Goal: Information Seeking & Learning: Learn about a topic

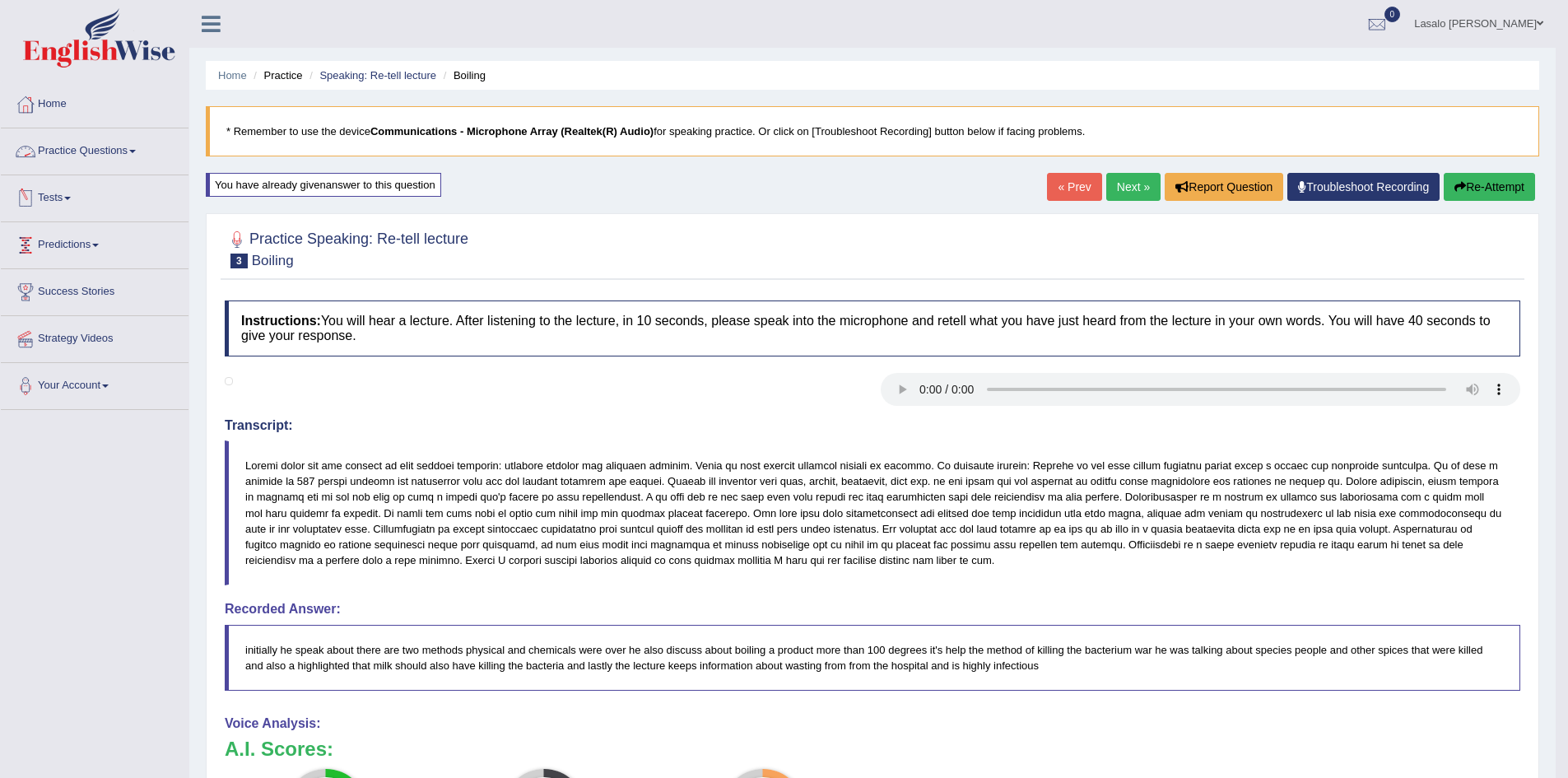
click at [72, 145] on link "Practice Questions" at bounding box center [94, 149] width 188 height 41
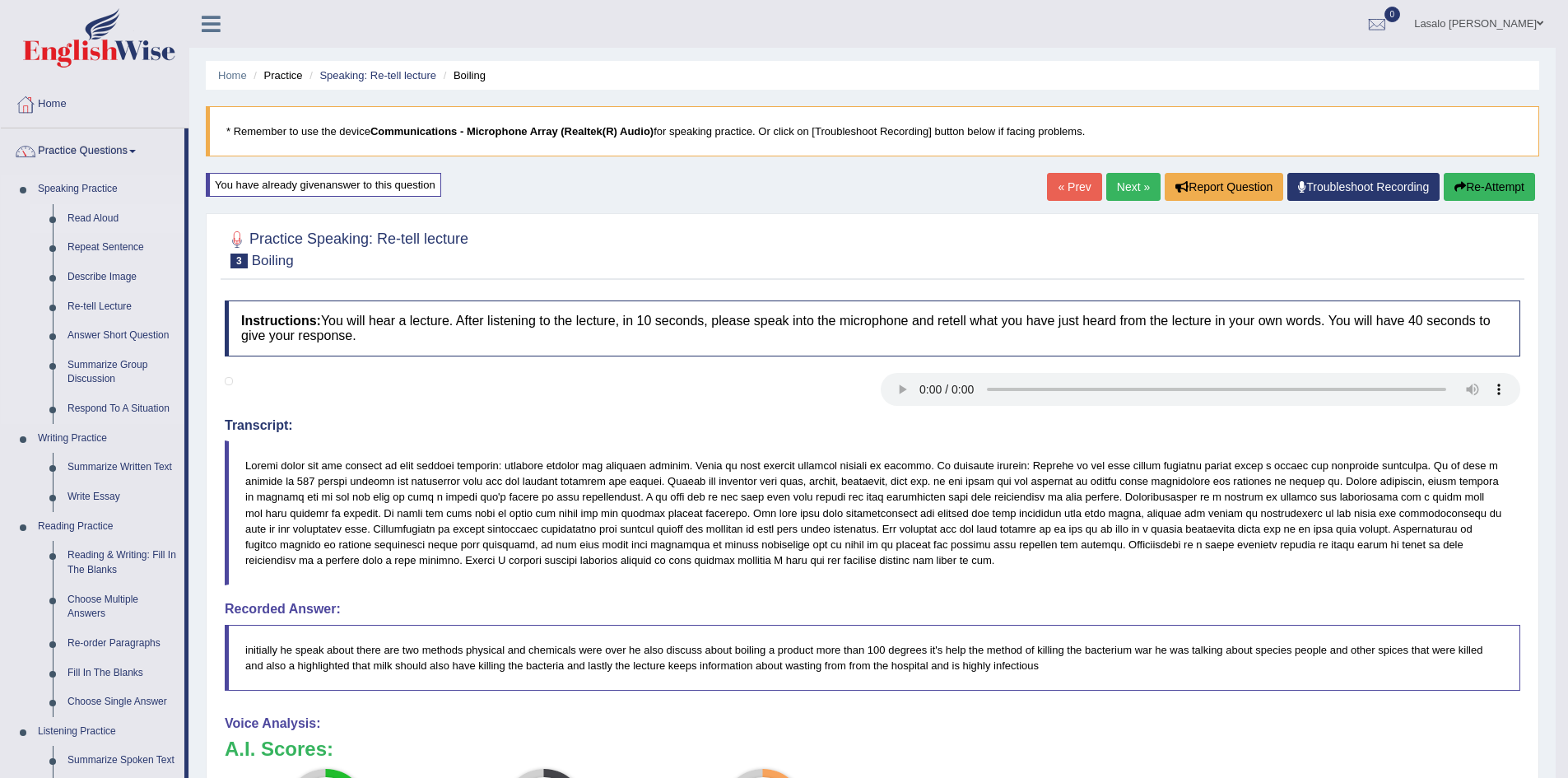
click at [106, 222] on link "Read Aloud" at bounding box center [123, 218] width 125 height 29
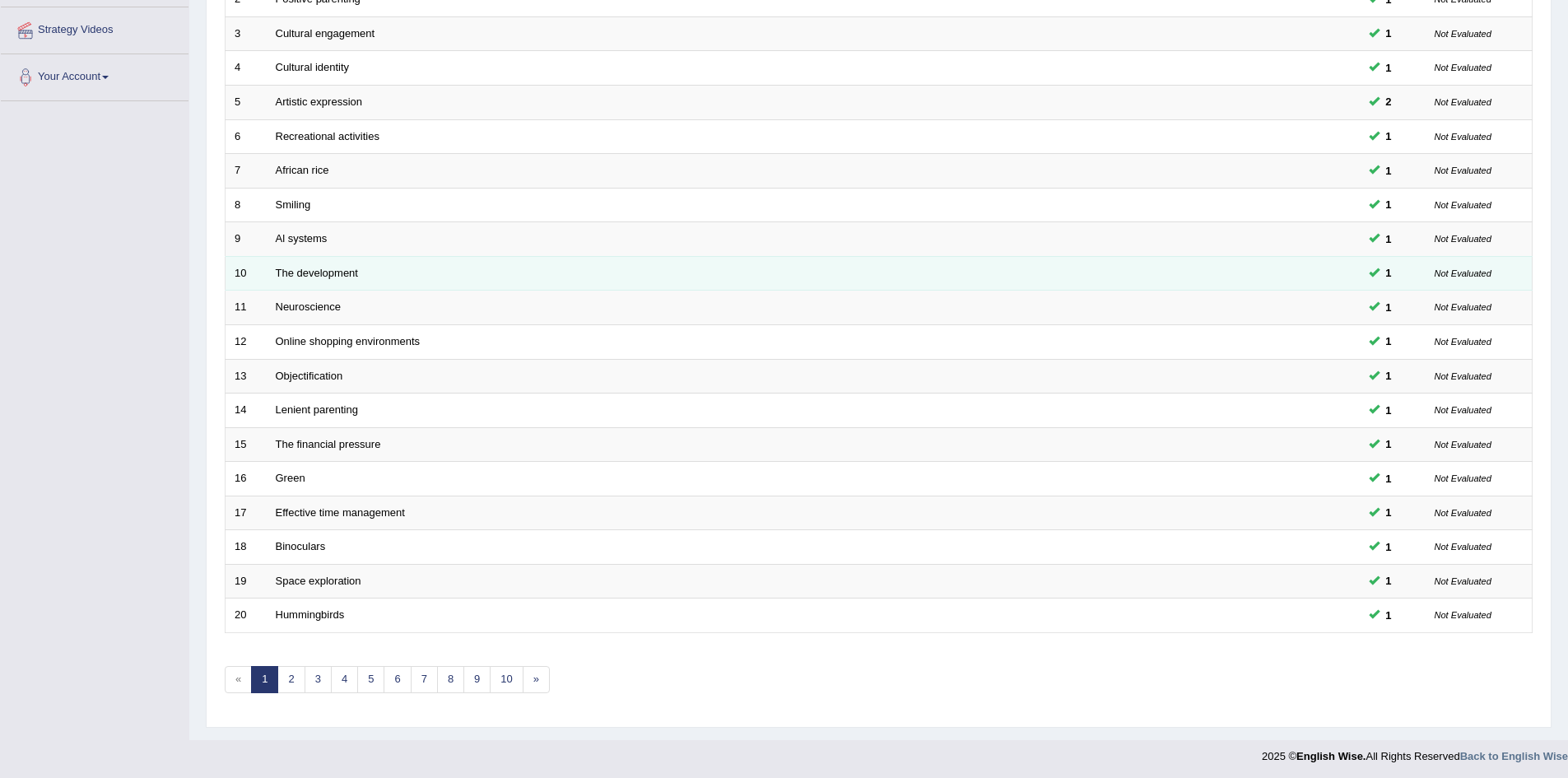
scroll to position [312, 0]
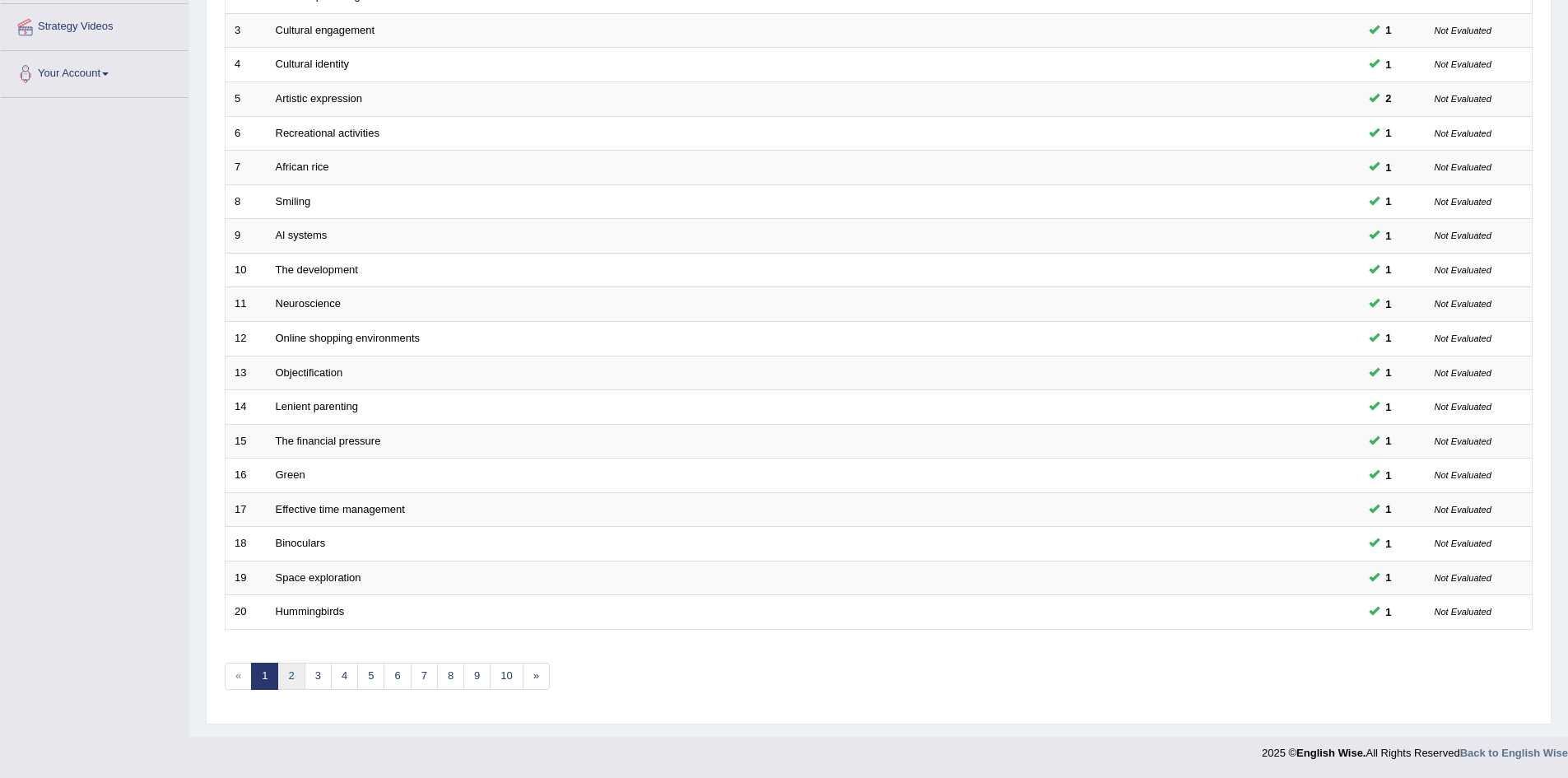
click at [296, 679] on link "2" at bounding box center [291, 676] width 28 height 28
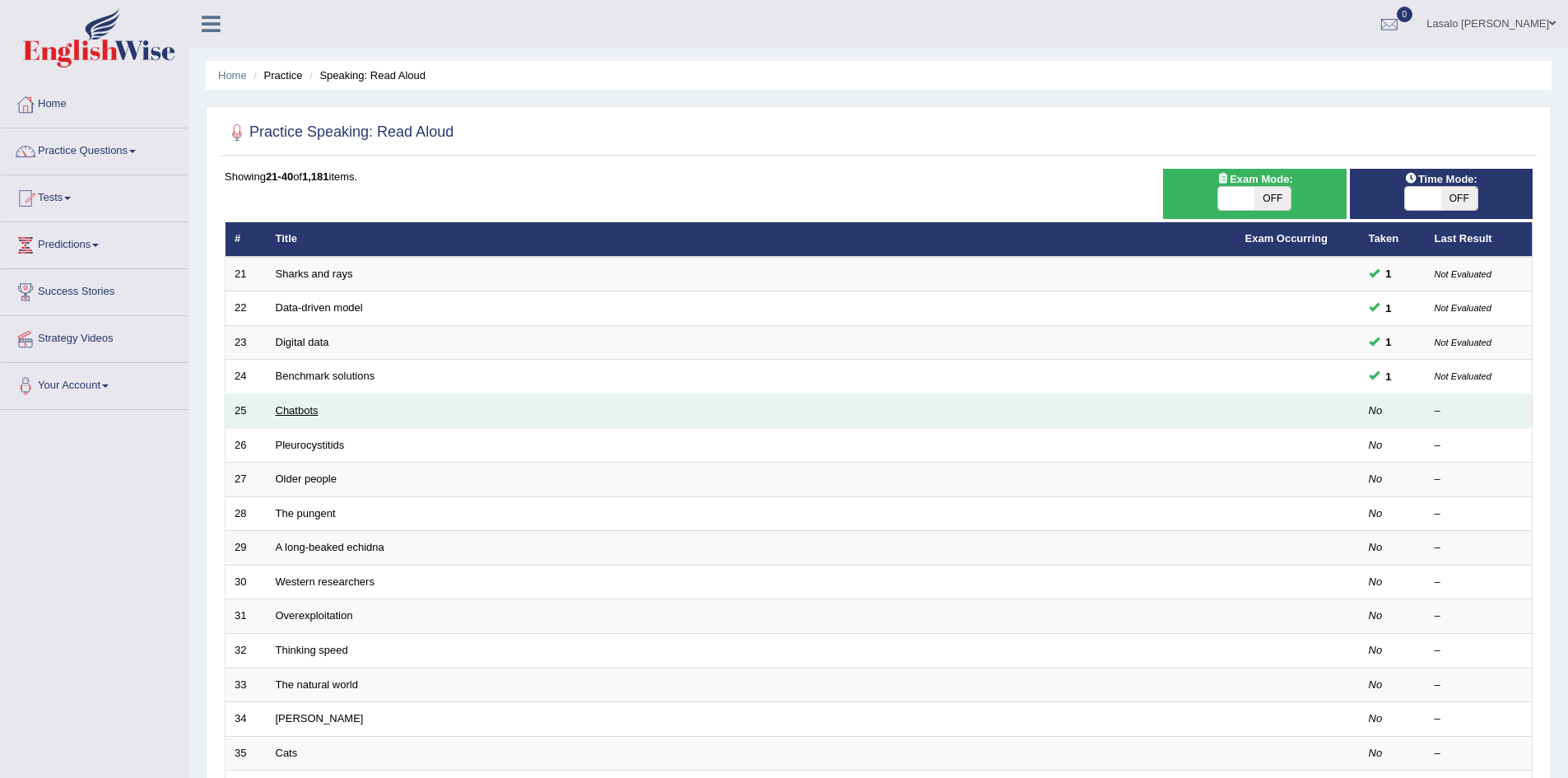
click at [303, 409] on link "Chatbots" at bounding box center [297, 410] width 43 height 12
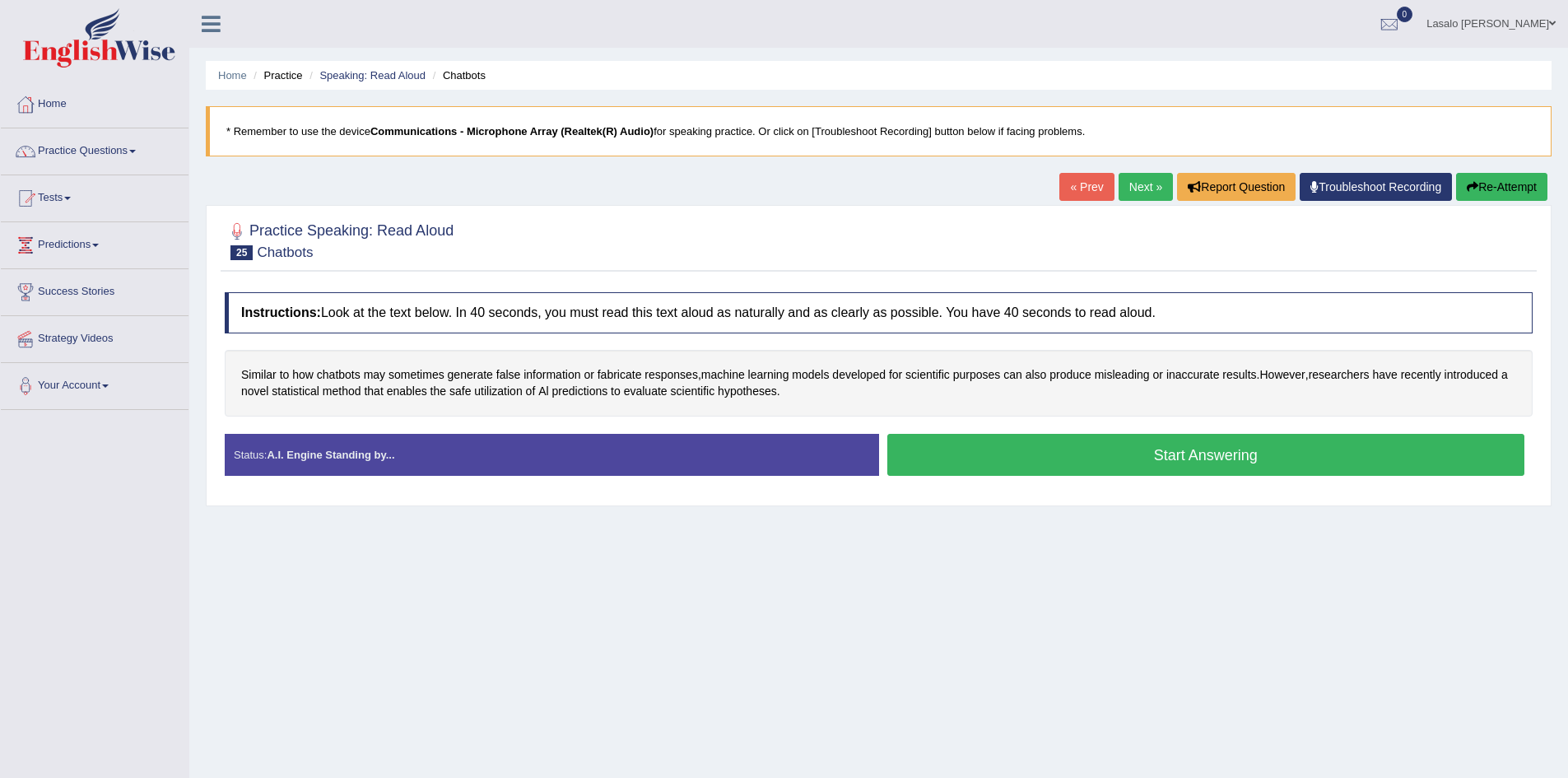
click at [1207, 459] on button "Start Answering" at bounding box center [1206, 454] width 638 height 42
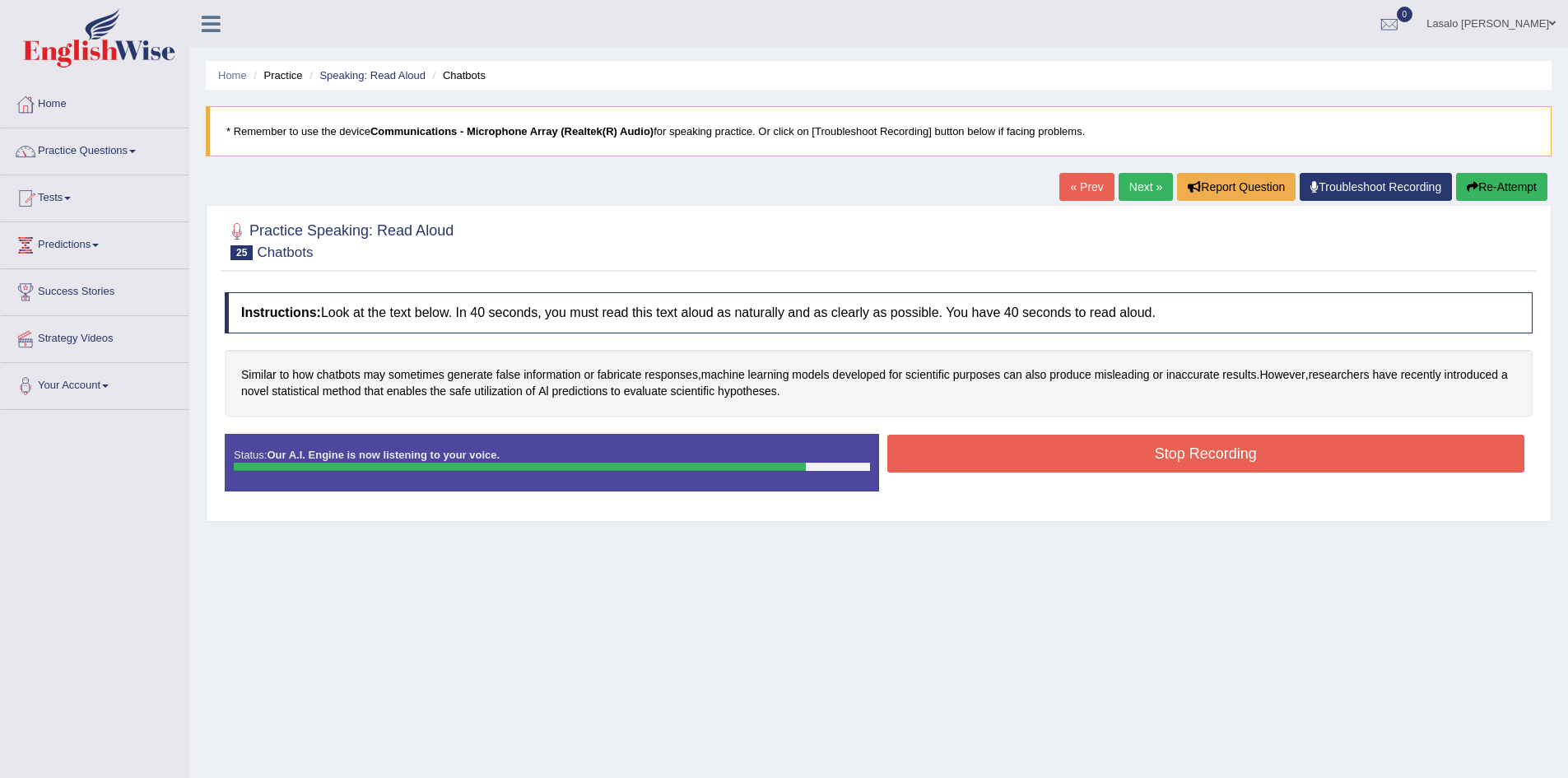
click at [1207, 459] on button "Stop Recording" at bounding box center [1206, 453] width 638 height 38
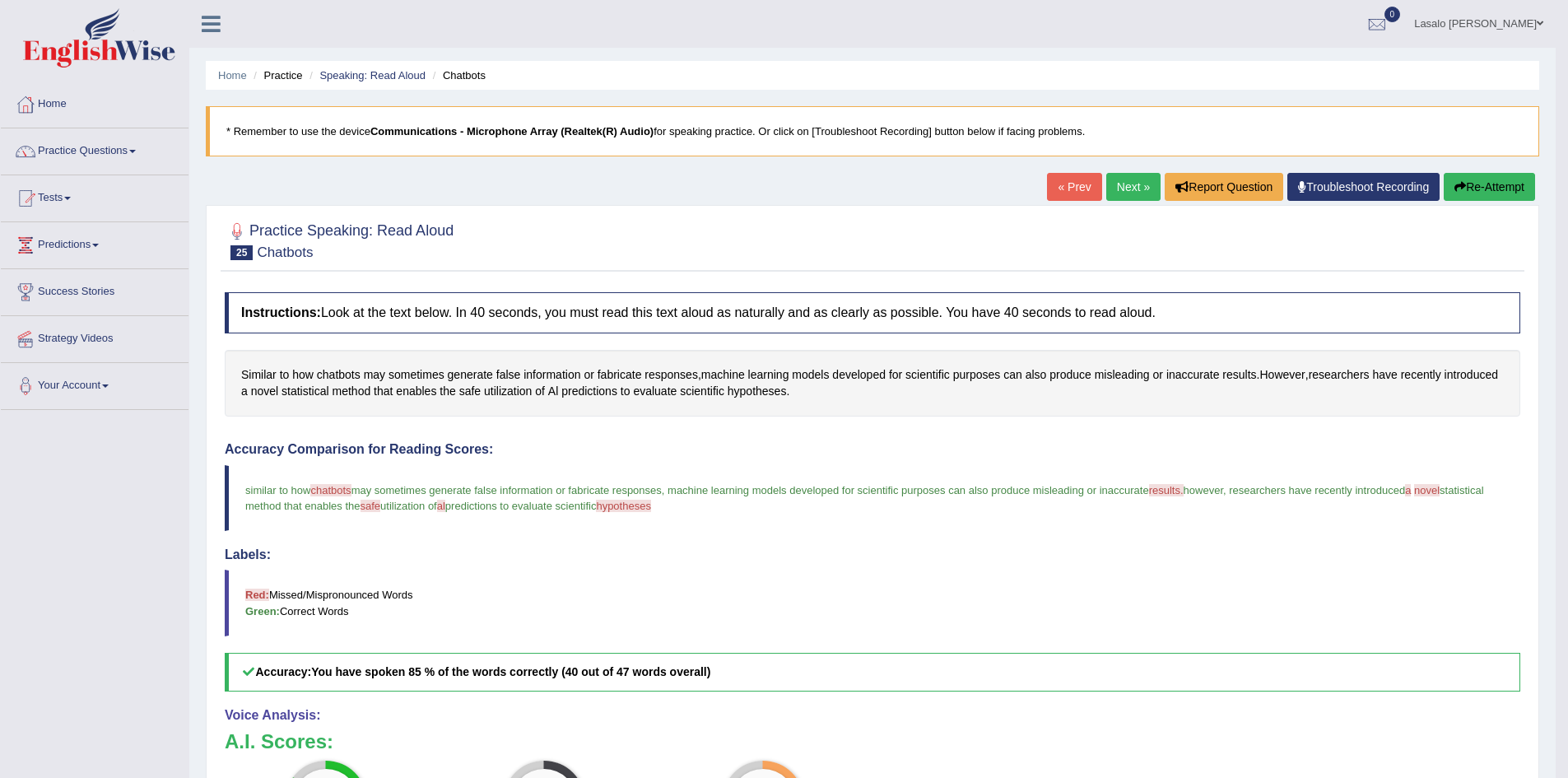
click at [1132, 181] on link "Next »" at bounding box center [1133, 186] width 54 height 28
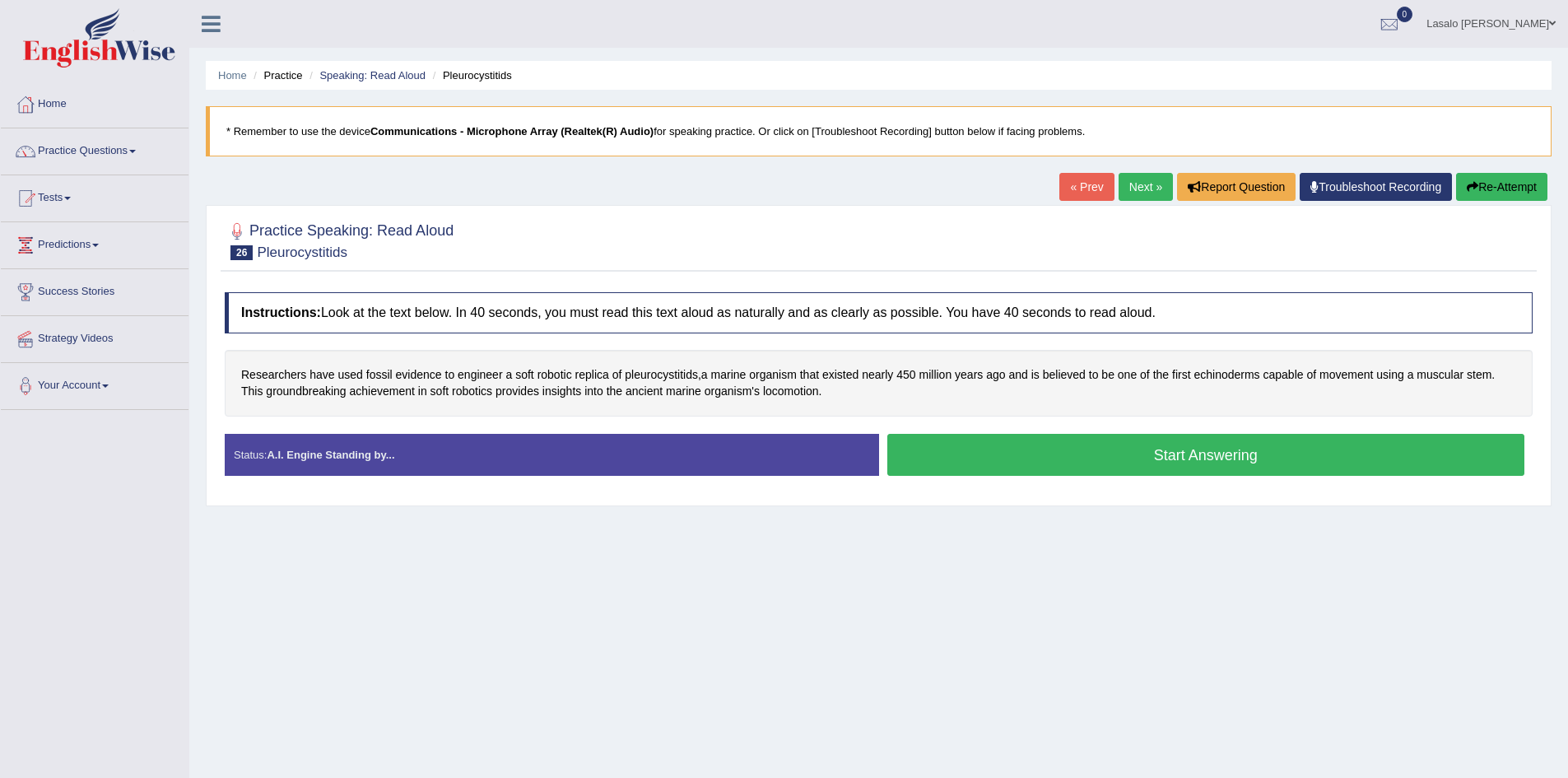
click at [1200, 449] on button "Start Answering" at bounding box center [1206, 454] width 638 height 42
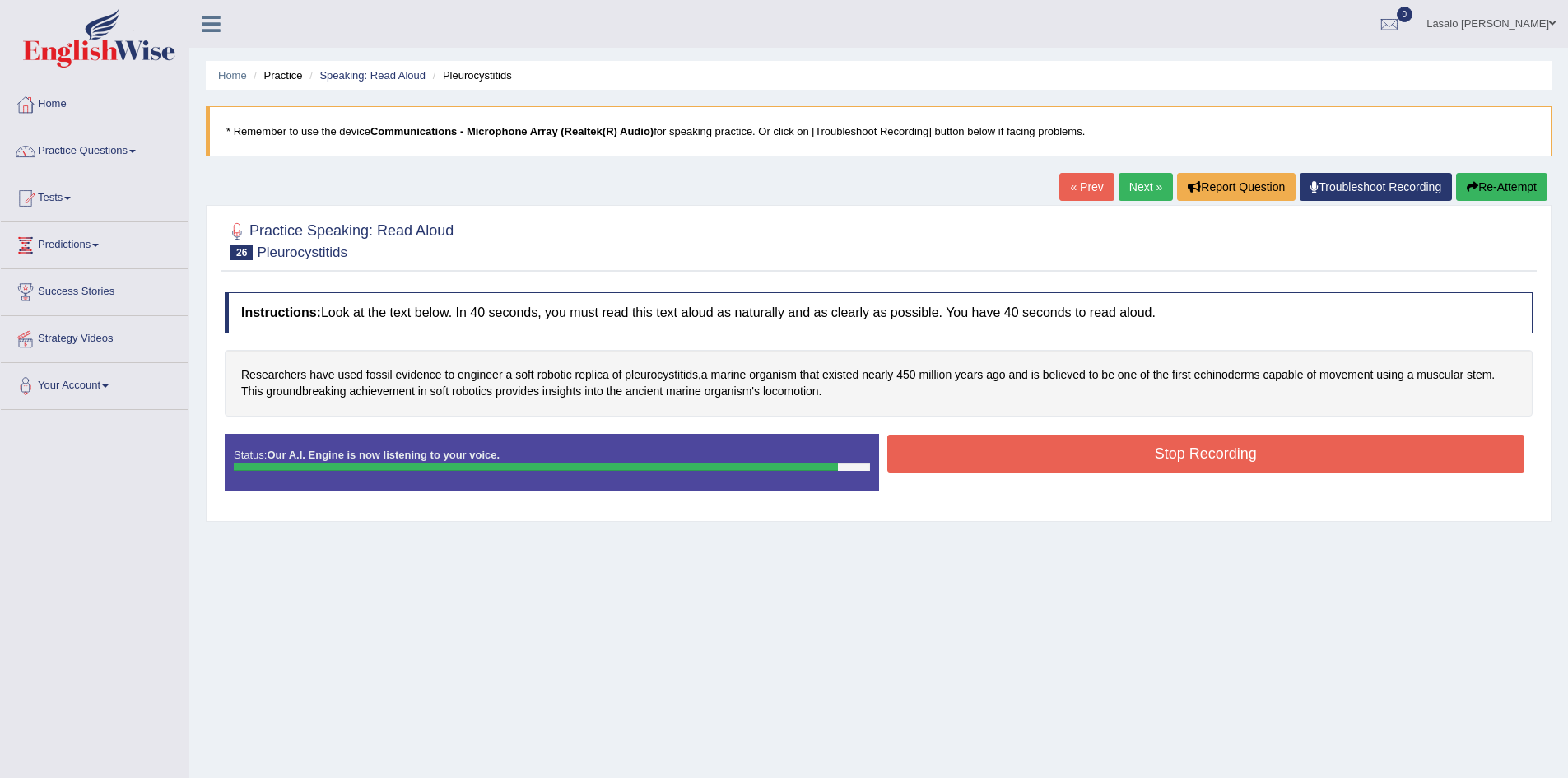
click at [1200, 449] on button "Stop Recording" at bounding box center [1206, 453] width 638 height 38
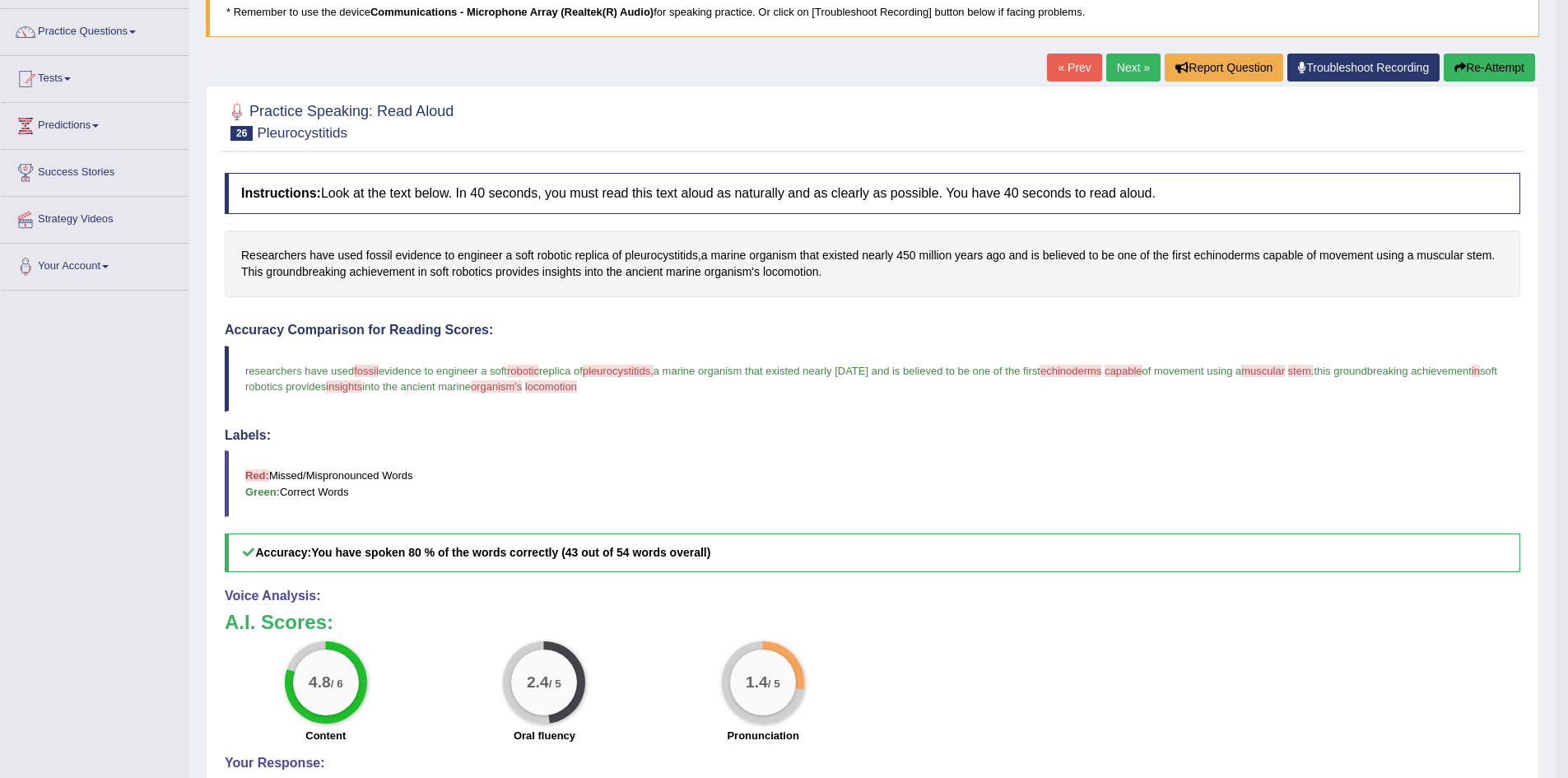
scroll to position [52, 0]
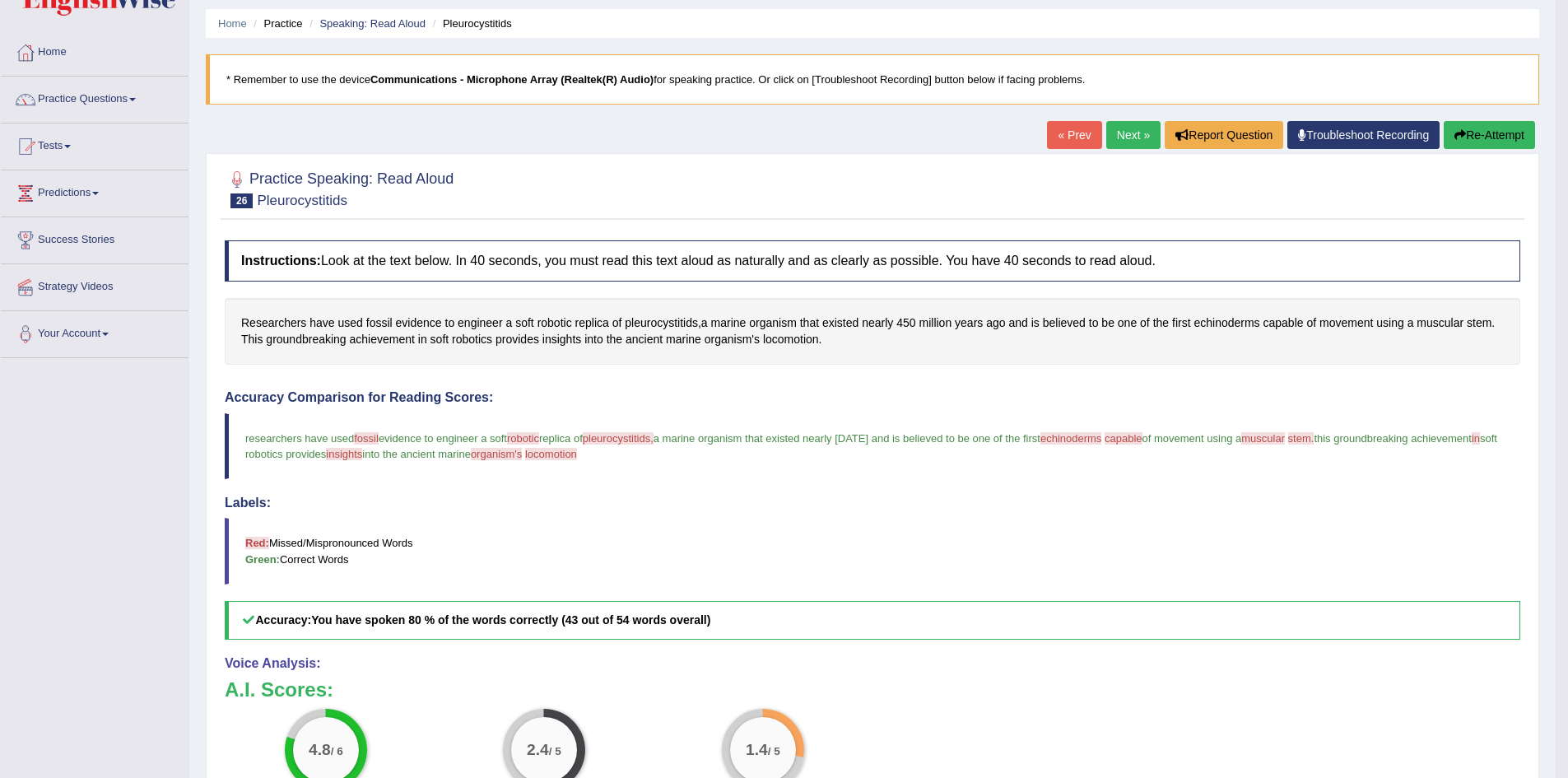
click at [1111, 131] on link "Next »" at bounding box center [1133, 134] width 54 height 28
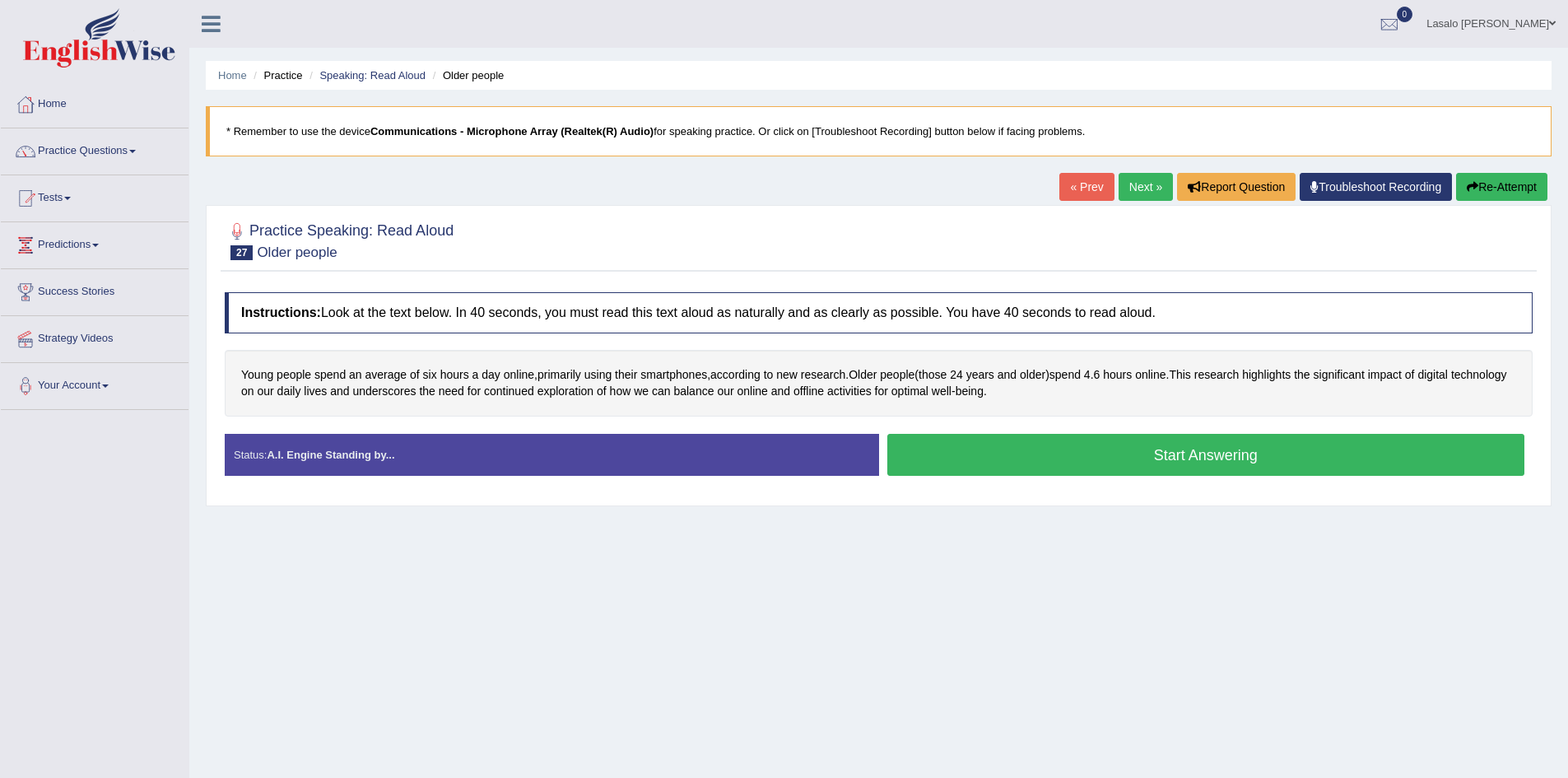
click at [1204, 464] on button "Start Answering" at bounding box center [1206, 454] width 638 height 42
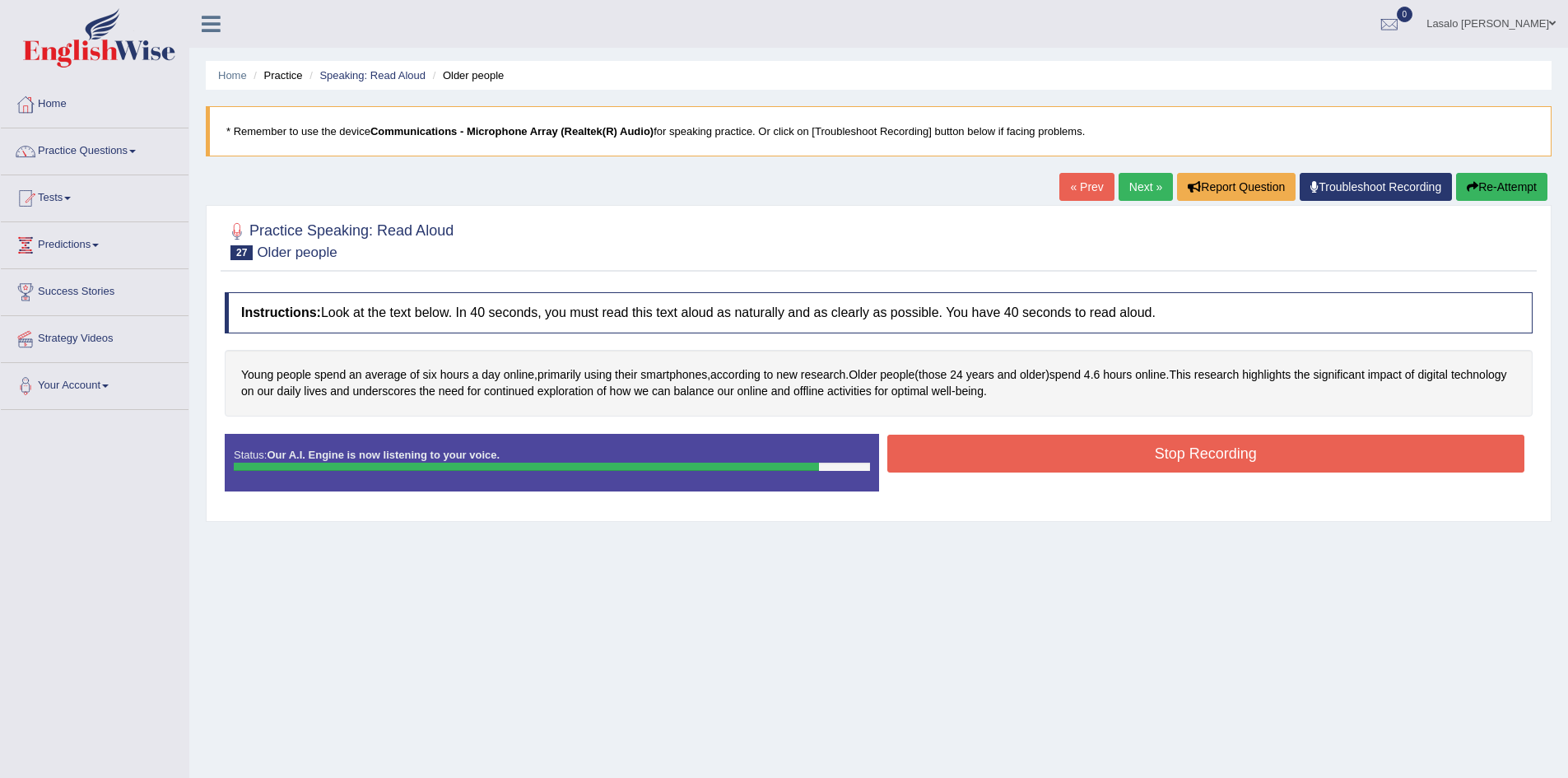
click at [1206, 464] on button "Stop Recording" at bounding box center [1206, 453] width 638 height 38
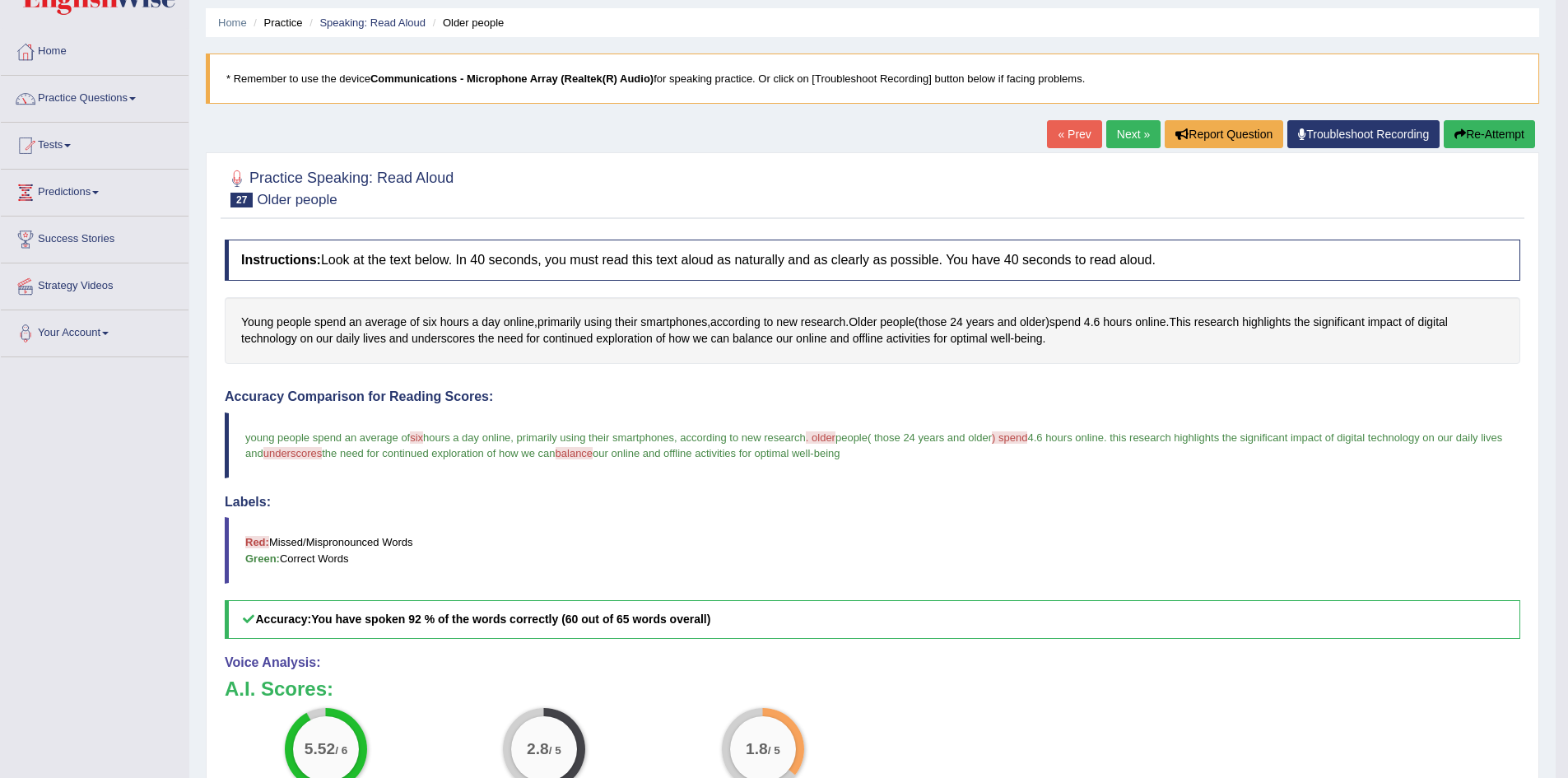
scroll to position [52, 0]
click at [1133, 137] on link "Next »" at bounding box center [1133, 134] width 54 height 28
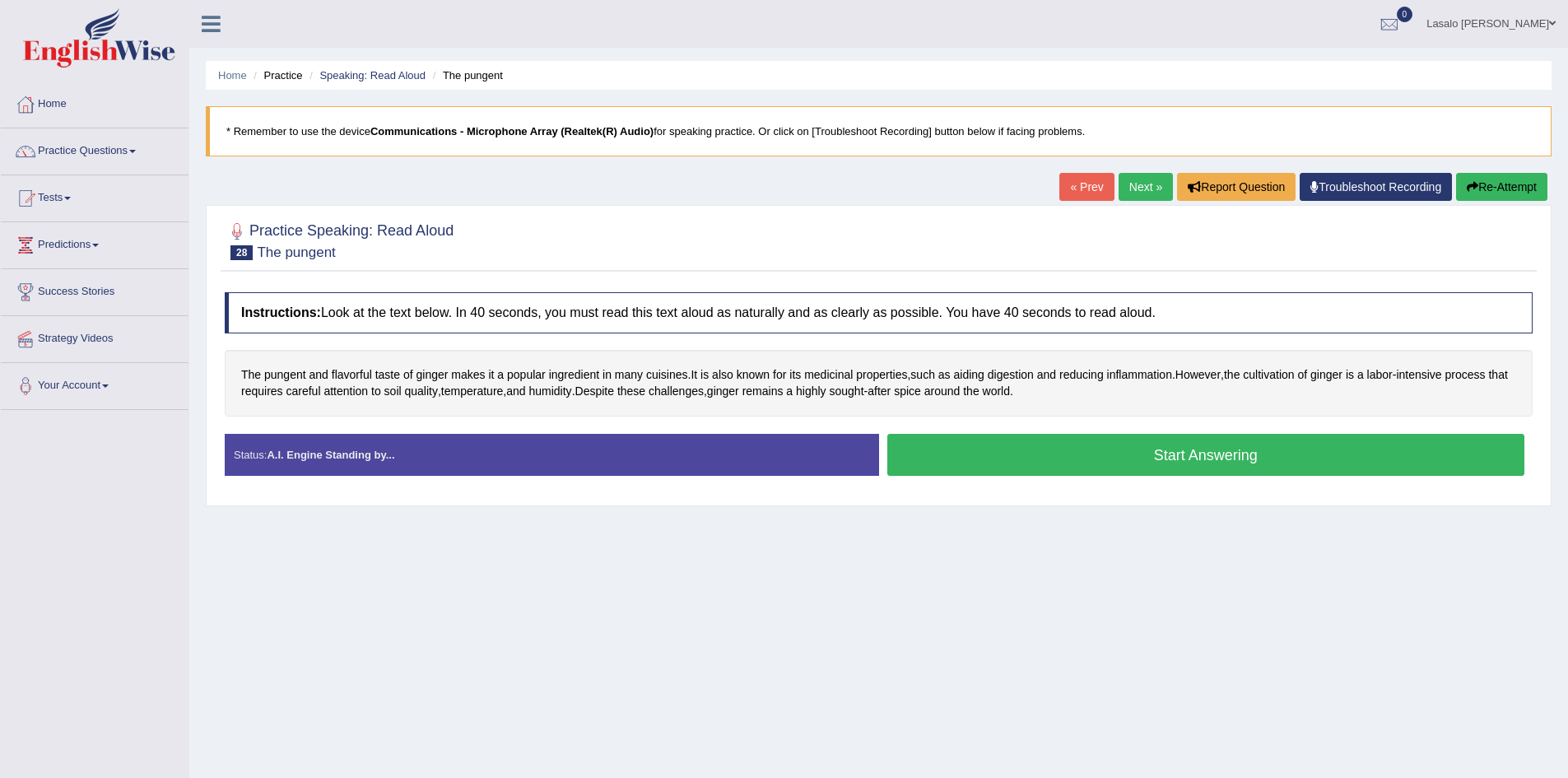
click at [1172, 451] on button "Start Answering" at bounding box center [1206, 454] width 638 height 42
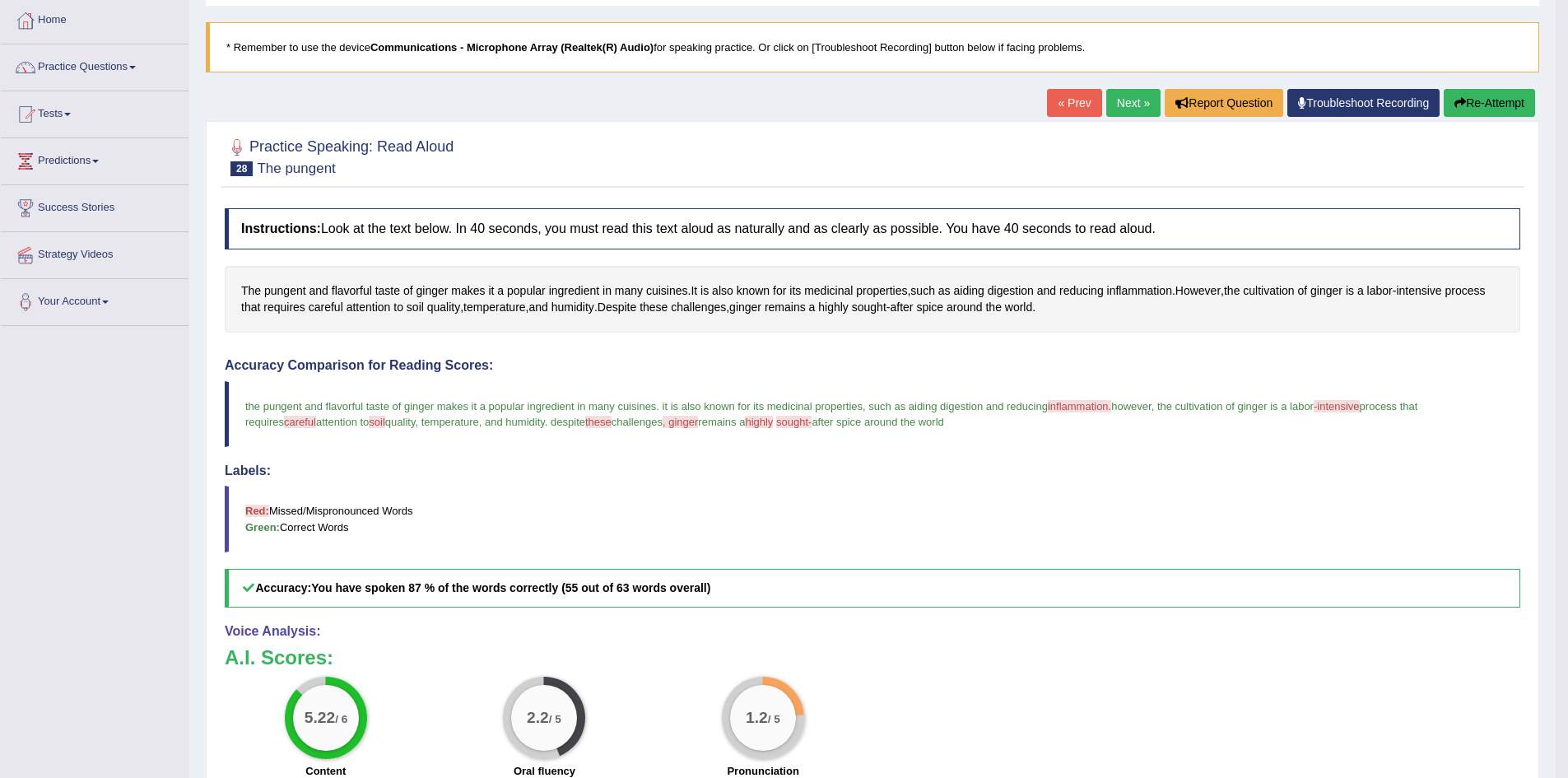
scroll to position [82, 0]
click at [1135, 101] on link "Next »" at bounding box center [1133, 104] width 54 height 28
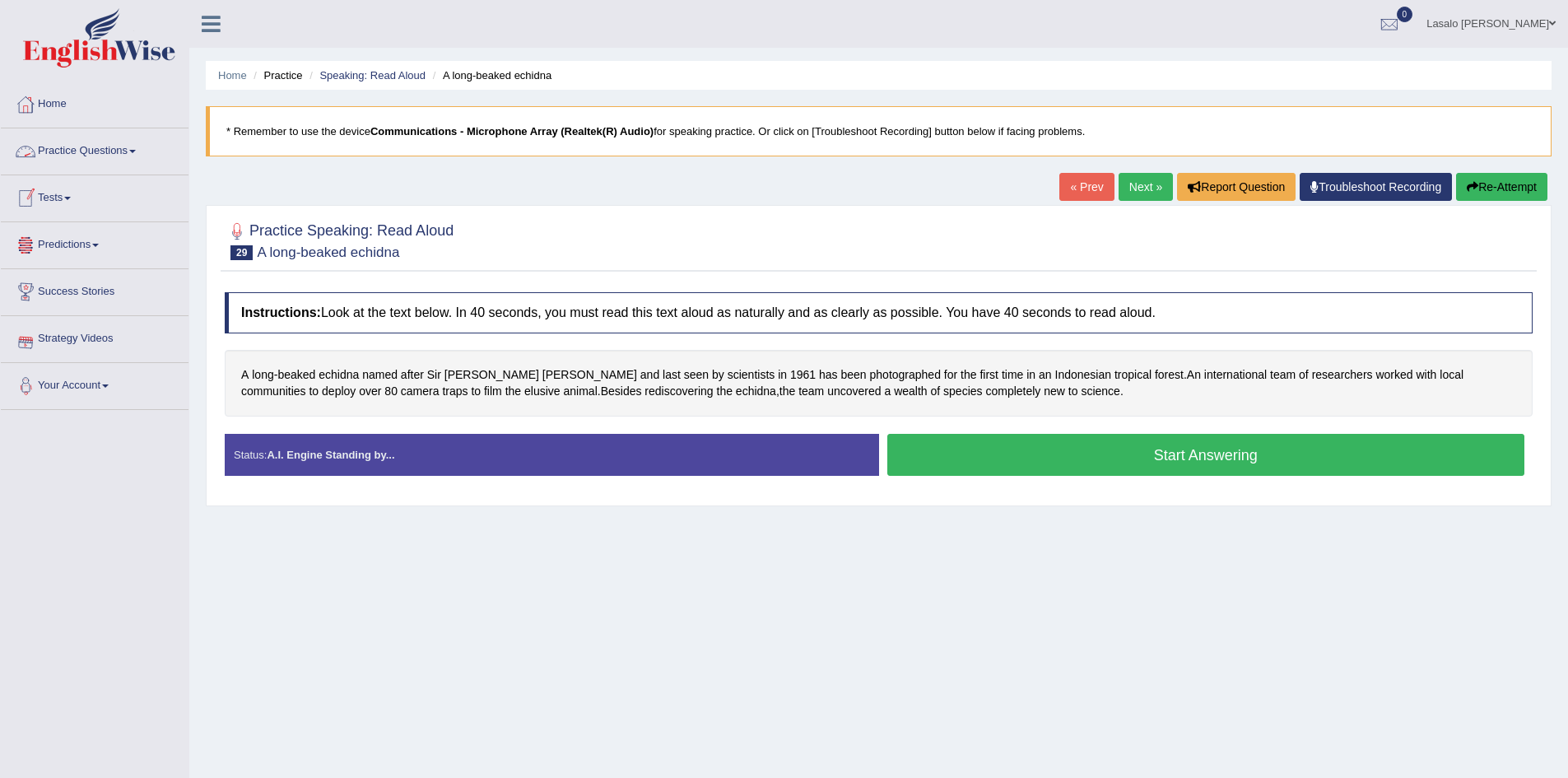
click at [90, 156] on link "Practice Questions" at bounding box center [94, 149] width 188 height 41
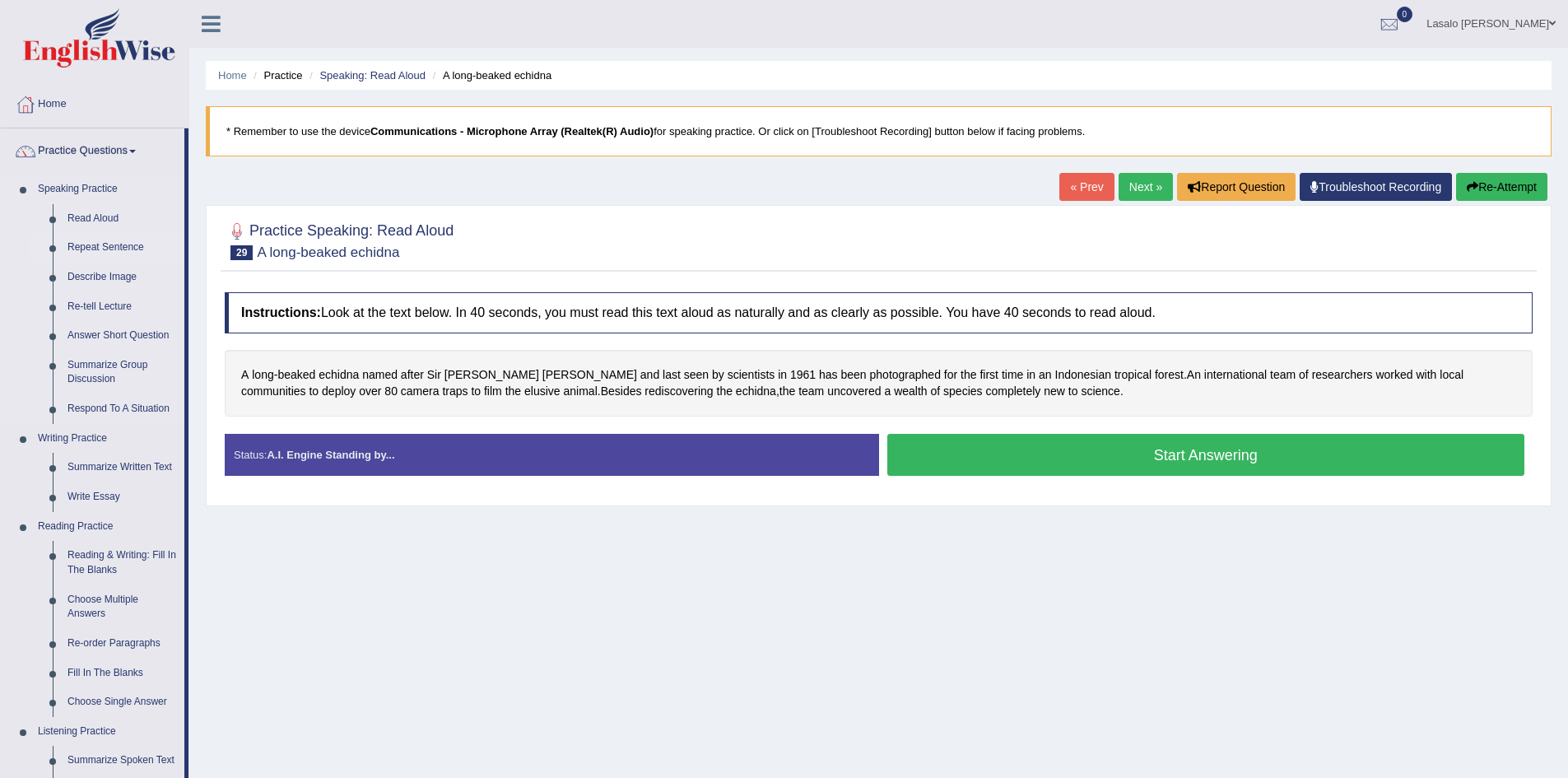
click at [102, 248] on link "Repeat Sentence" at bounding box center [123, 247] width 125 height 29
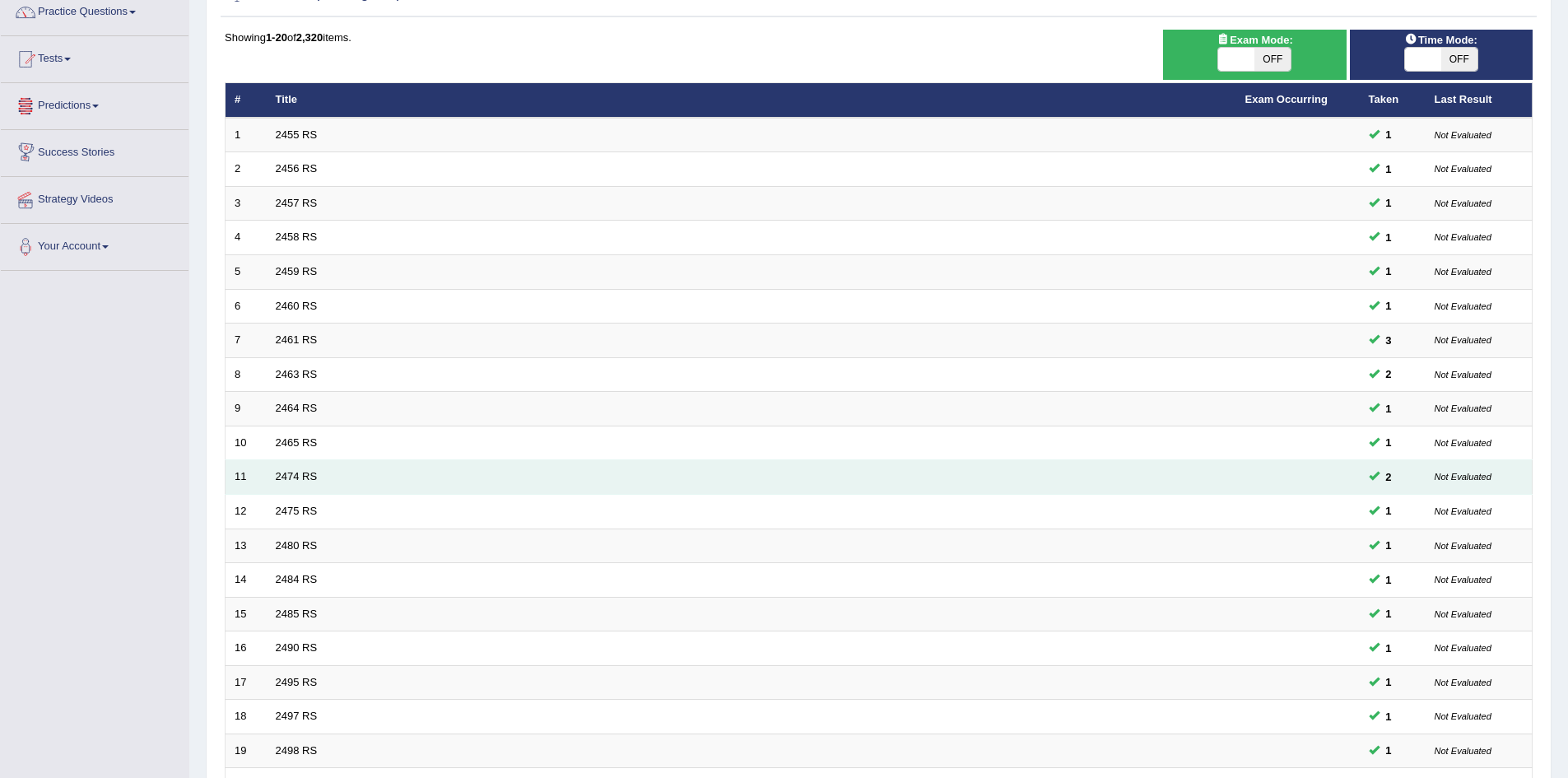
scroll to position [312, 0]
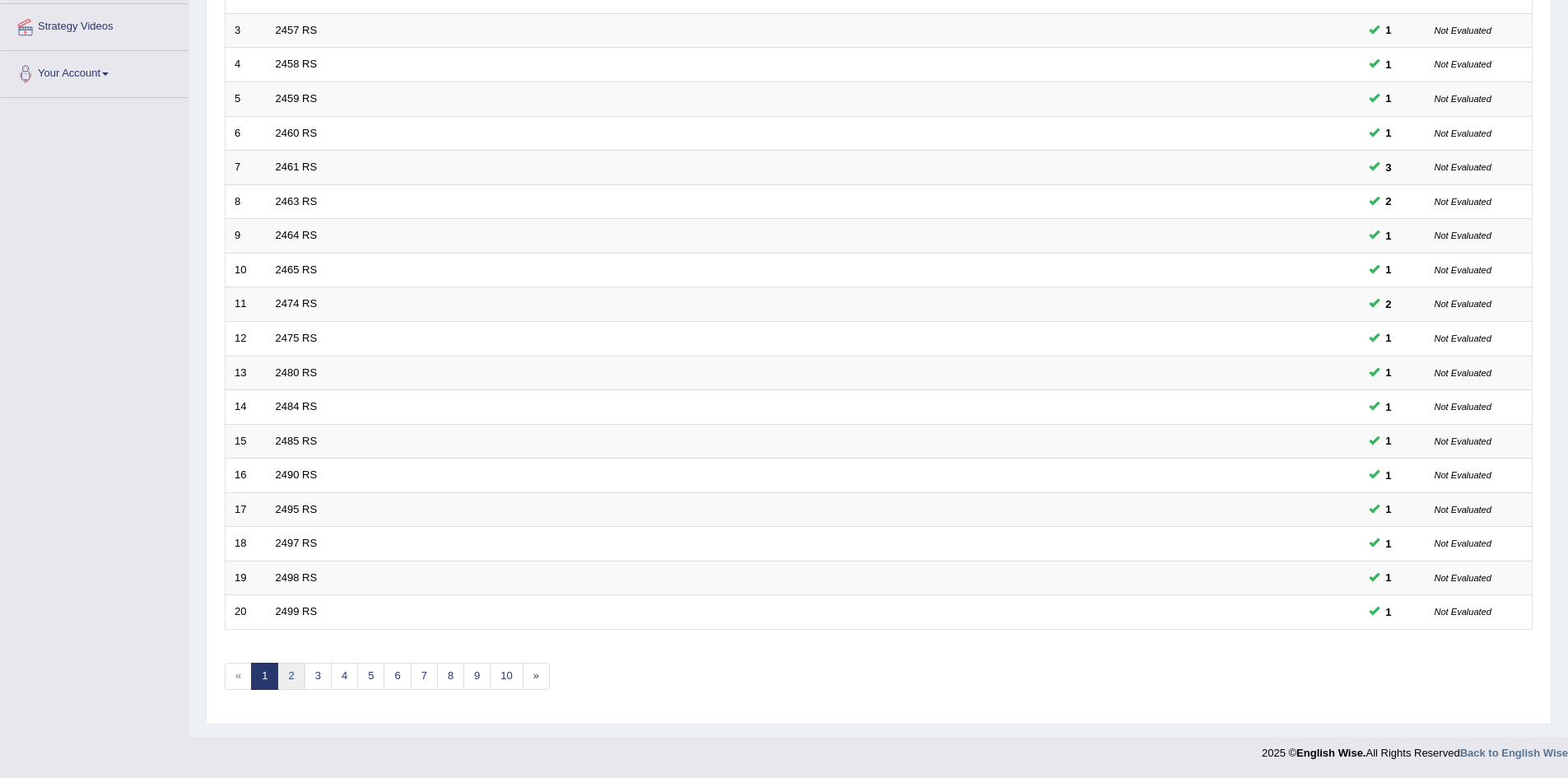
click at [295, 676] on link "2" at bounding box center [291, 676] width 28 height 28
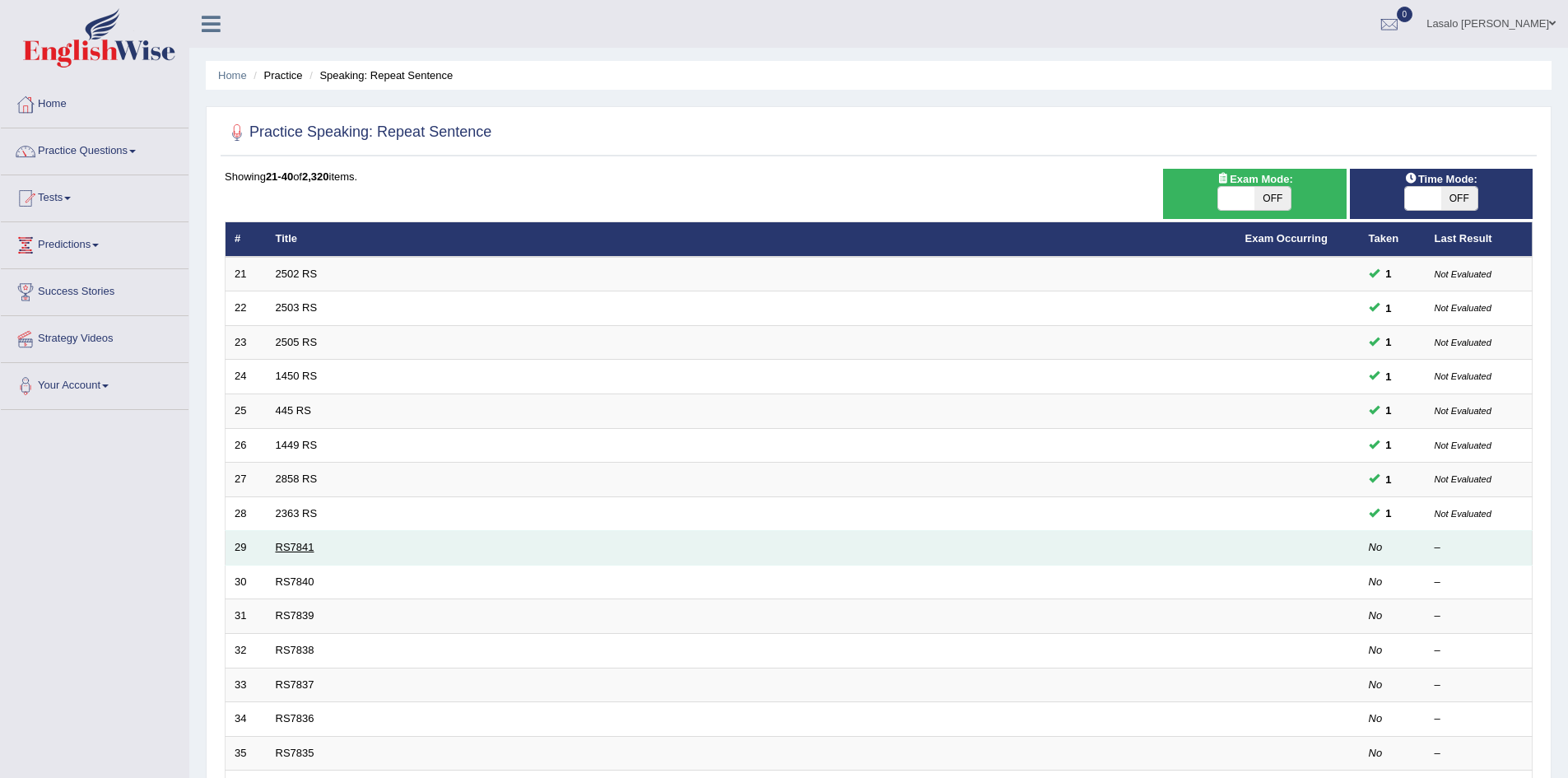
click at [303, 549] on link "RS7841" at bounding box center [295, 547] width 38 height 12
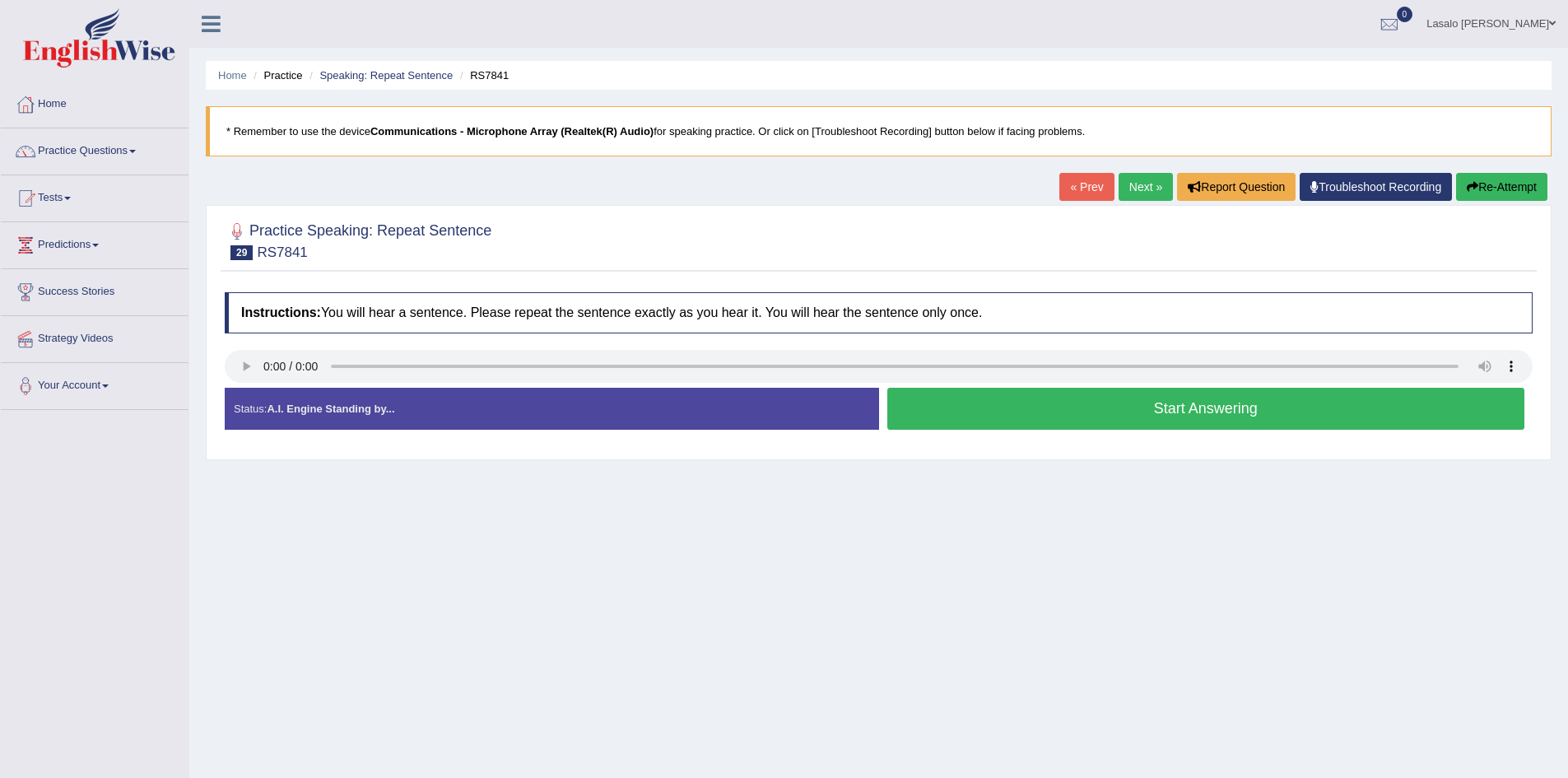
click at [1168, 412] on button "Start Answering" at bounding box center [1206, 409] width 638 height 42
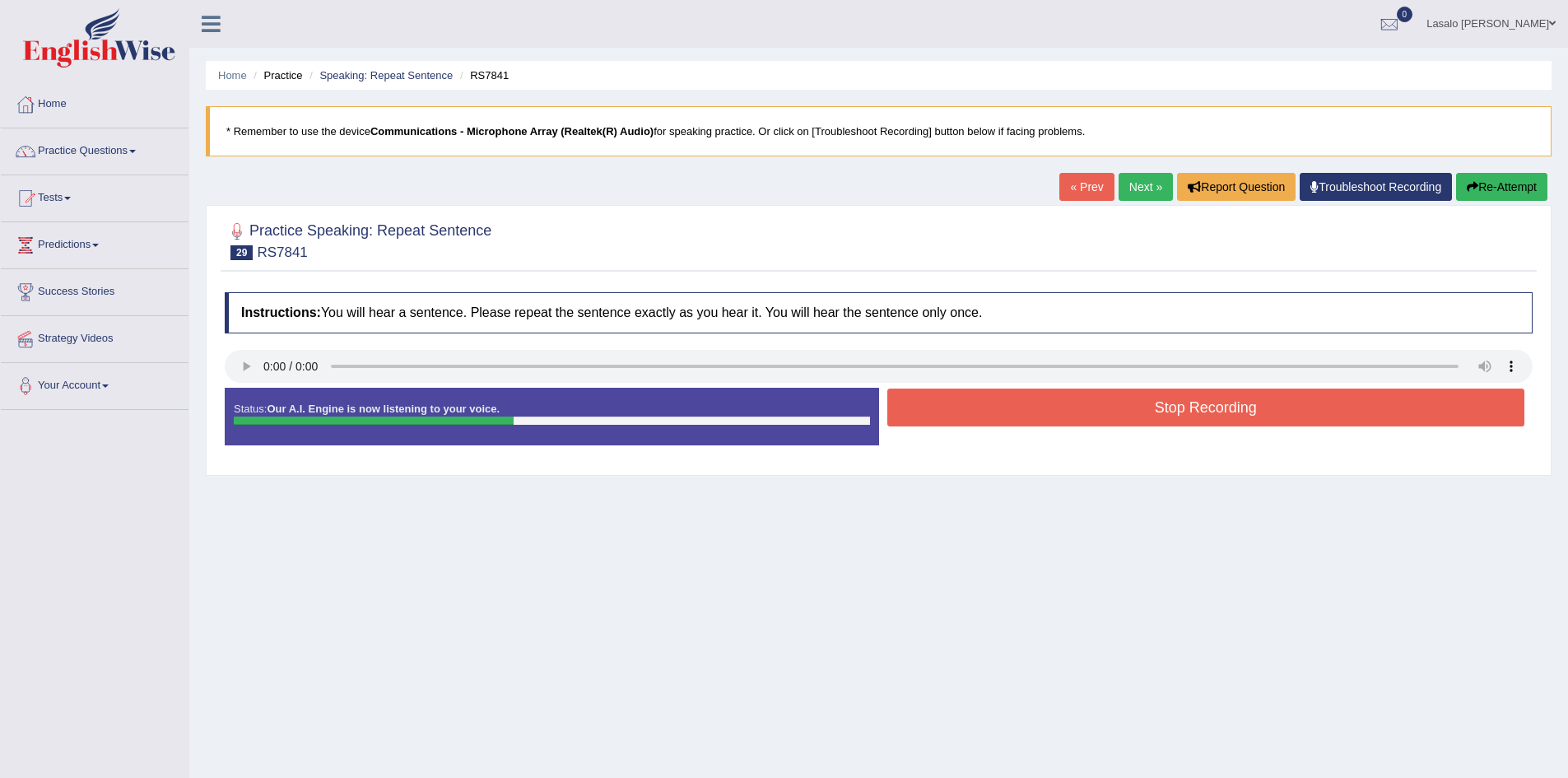
click at [1073, 184] on link "« Prev" at bounding box center [1086, 186] width 54 height 28
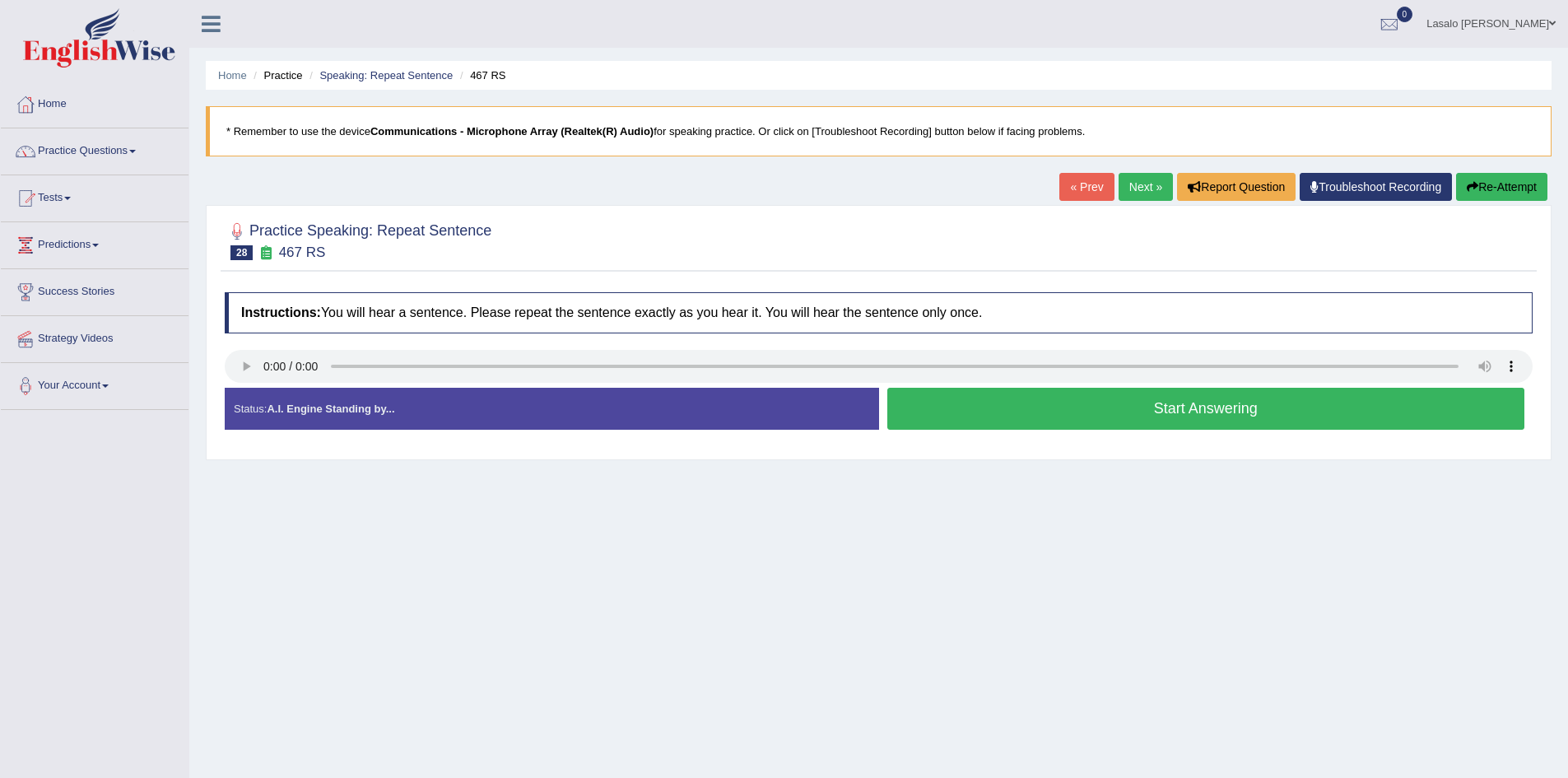
click at [1135, 185] on link "Next »" at bounding box center [1145, 186] width 54 height 28
click at [1167, 412] on button "Start Answering" at bounding box center [1206, 409] width 638 height 42
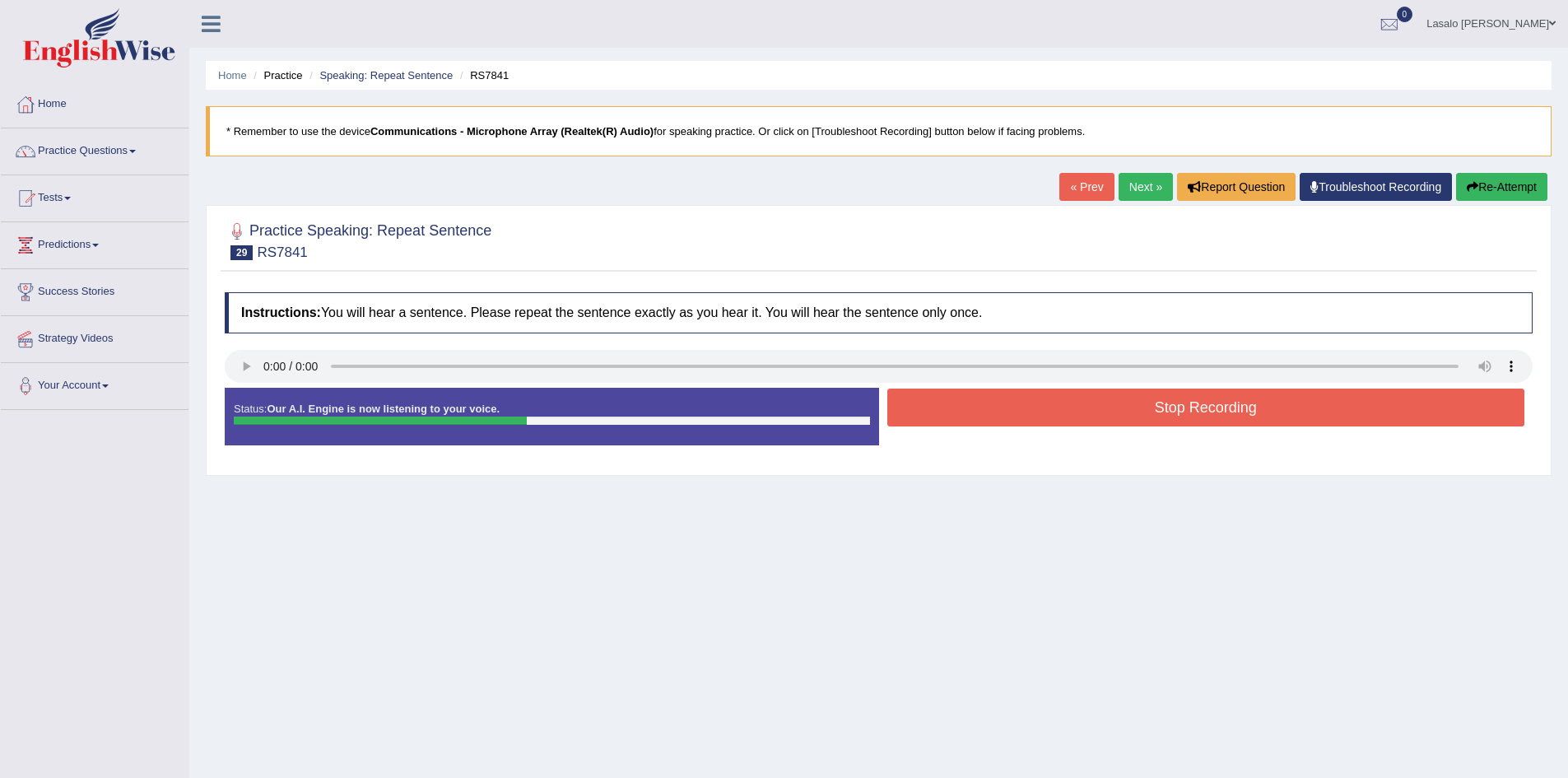
click at [1171, 412] on button "Stop Recording" at bounding box center [1206, 408] width 638 height 38
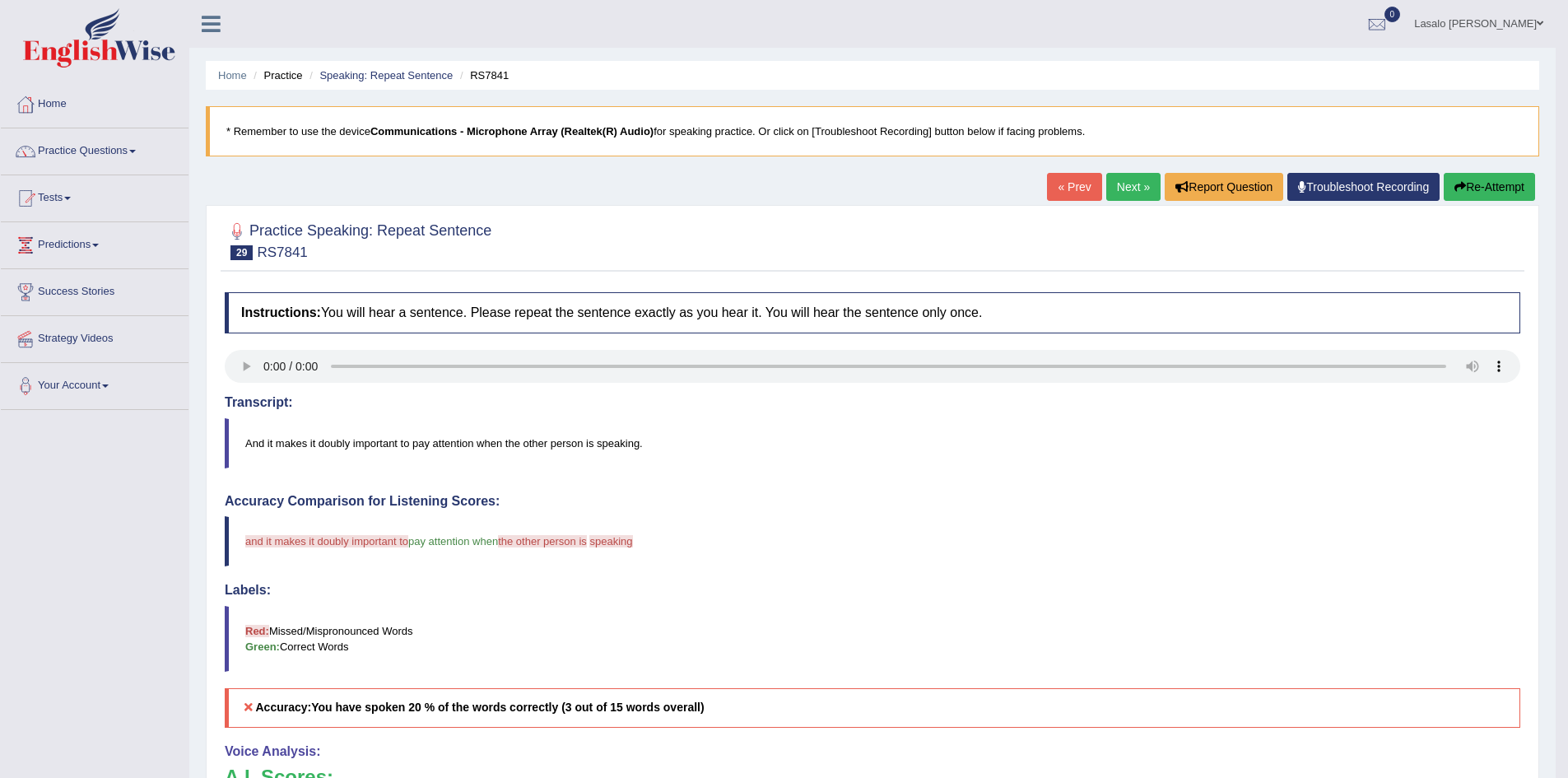
click at [1118, 184] on link "Next »" at bounding box center [1133, 186] width 54 height 28
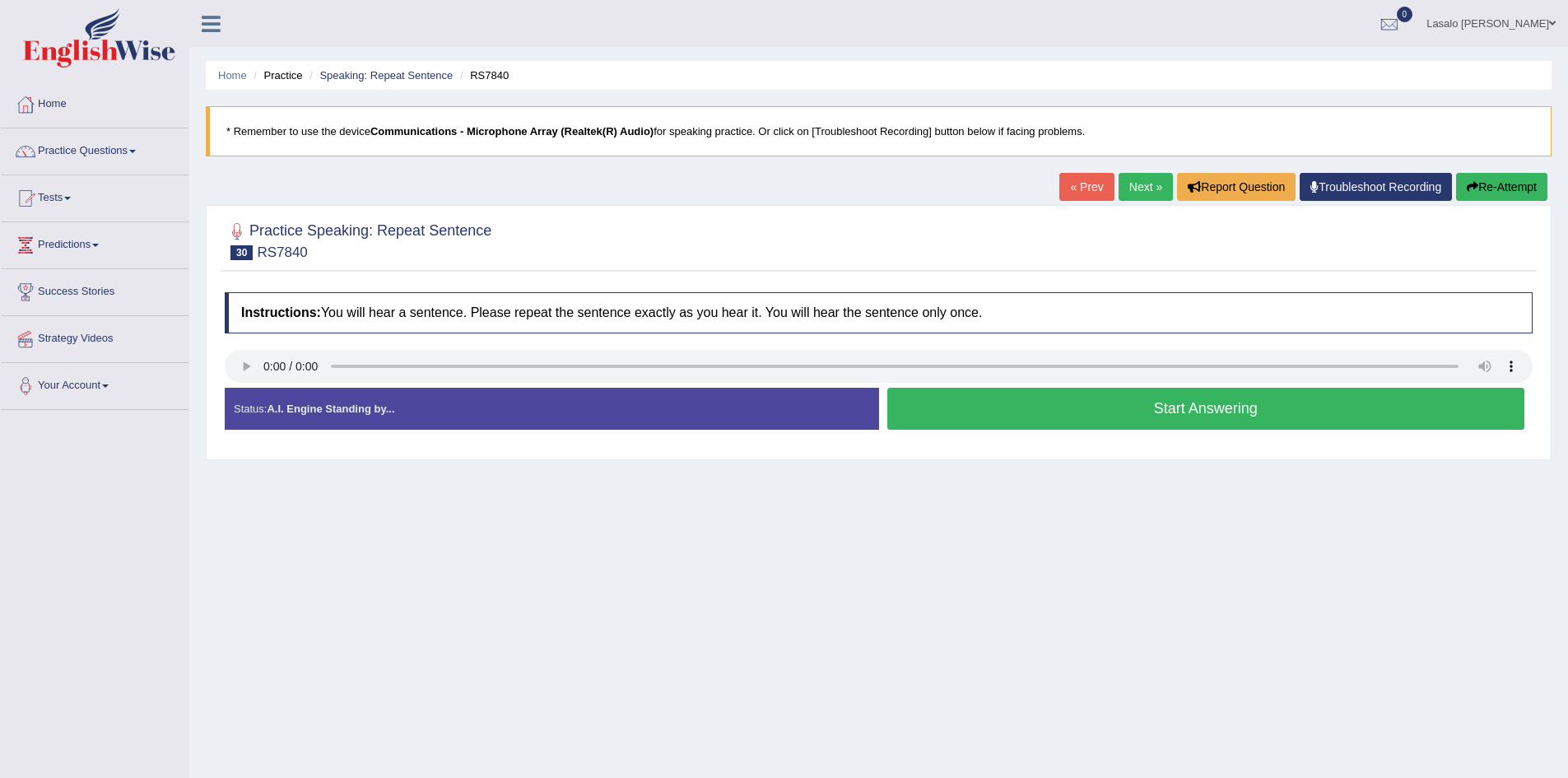
click at [1168, 414] on button "Start Answering" at bounding box center [1206, 409] width 638 height 42
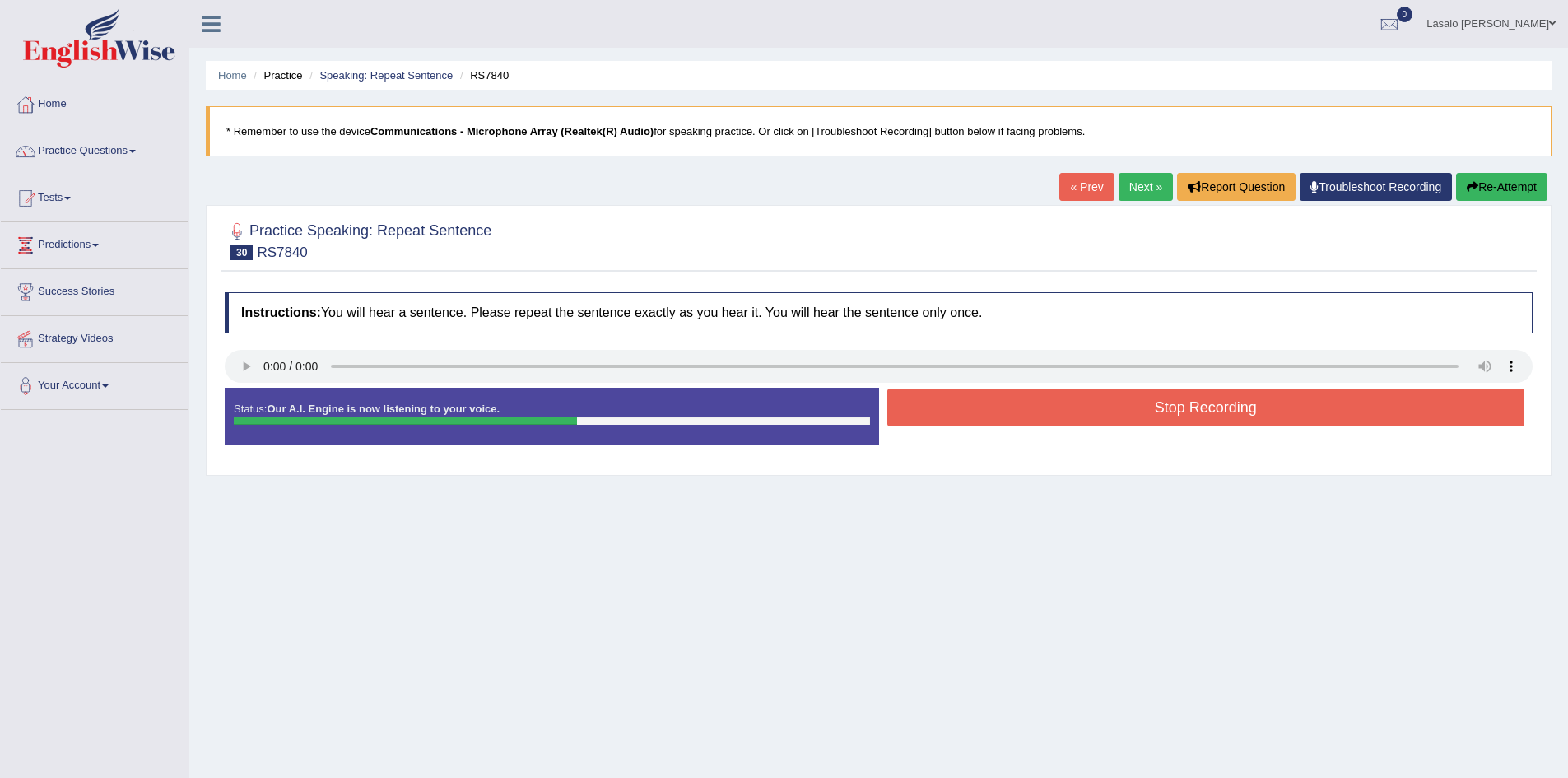
click at [1168, 414] on button "Stop Recording" at bounding box center [1206, 408] width 638 height 38
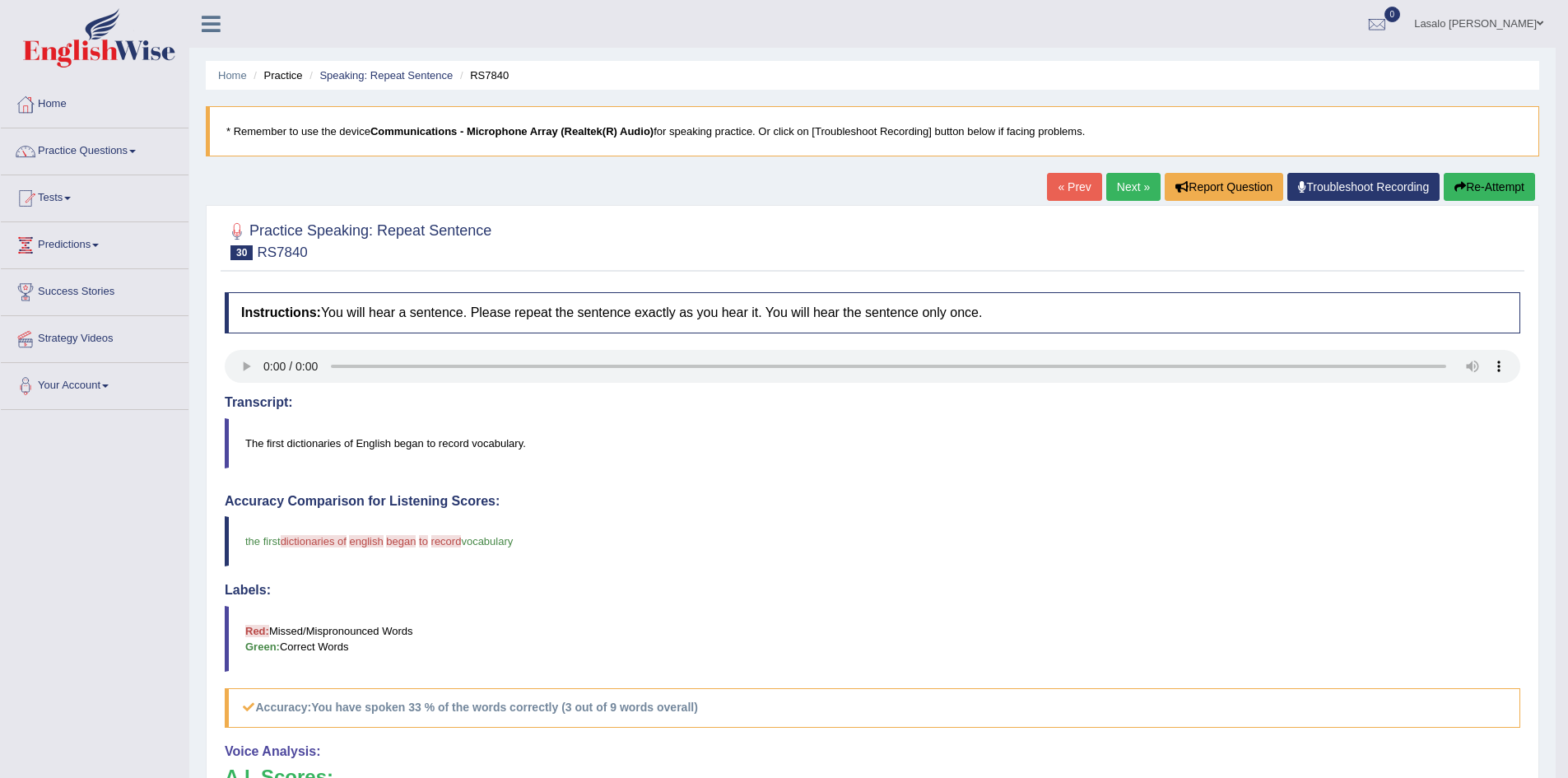
click at [1128, 187] on link "Next »" at bounding box center [1133, 186] width 54 height 28
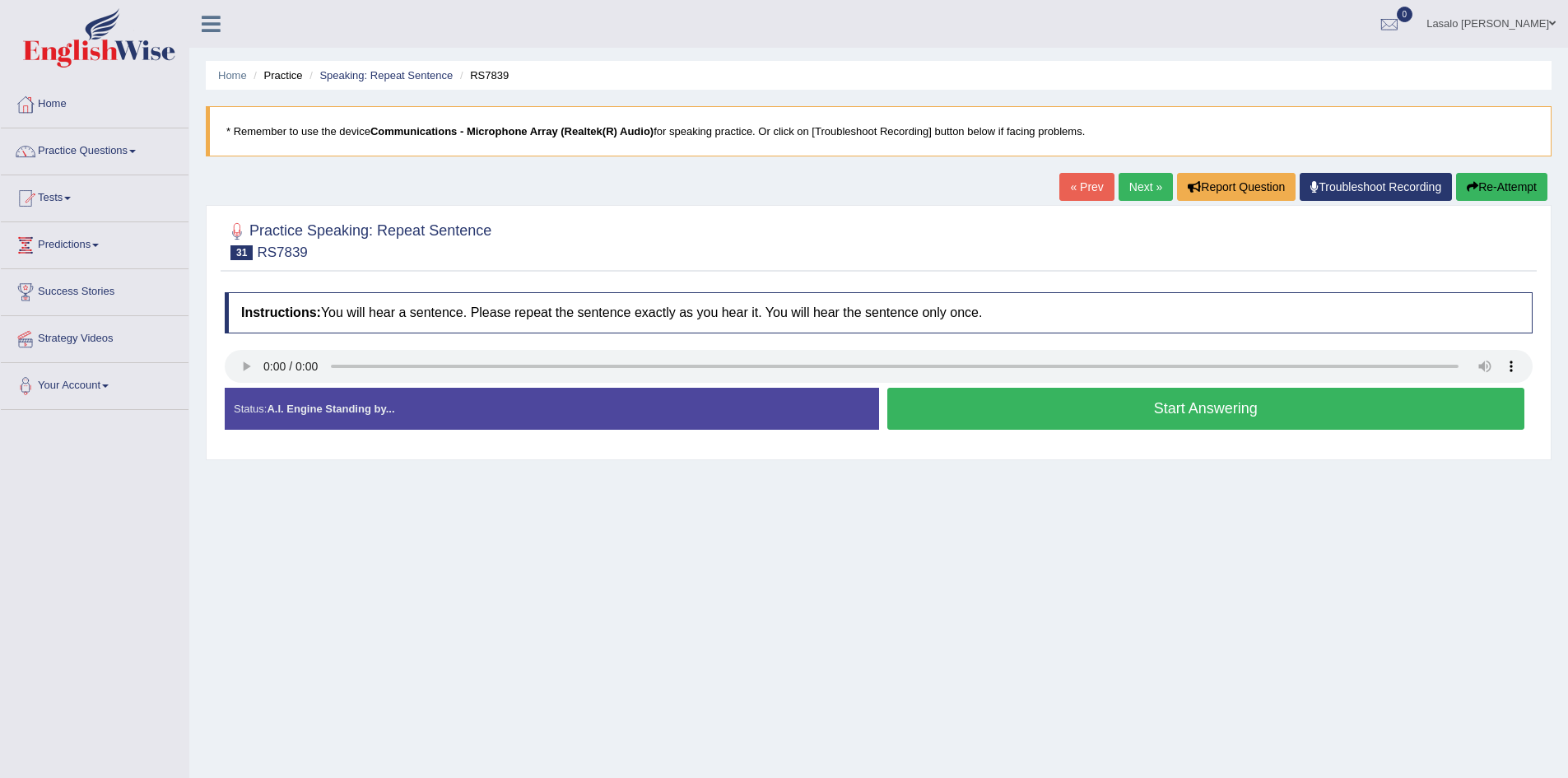
click at [1148, 185] on link "Next »" at bounding box center [1145, 186] width 54 height 28
click at [81, 148] on link "Practice Questions" at bounding box center [94, 149] width 188 height 41
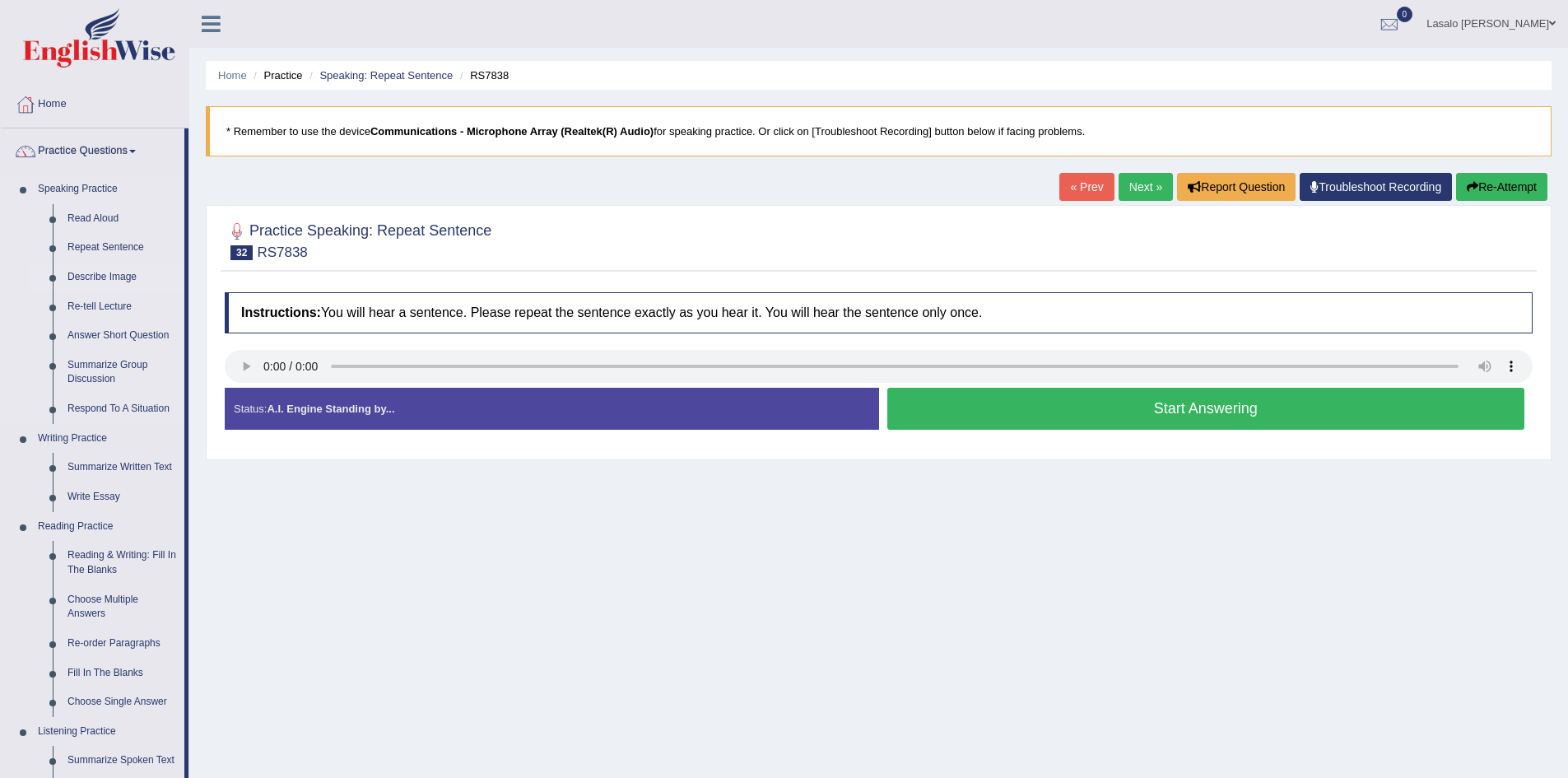
click at [95, 275] on link "Describe Image" at bounding box center [123, 277] width 125 height 29
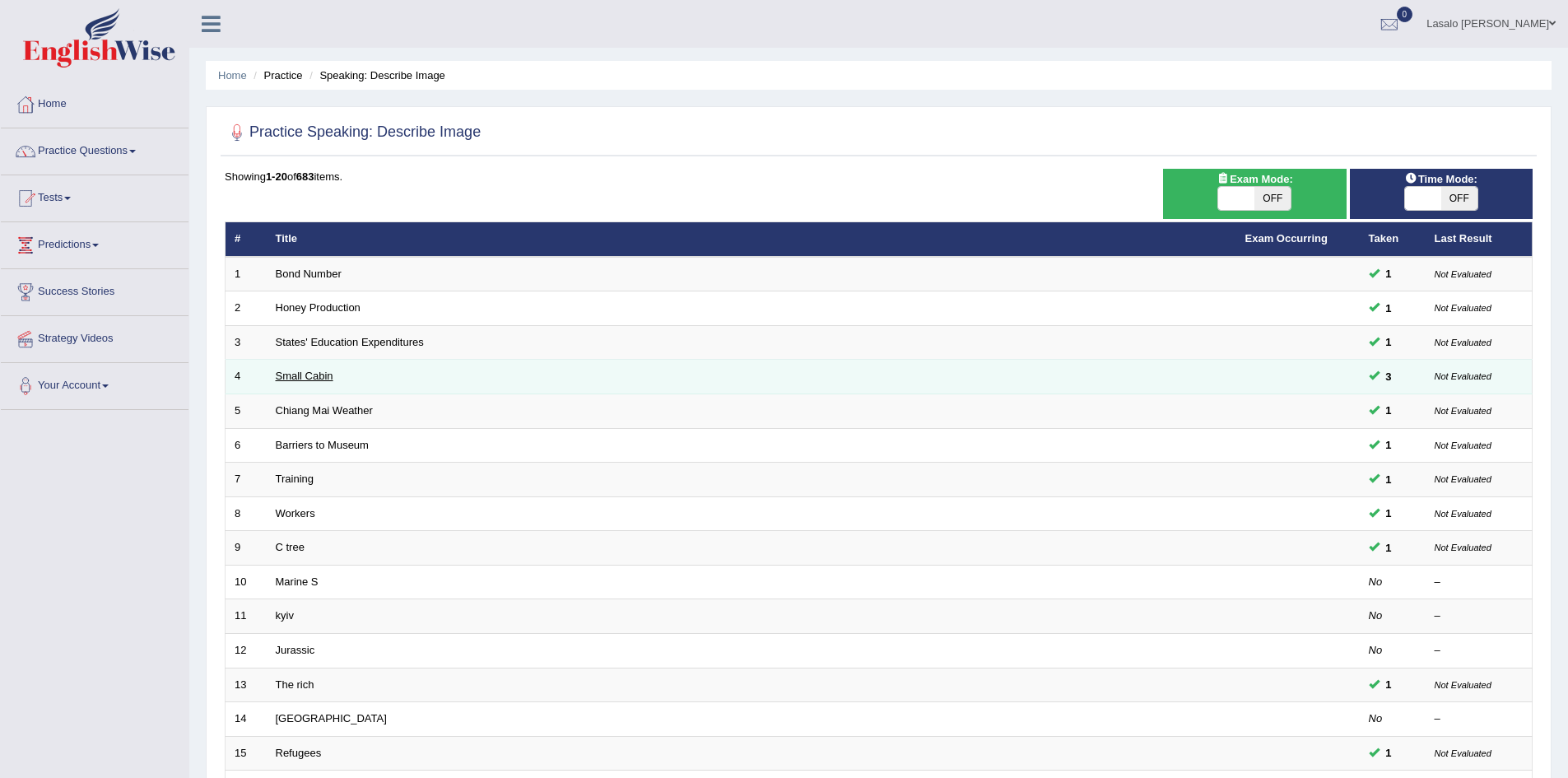
click at [310, 374] on link "Small Cabin" at bounding box center [304, 376] width 58 height 12
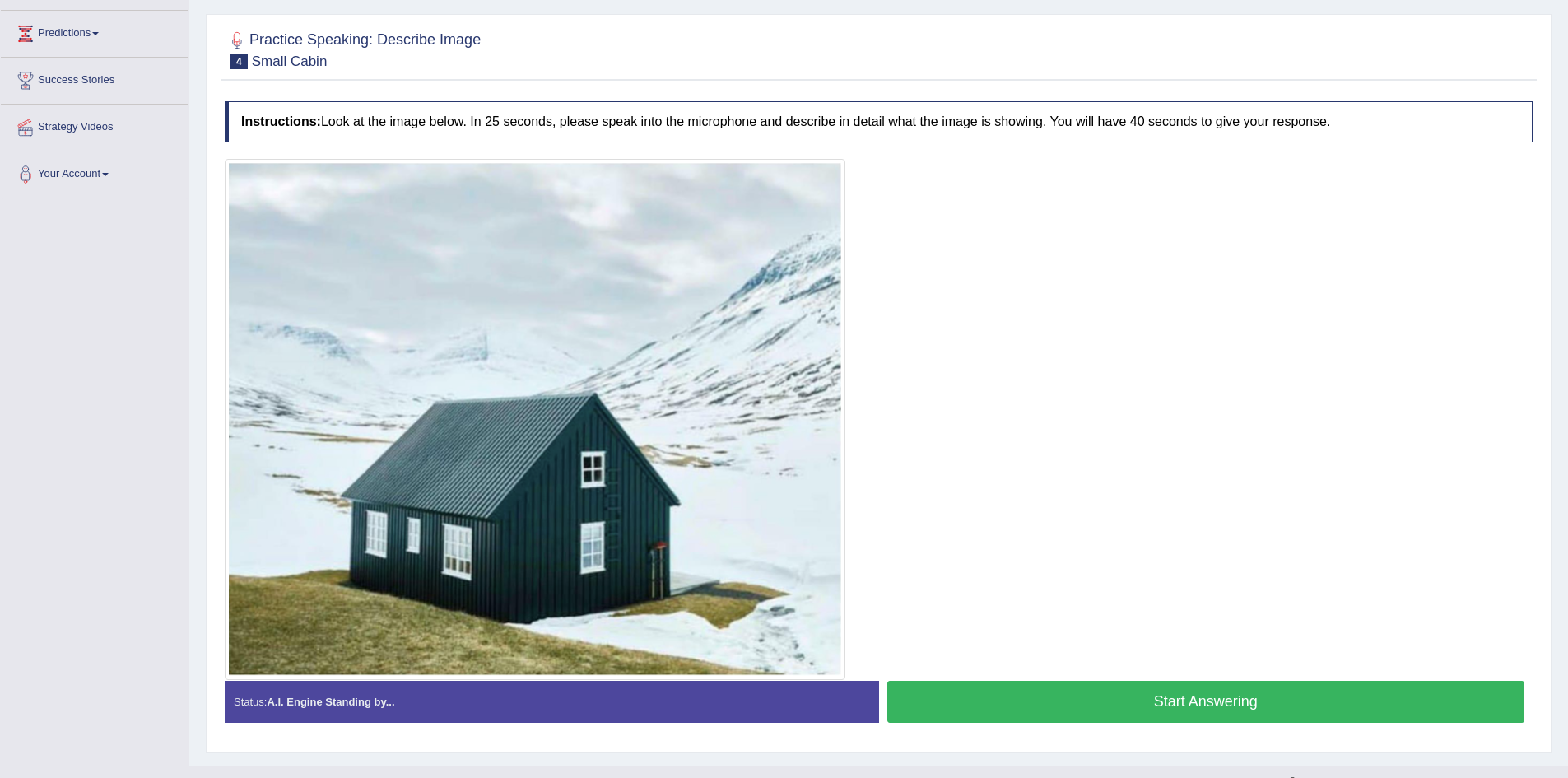
scroll to position [240, 0]
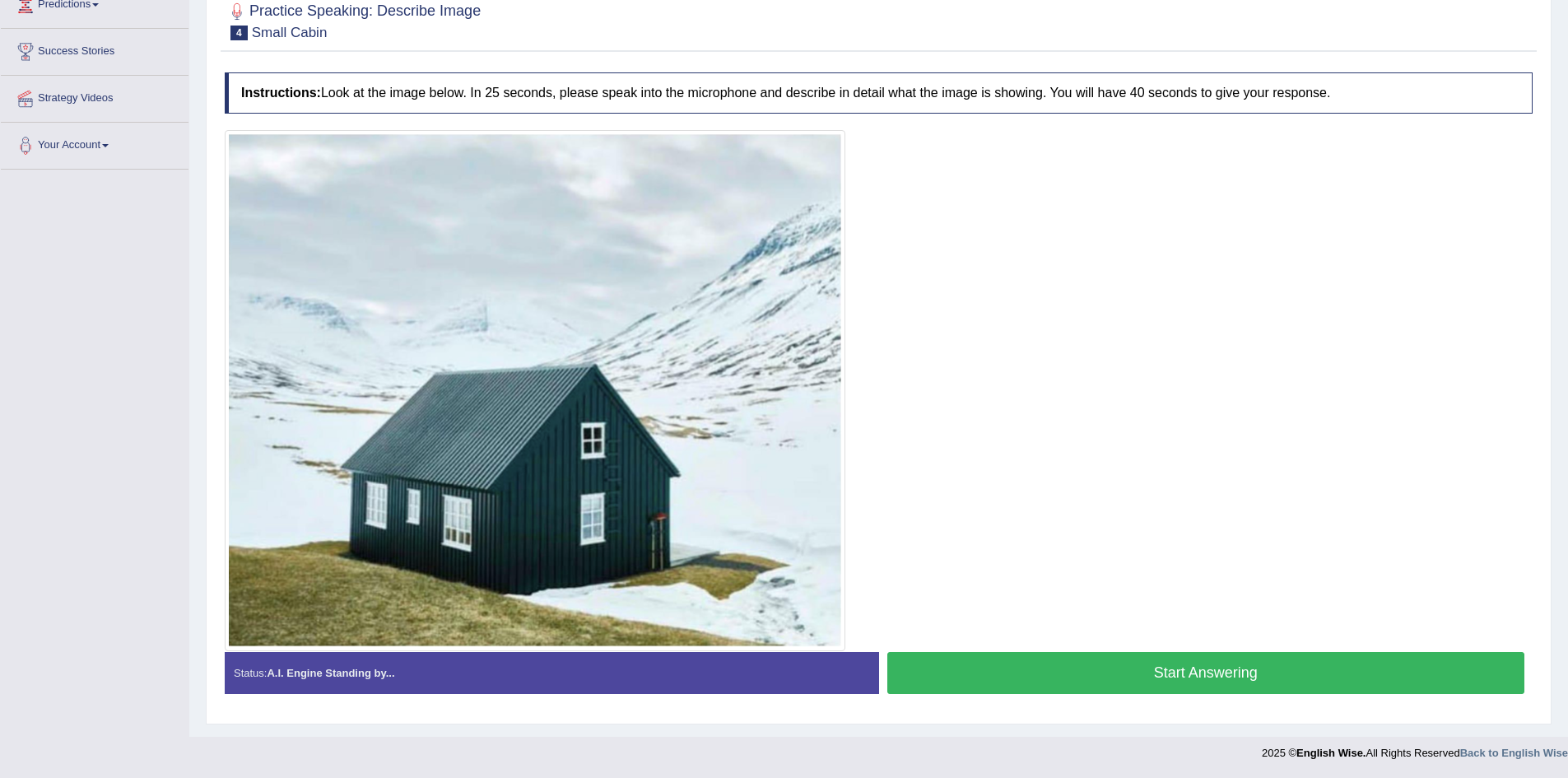
click at [1199, 671] on button "Start Answering" at bounding box center [1206, 672] width 638 height 42
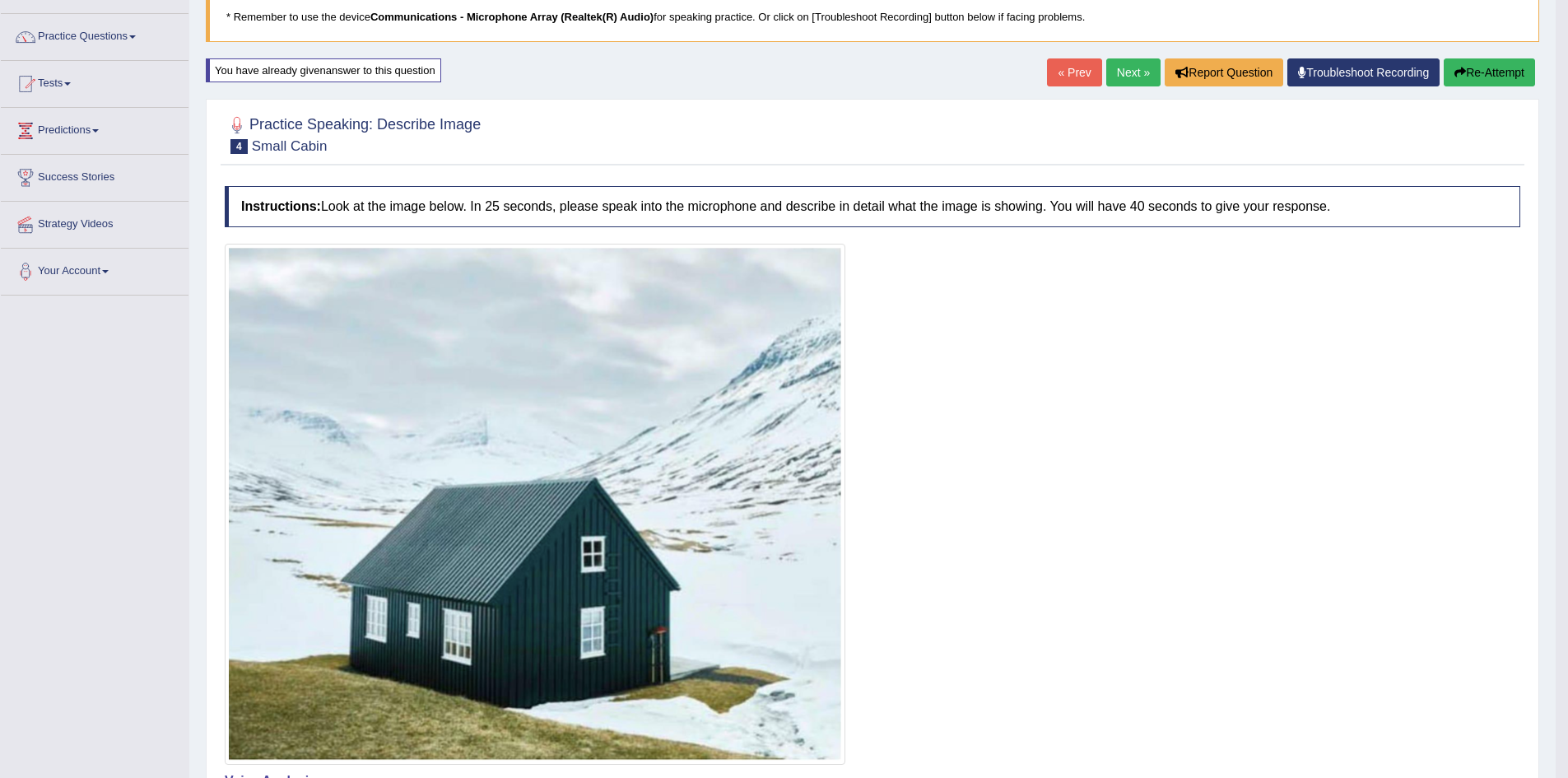
scroll to position [0, 0]
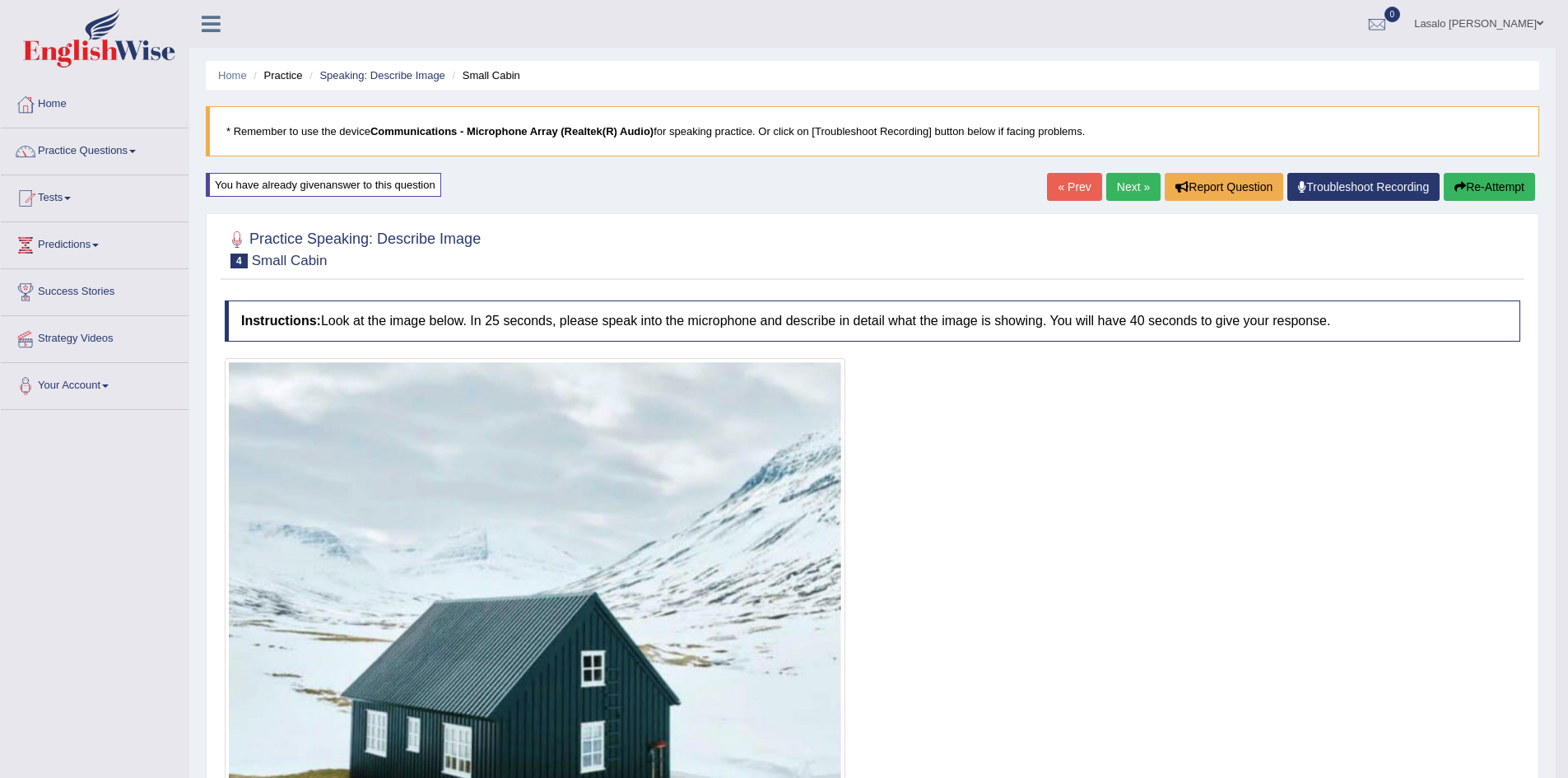
click at [1121, 189] on link "Next »" at bounding box center [1133, 186] width 54 height 28
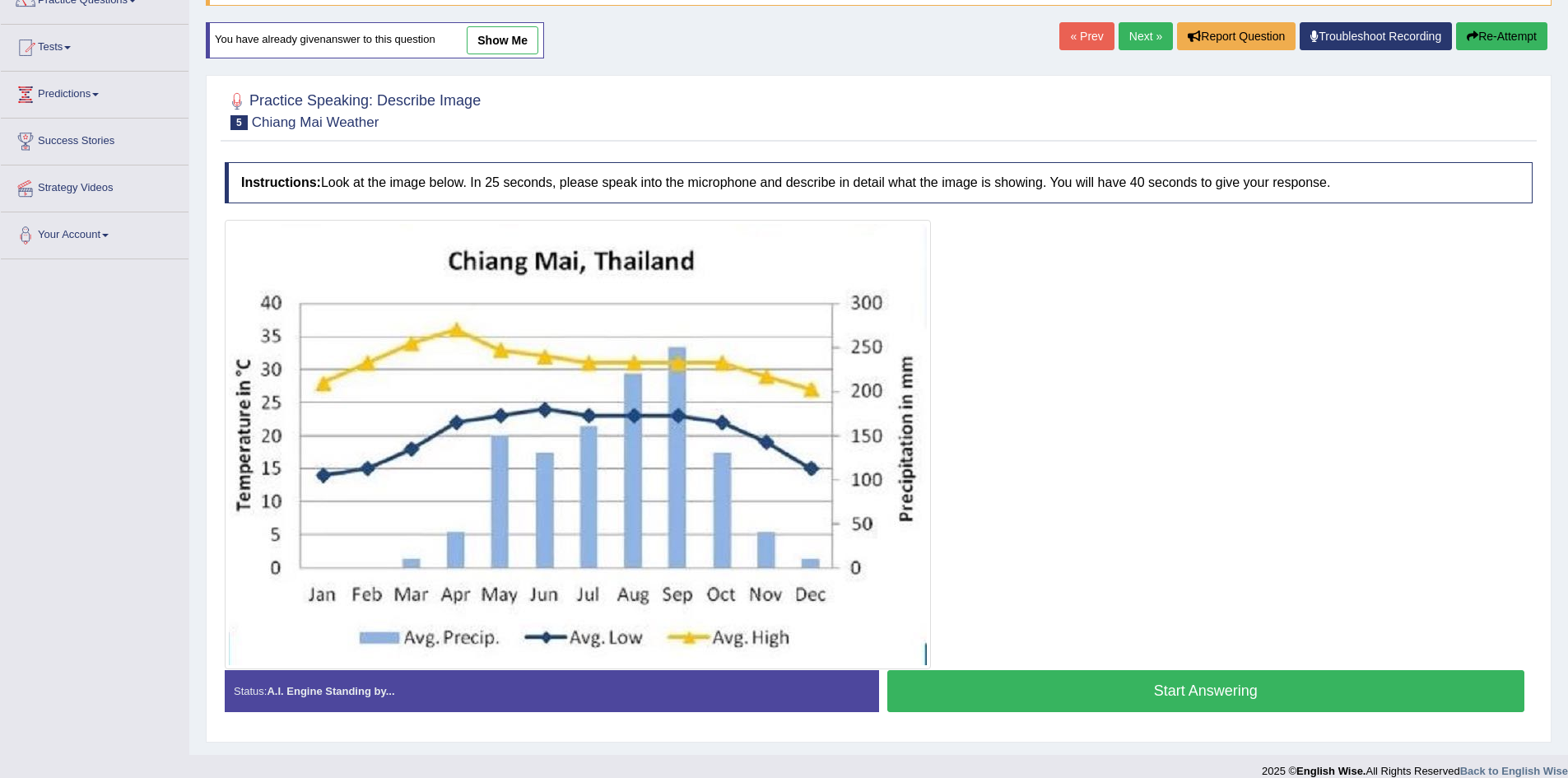
scroll to position [169, 0]
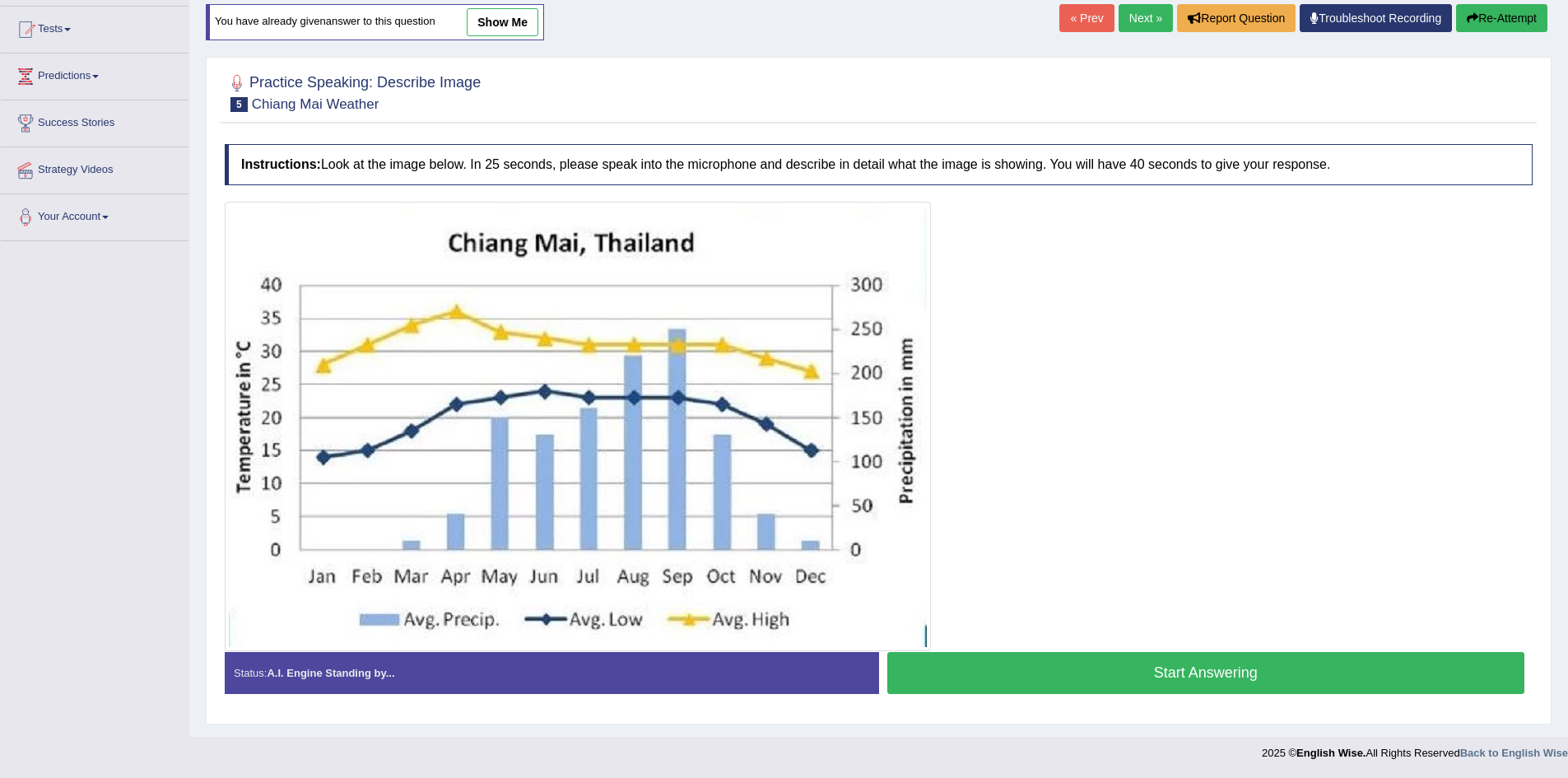
click at [1134, 17] on link "Next »" at bounding box center [1145, 18] width 54 height 28
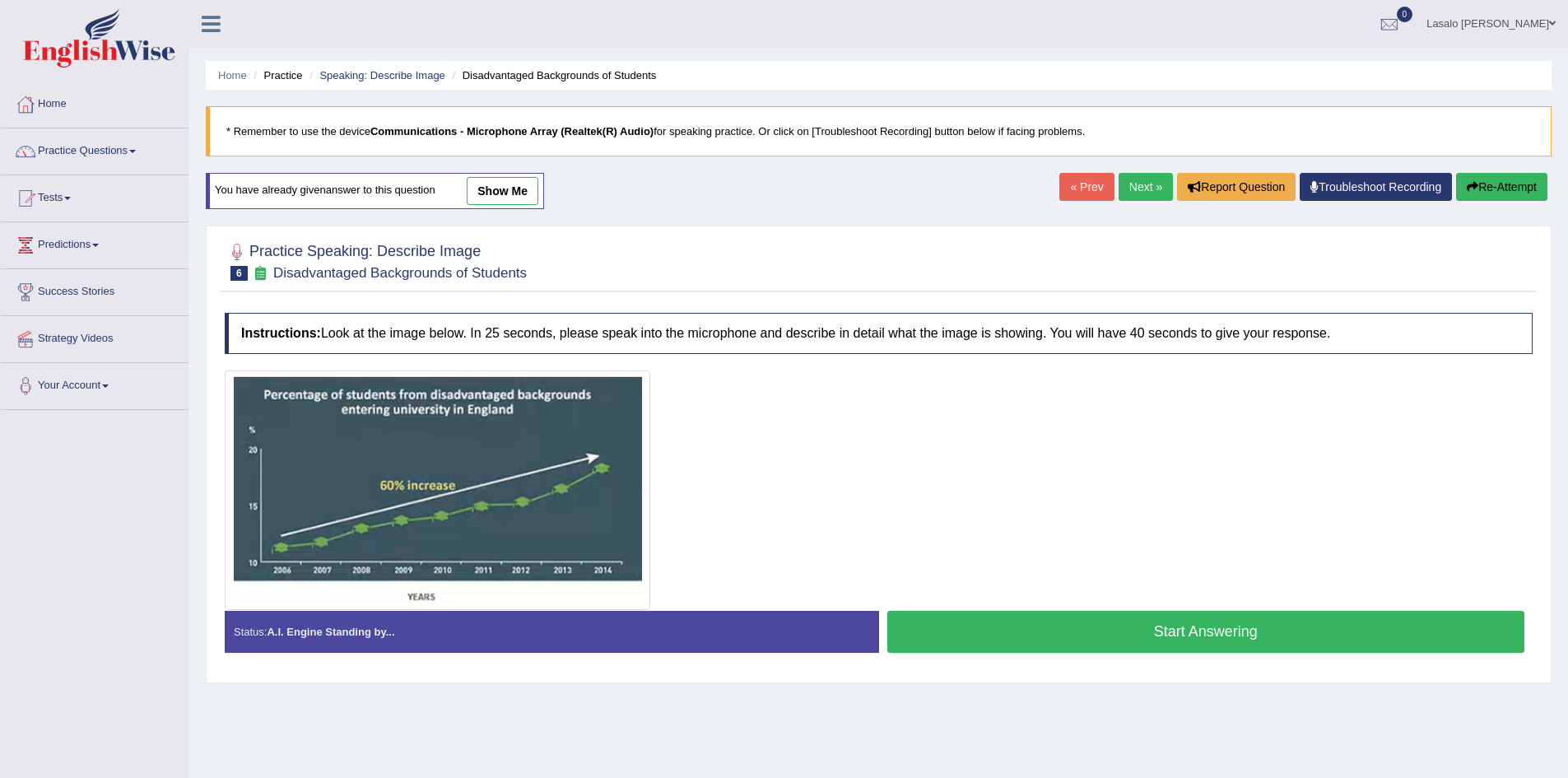
click at [1068, 191] on link "« Prev" at bounding box center [1086, 186] width 54 height 28
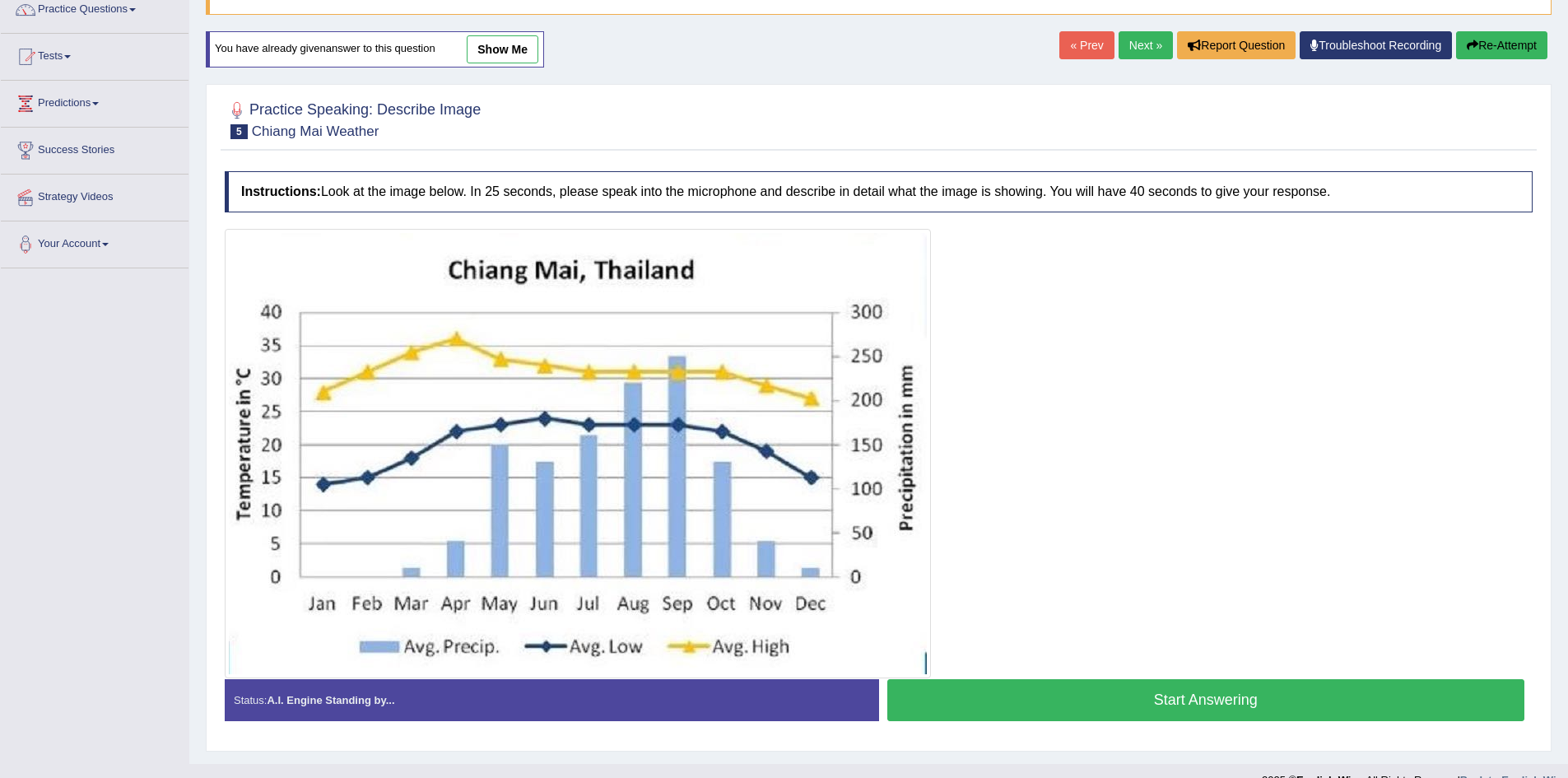
scroll to position [169, 0]
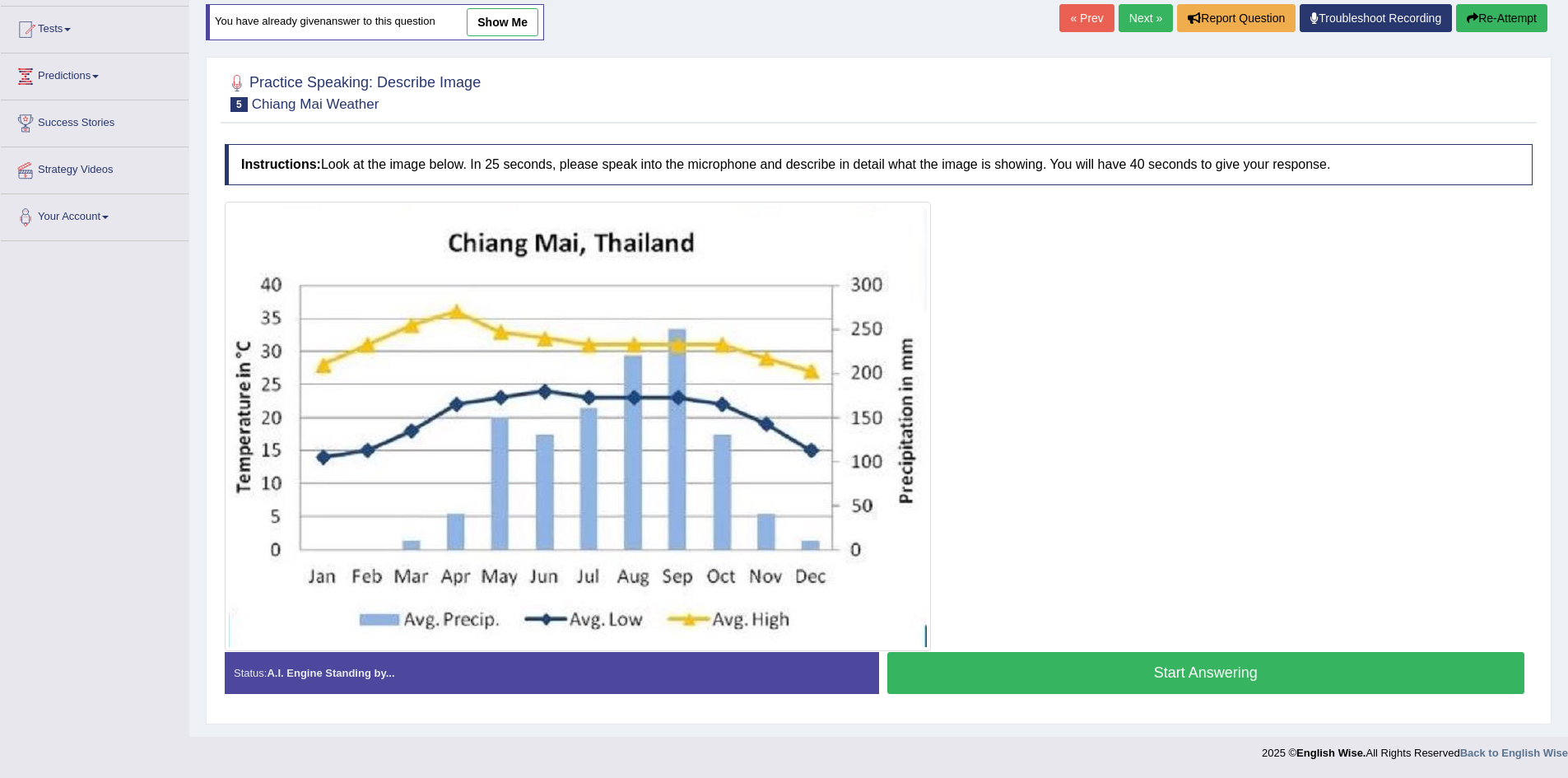
click at [1196, 676] on button "Start Answering" at bounding box center [1206, 672] width 638 height 42
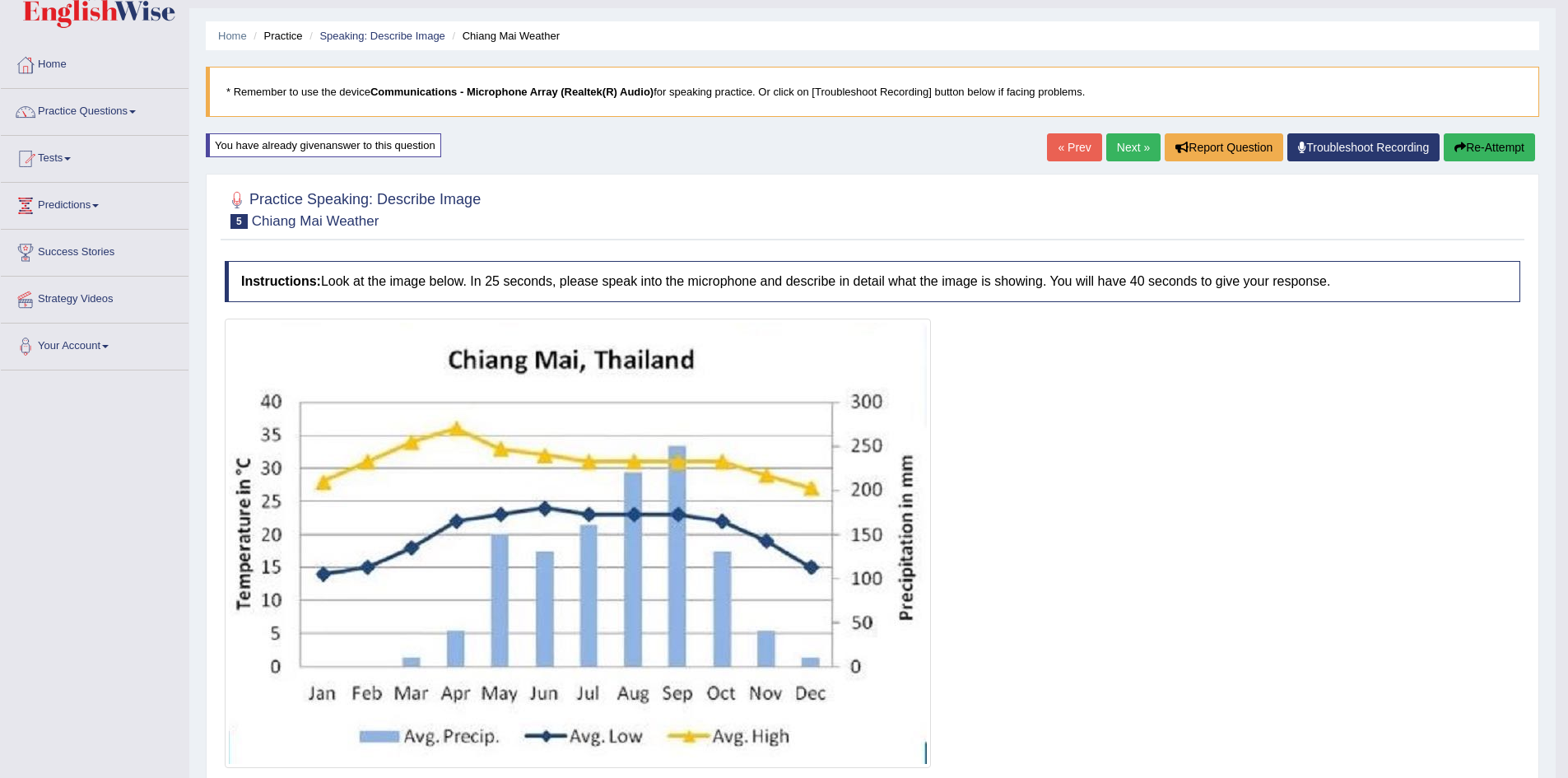
scroll to position [4, 0]
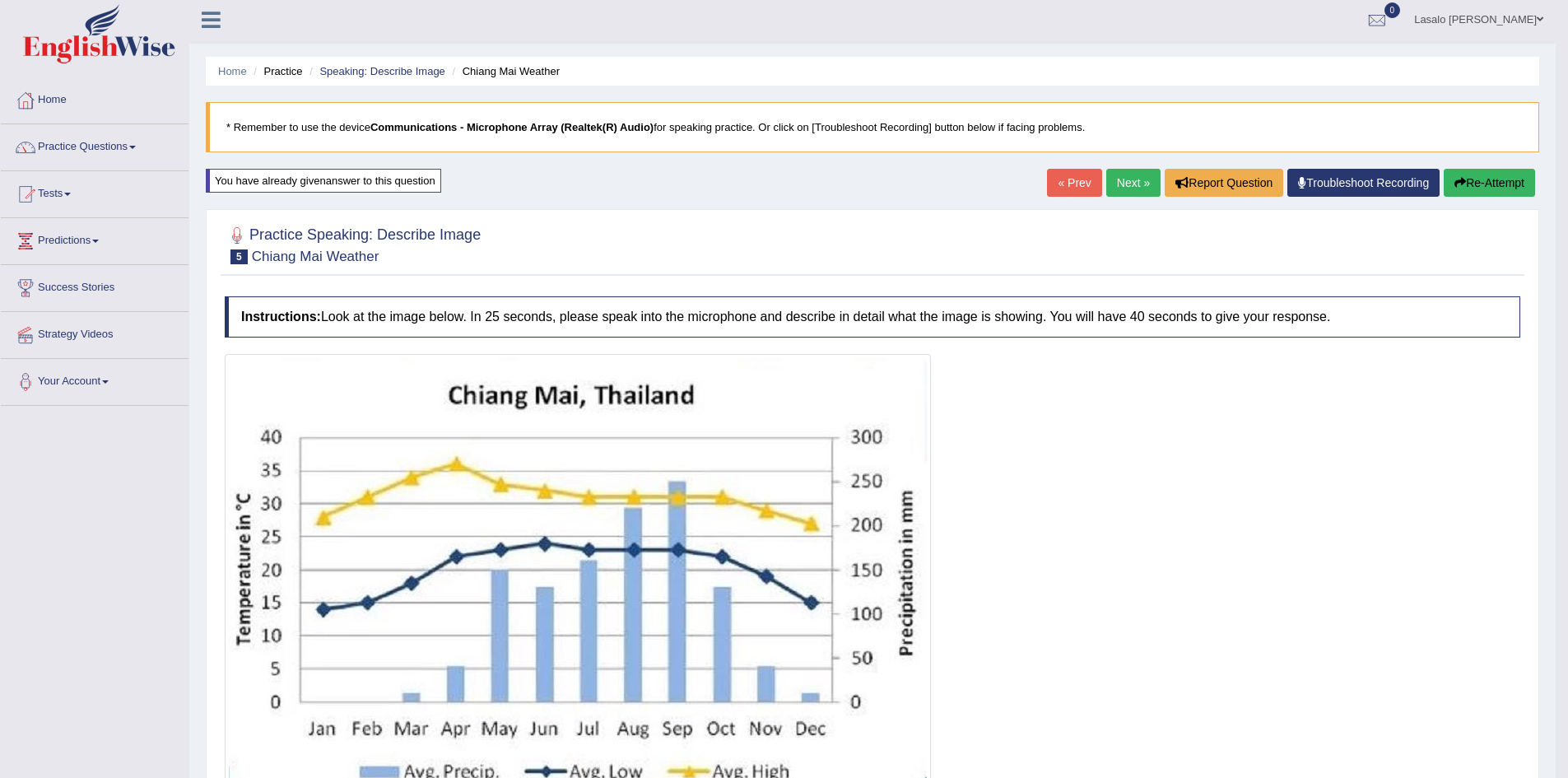
click at [1137, 183] on link "Next »" at bounding box center [1133, 182] width 54 height 28
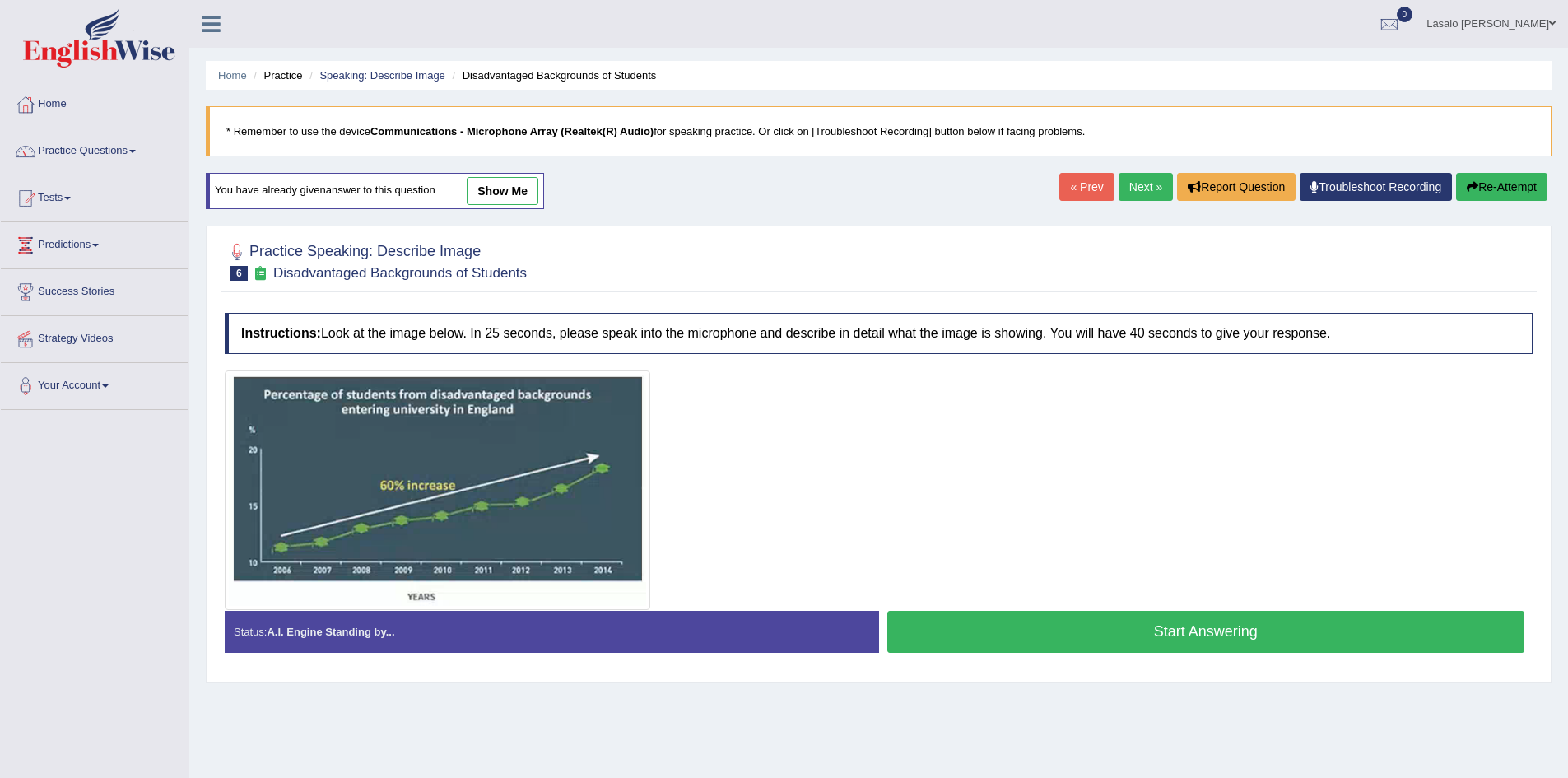
click at [1228, 632] on button "Start Answering" at bounding box center [1206, 631] width 638 height 42
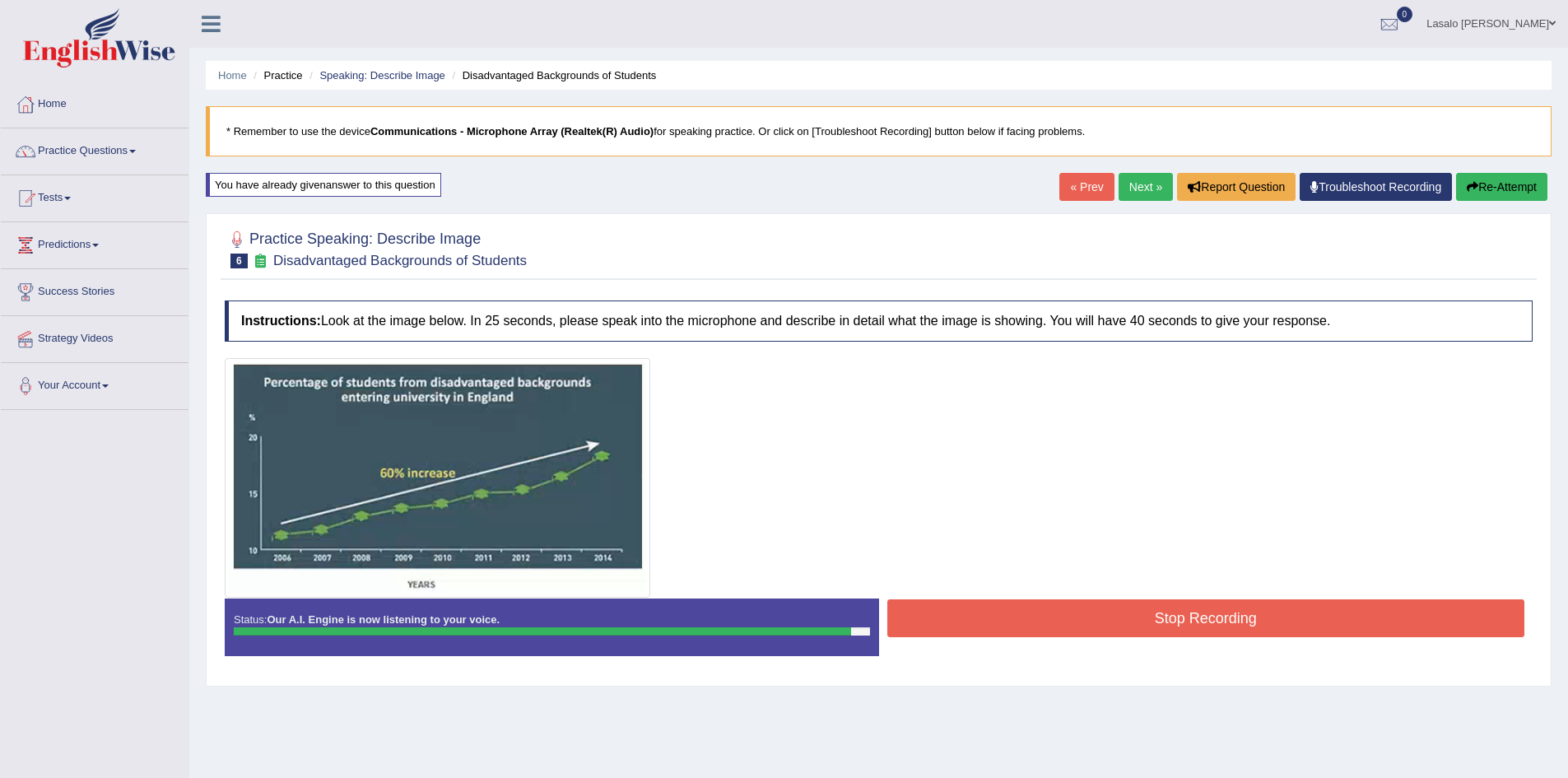
click at [1216, 614] on button "Stop Recording" at bounding box center [1206, 618] width 638 height 38
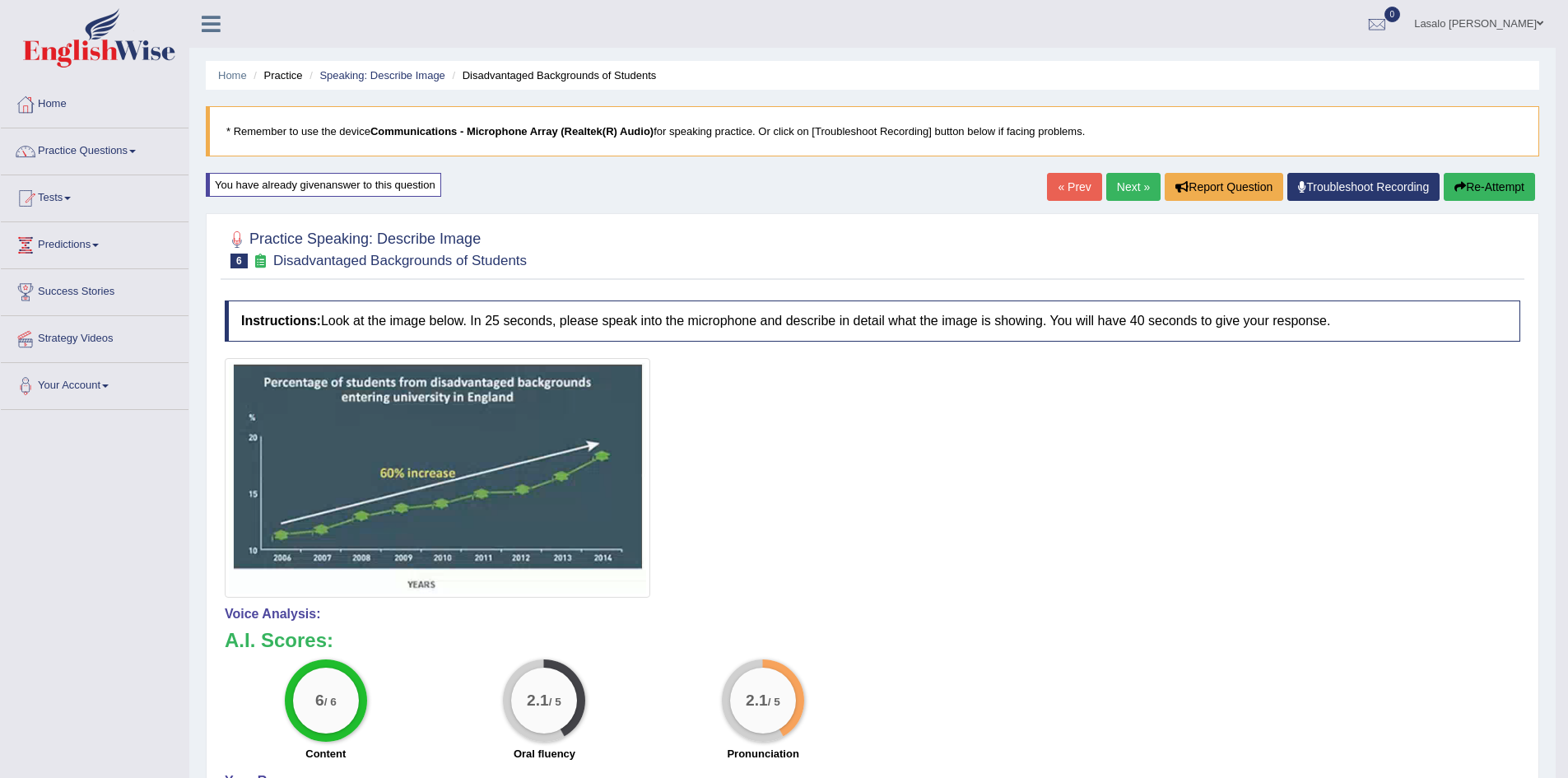
click at [1066, 184] on link "« Prev" at bounding box center [1073, 186] width 54 height 28
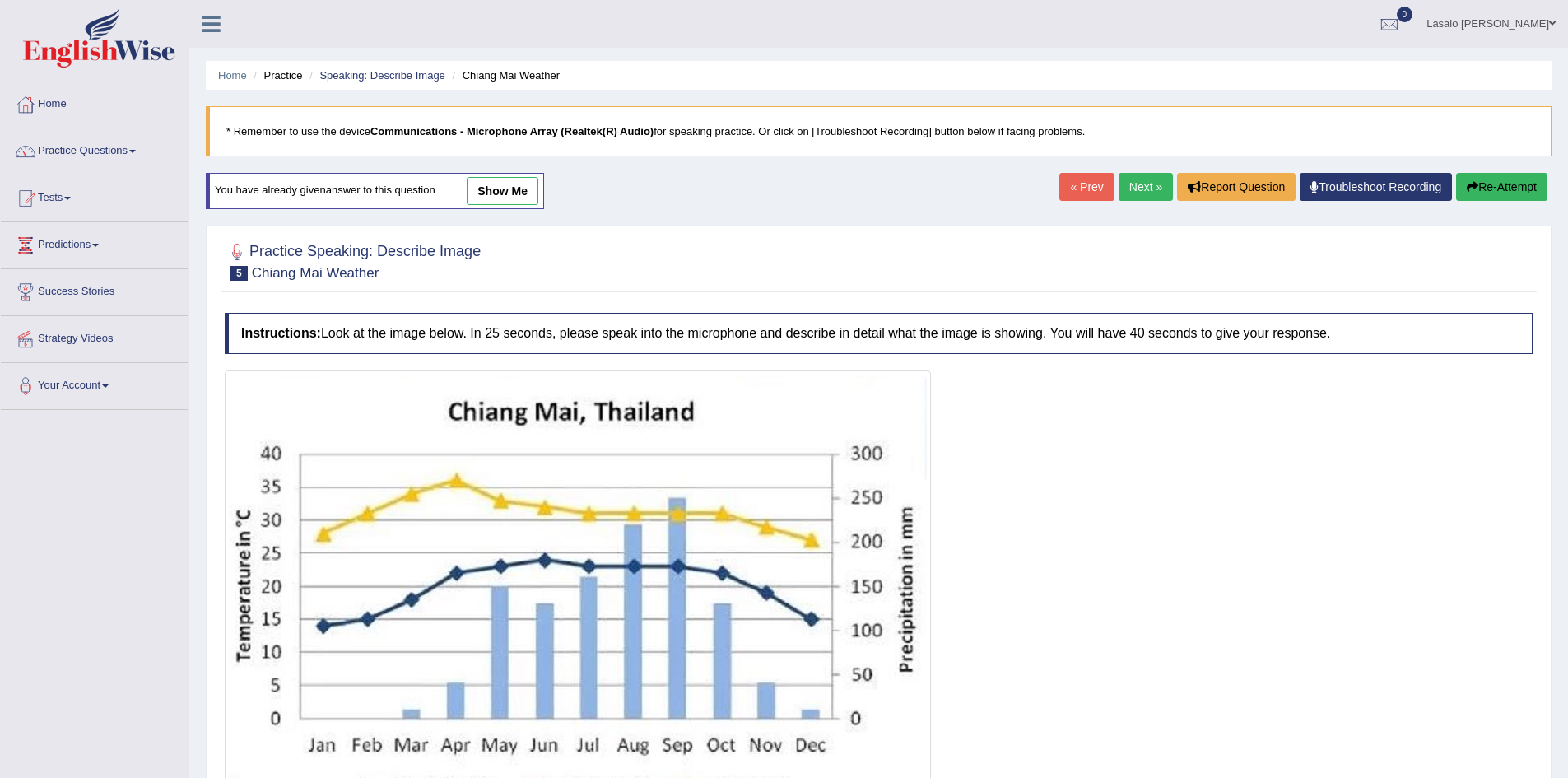
click at [1133, 184] on link "Next »" at bounding box center [1145, 186] width 54 height 28
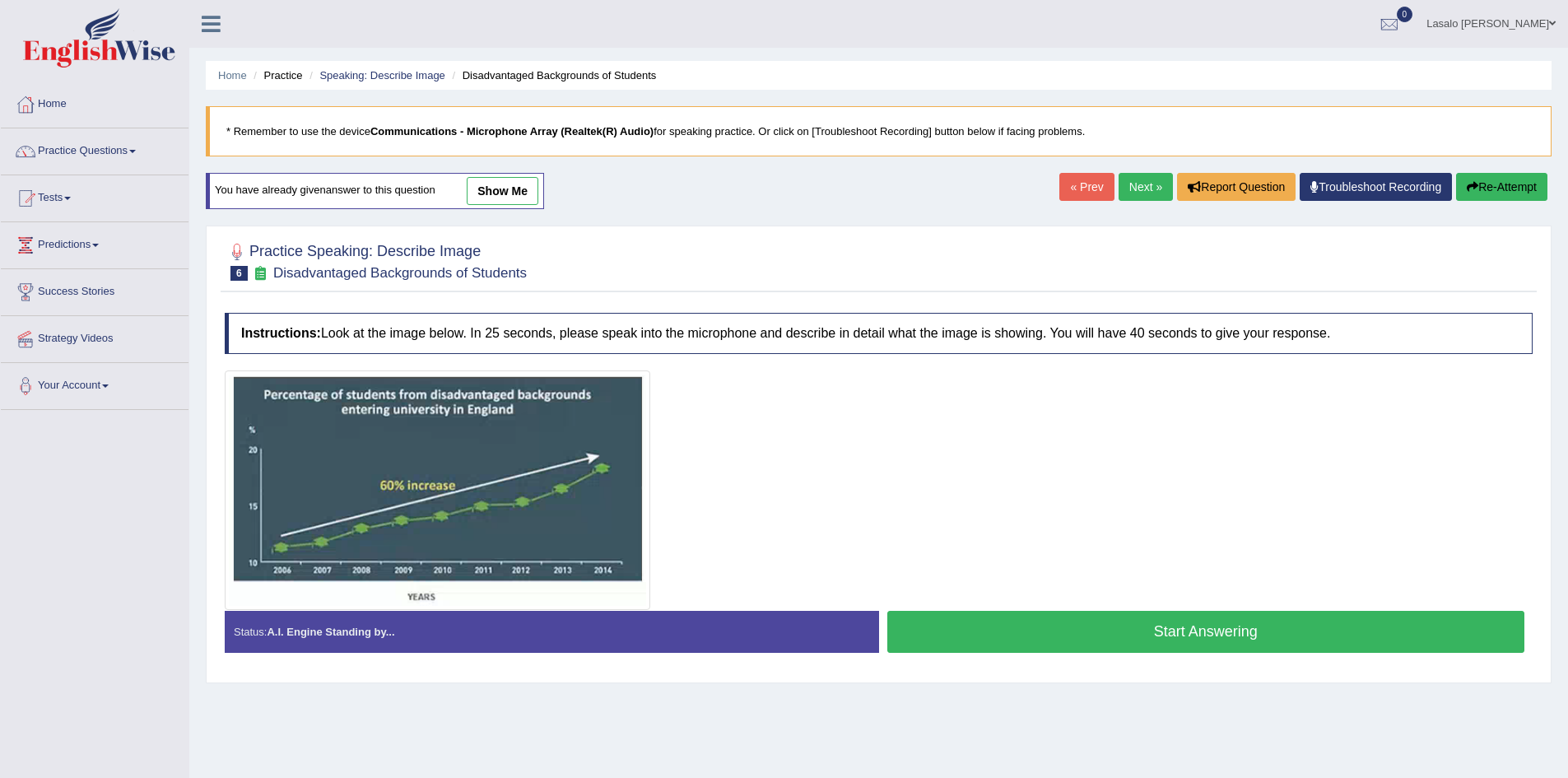
click at [1189, 634] on button "Start Answering" at bounding box center [1206, 631] width 638 height 42
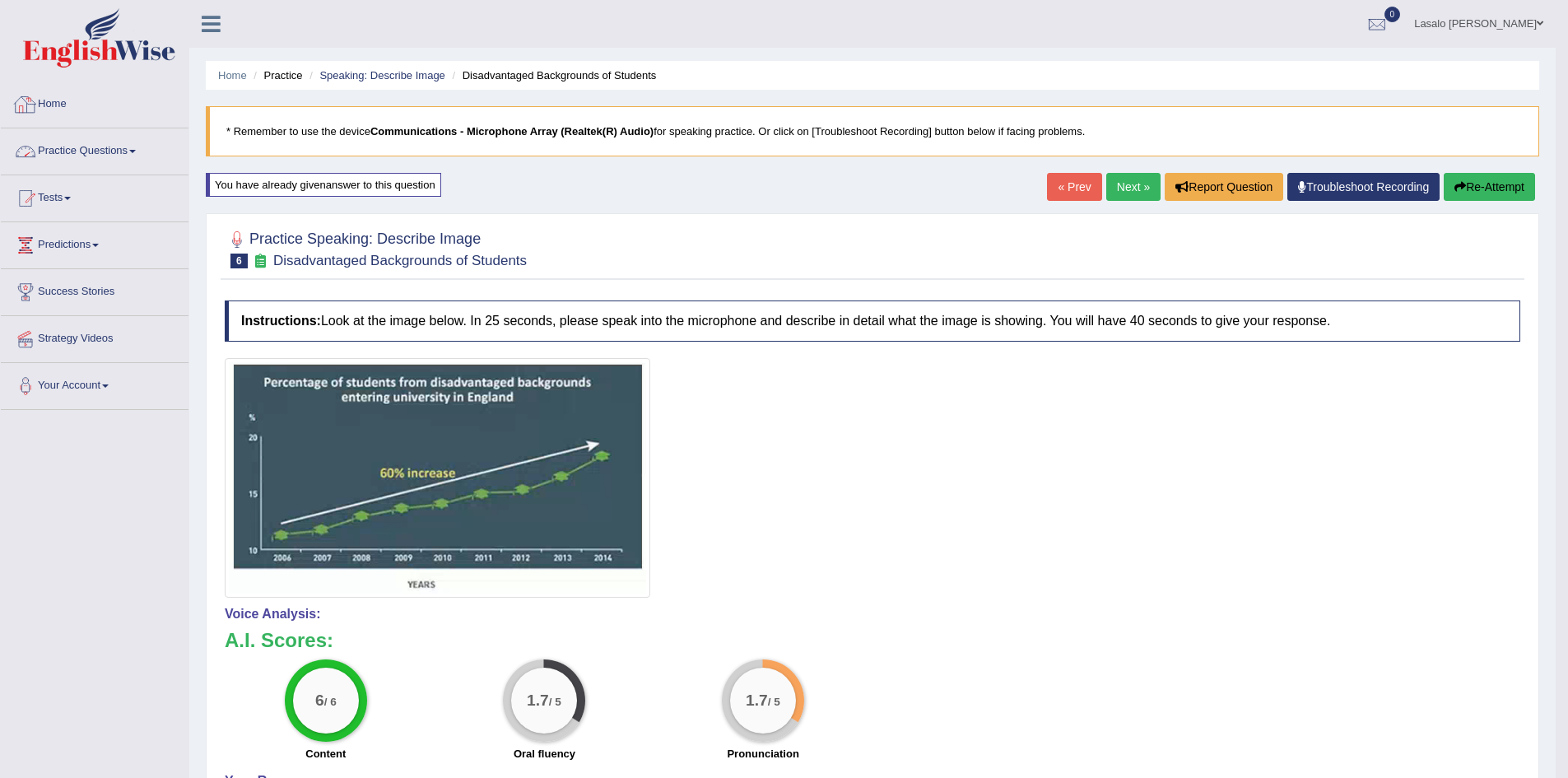
click at [66, 142] on link "Practice Questions" at bounding box center [94, 149] width 188 height 41
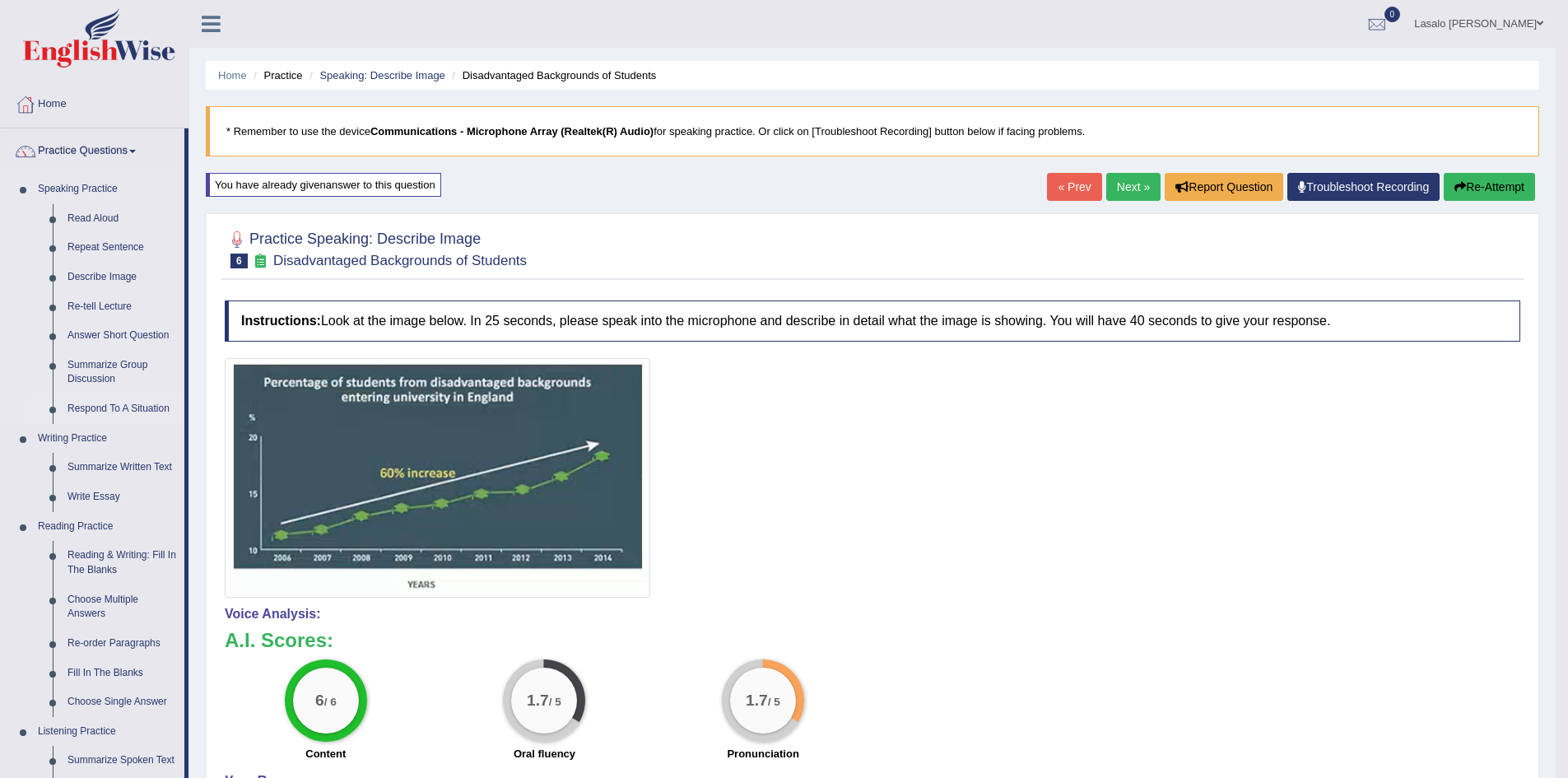
click at [106, 406] on link "Respond To A Situation" at bounding box center [123, 409] width 125 height 29
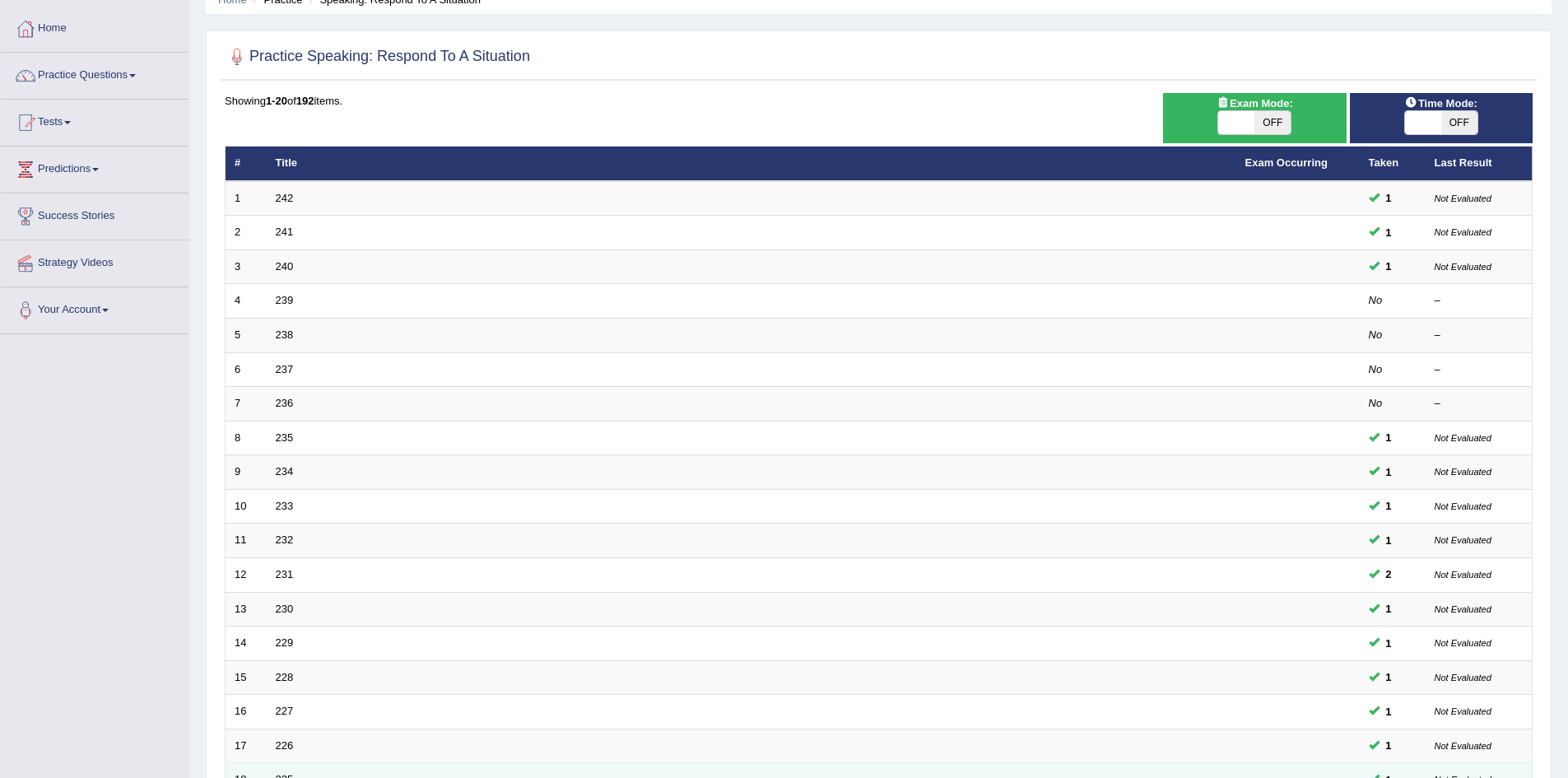
scroll to position [312, 0]
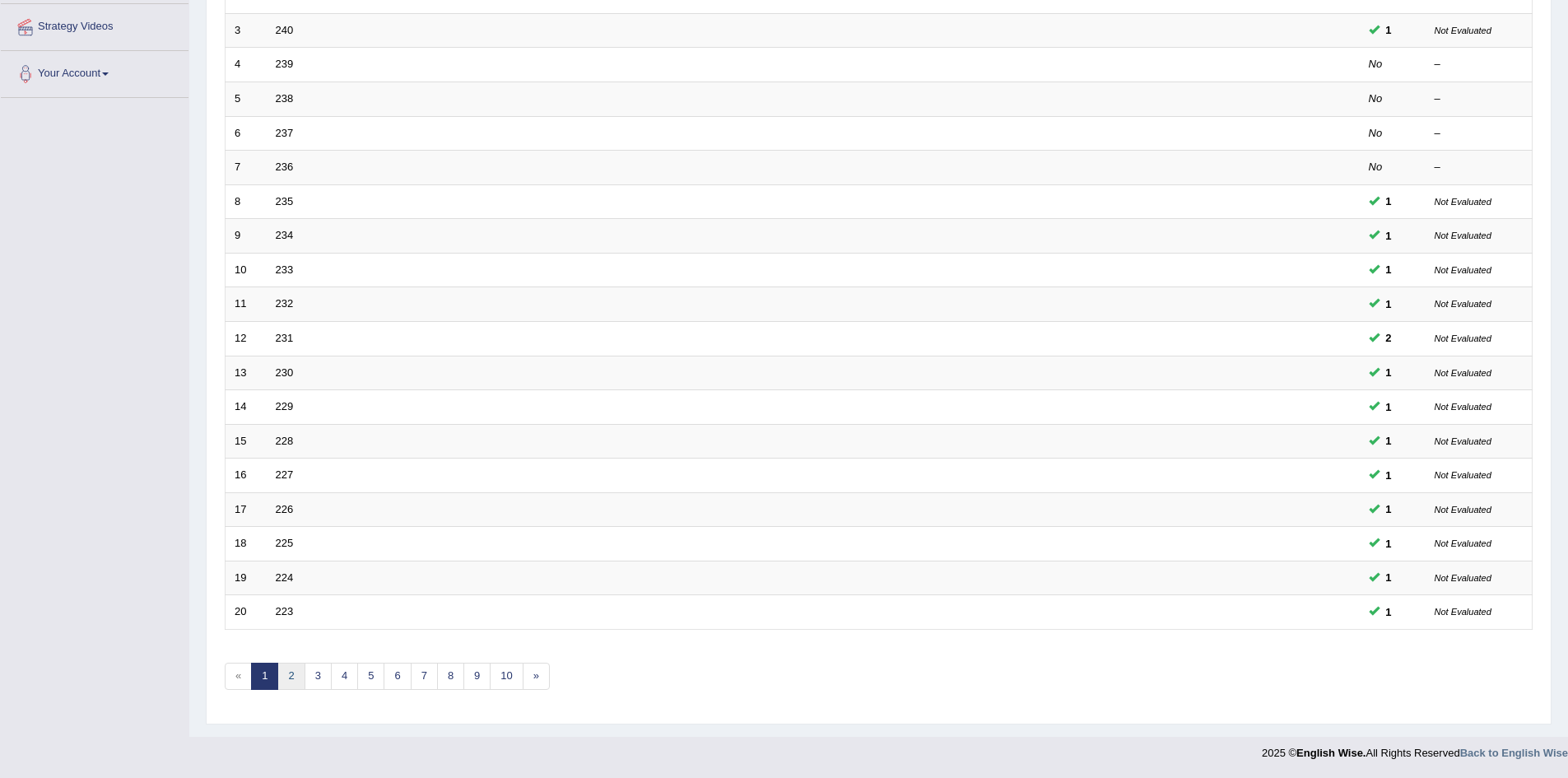
click at [293, 684] on link "2" at bounding box center [291, 676] width 28 height 28
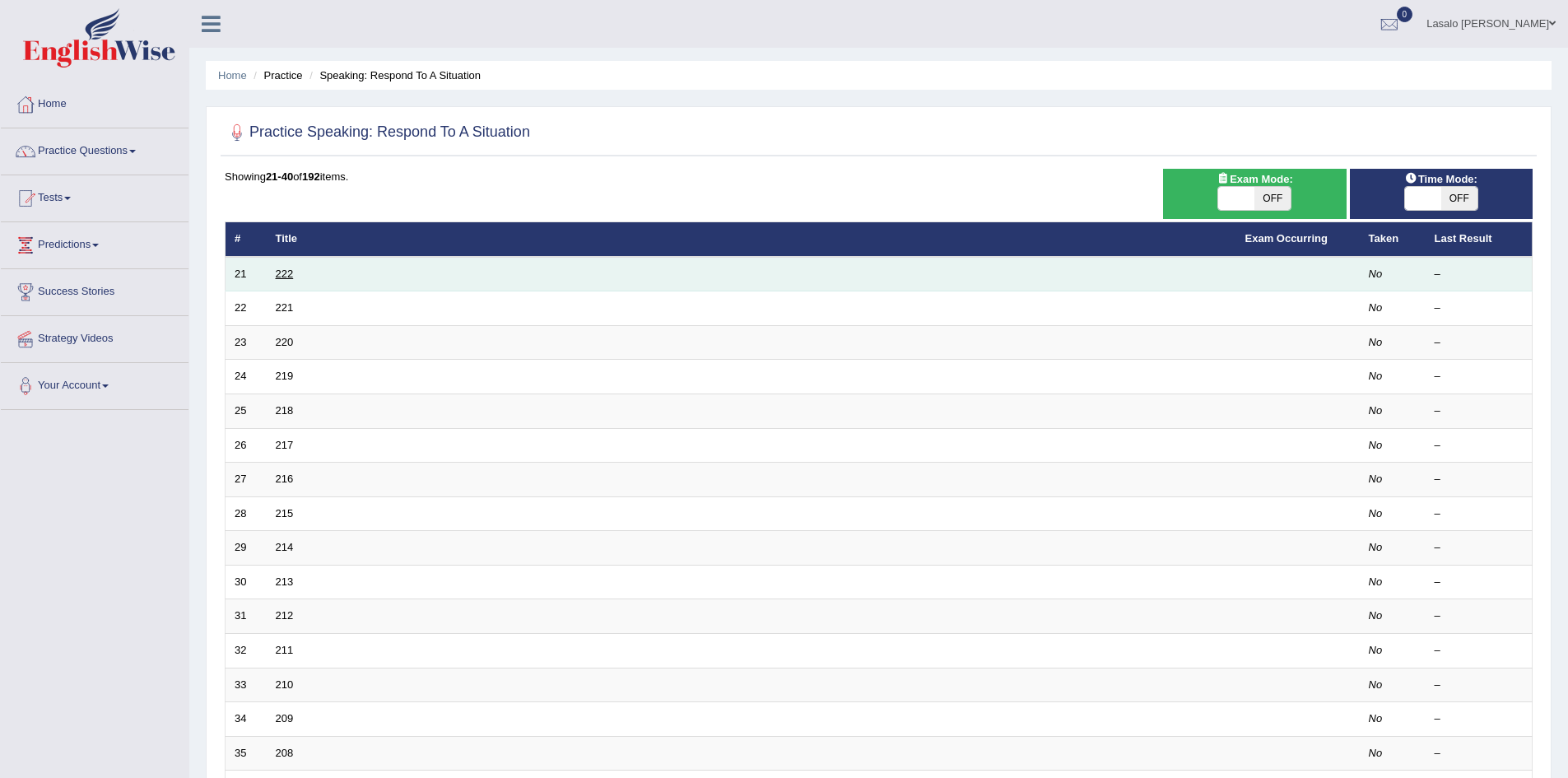
click at [290, 272] on link "222" at bounding box center [285, 274] width 18 height 12
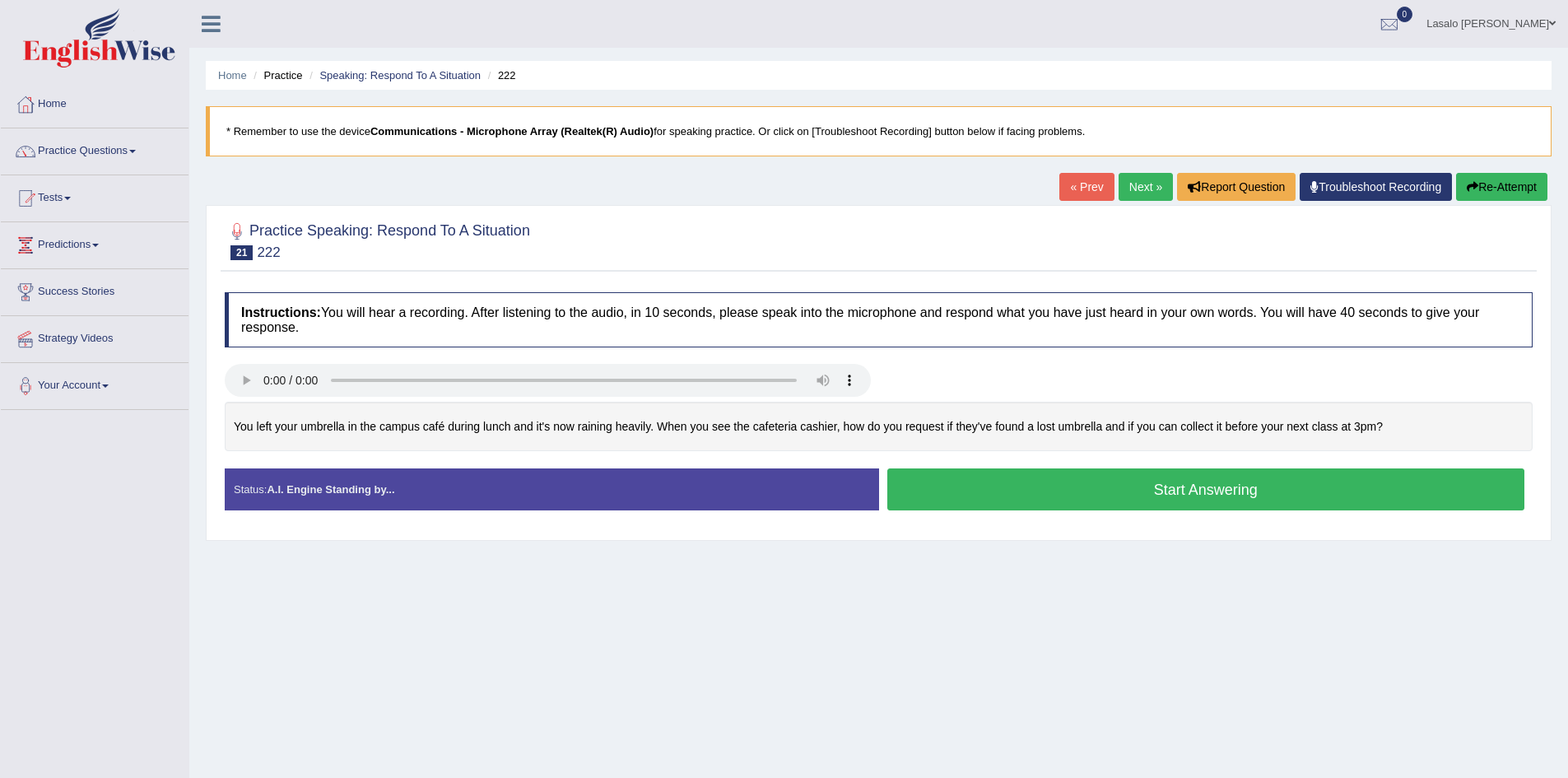
click at [1208, 490] on button "Start Answering" at bounding box center [1206, 489] width 638 height 42
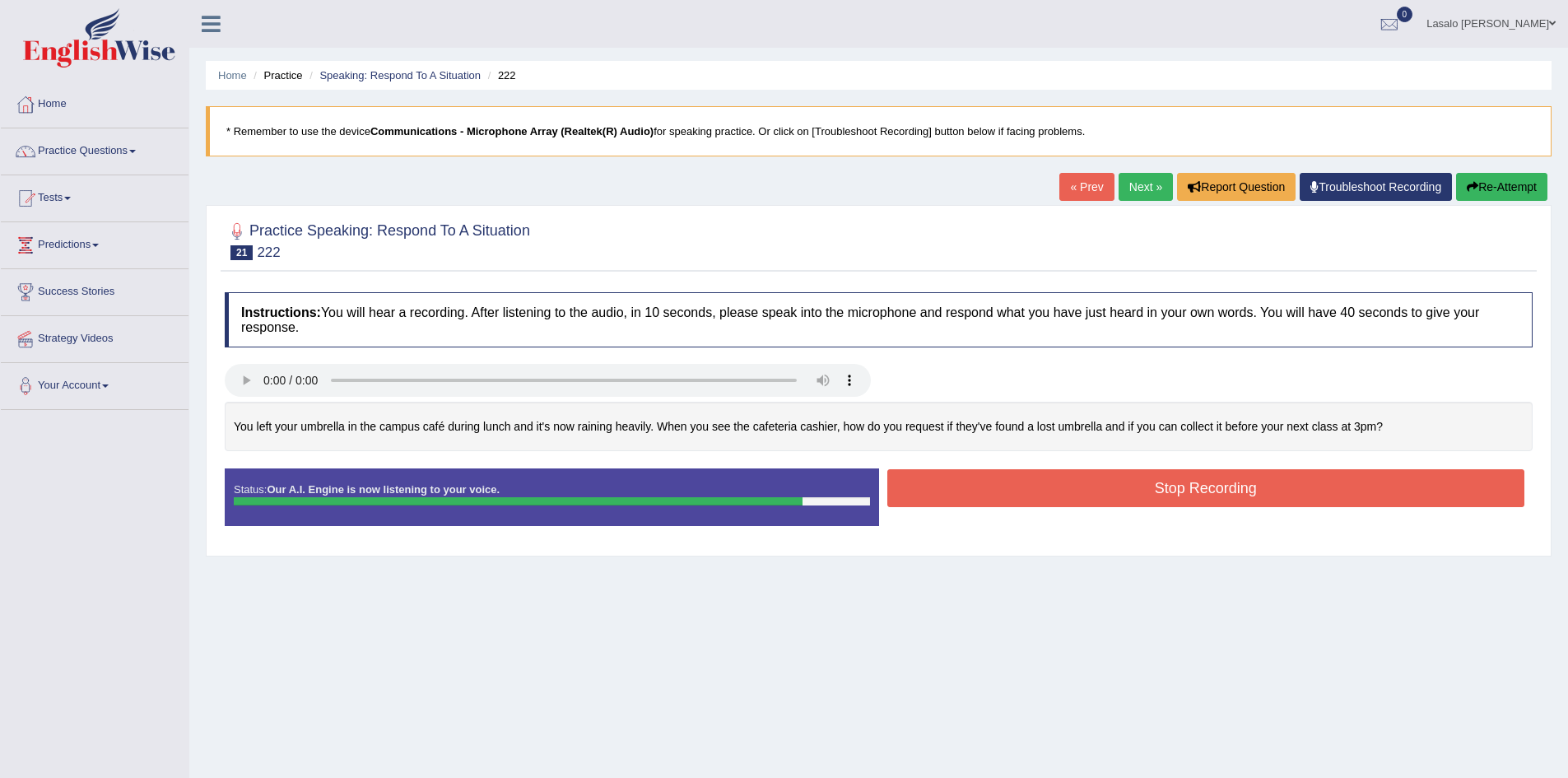
click at [1208, 490] on button "Stop Recording" at bounding box center [1206, 488] width 638 height 38
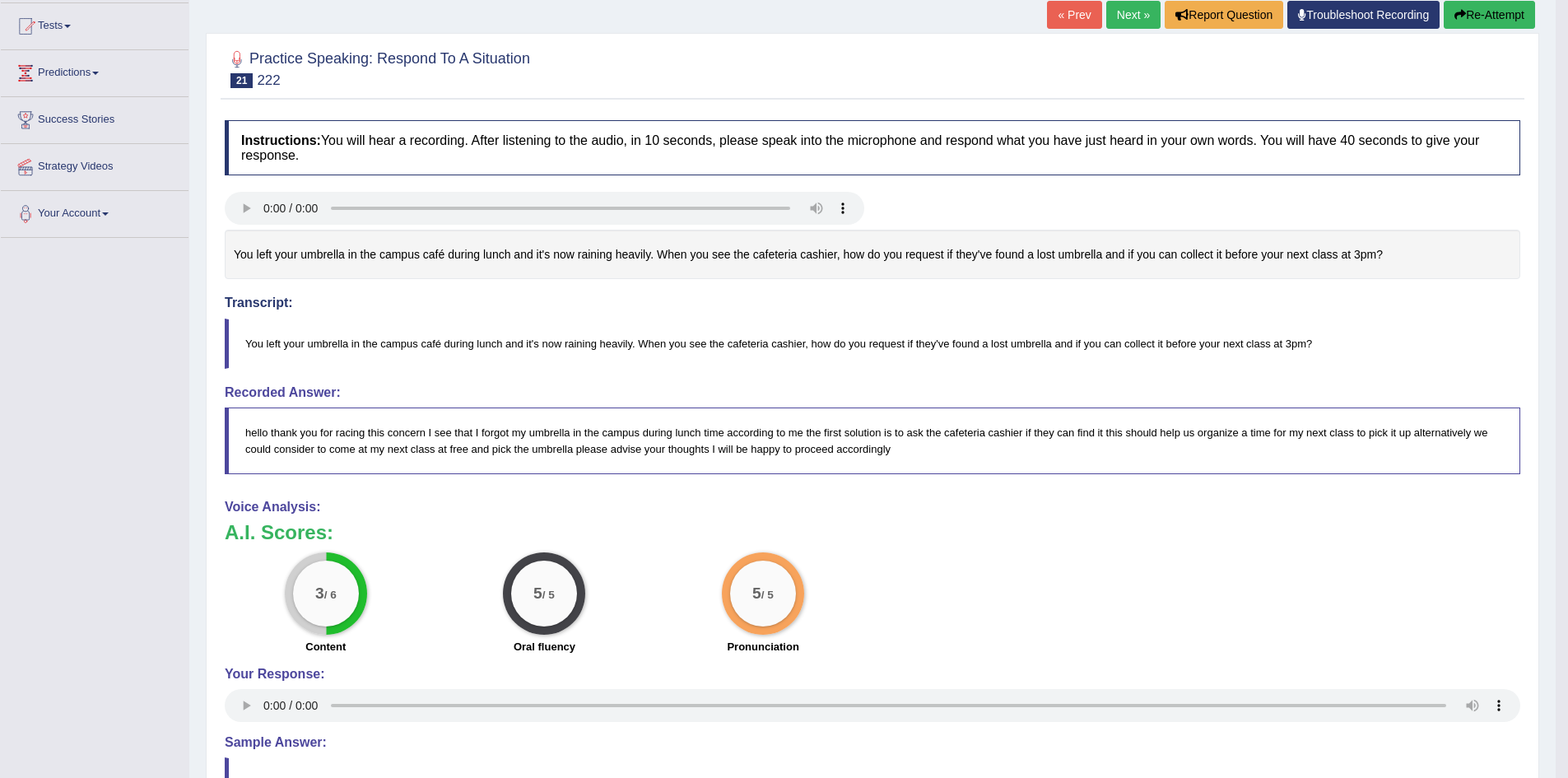
scroll to position [165, 0]
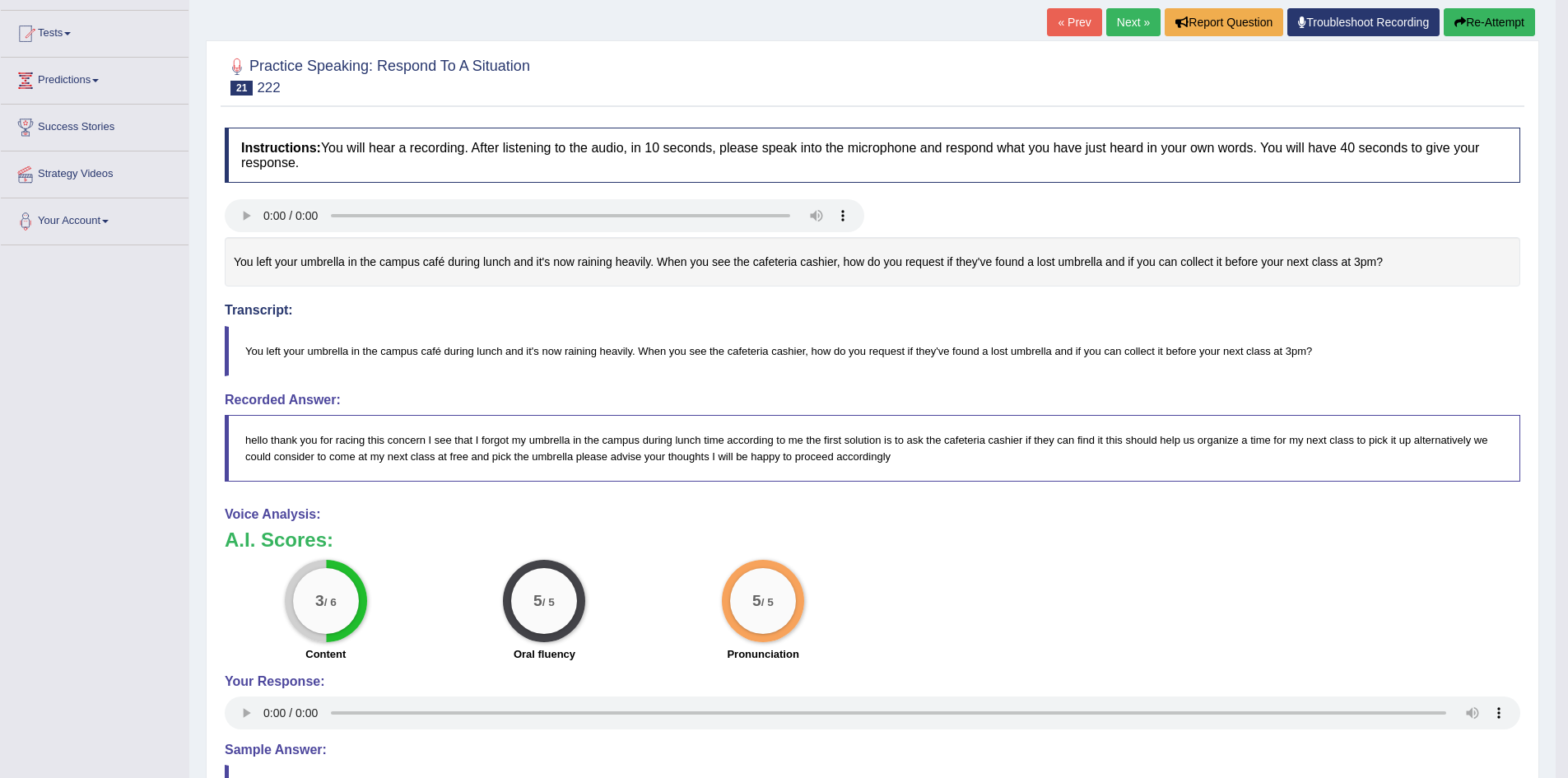
click at [1122, 31] on link "Next »" at bounding box center [1133, 21] width 54 height 28
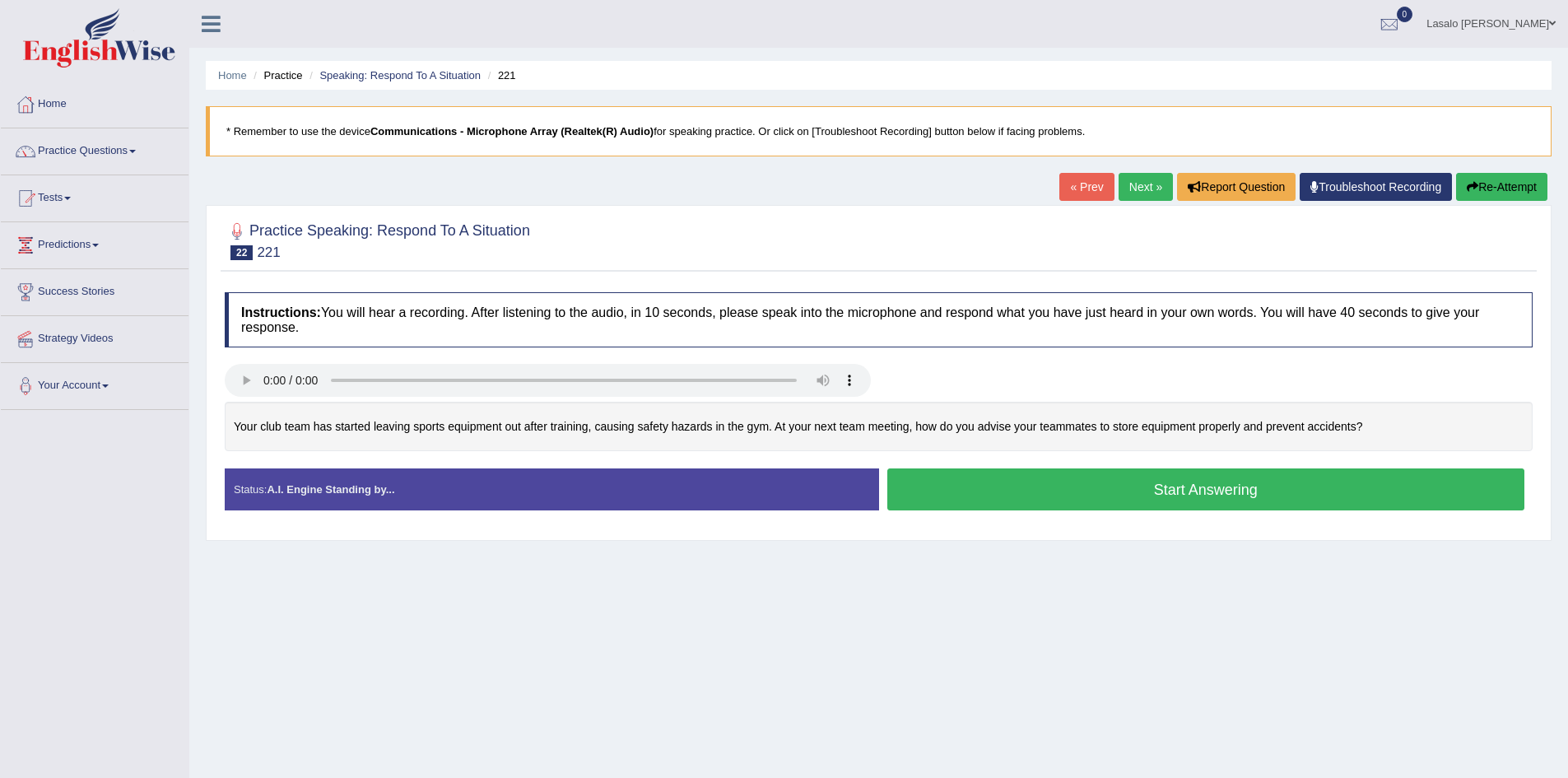
click at [1220, 490] on button "Start Answering" at bounding box center [1206, 489] width 638 height 42
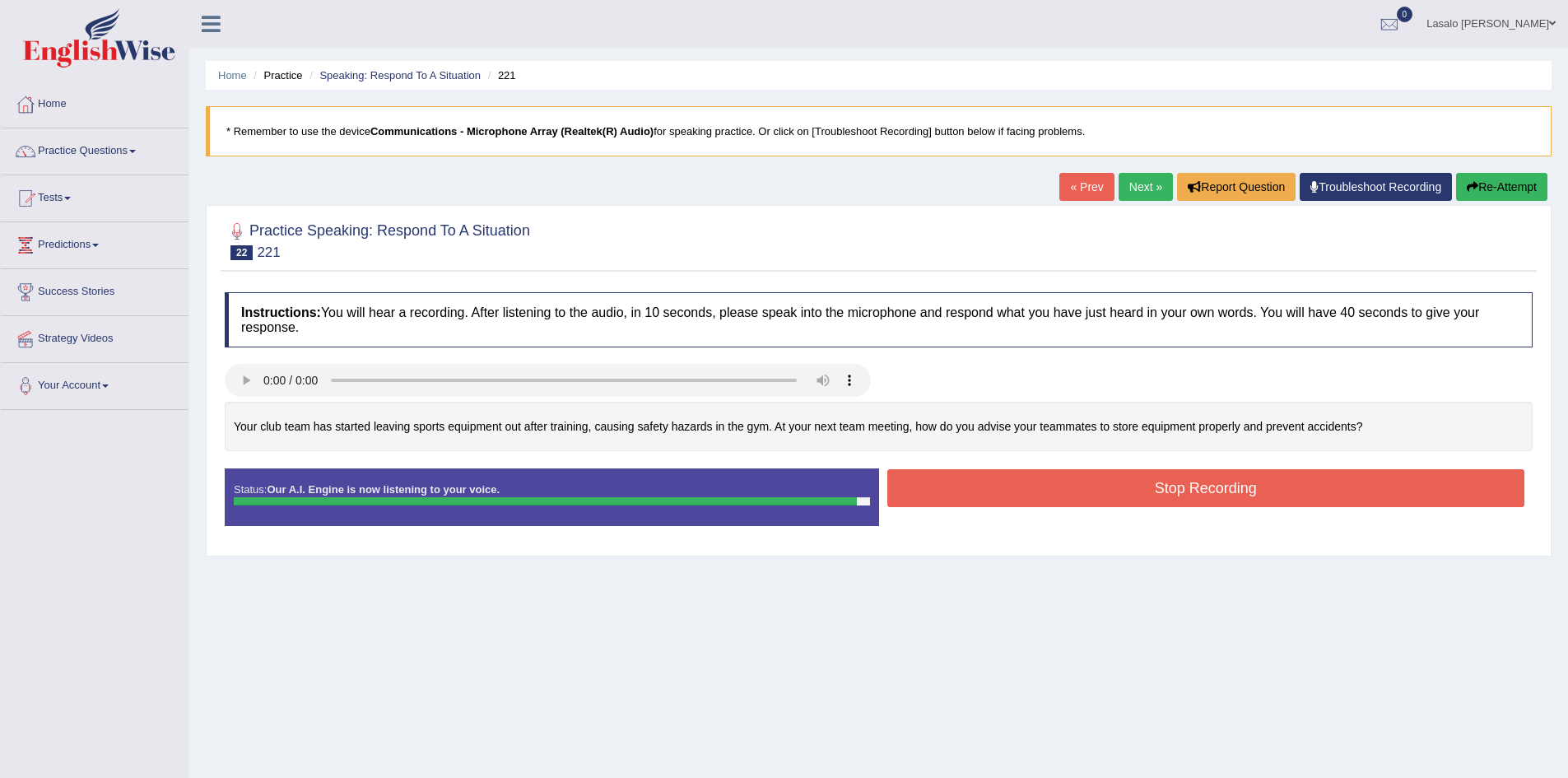
click at [1233, 490] on button "Stop Recording" at bounding box center [1206, 488] width 638 height 38
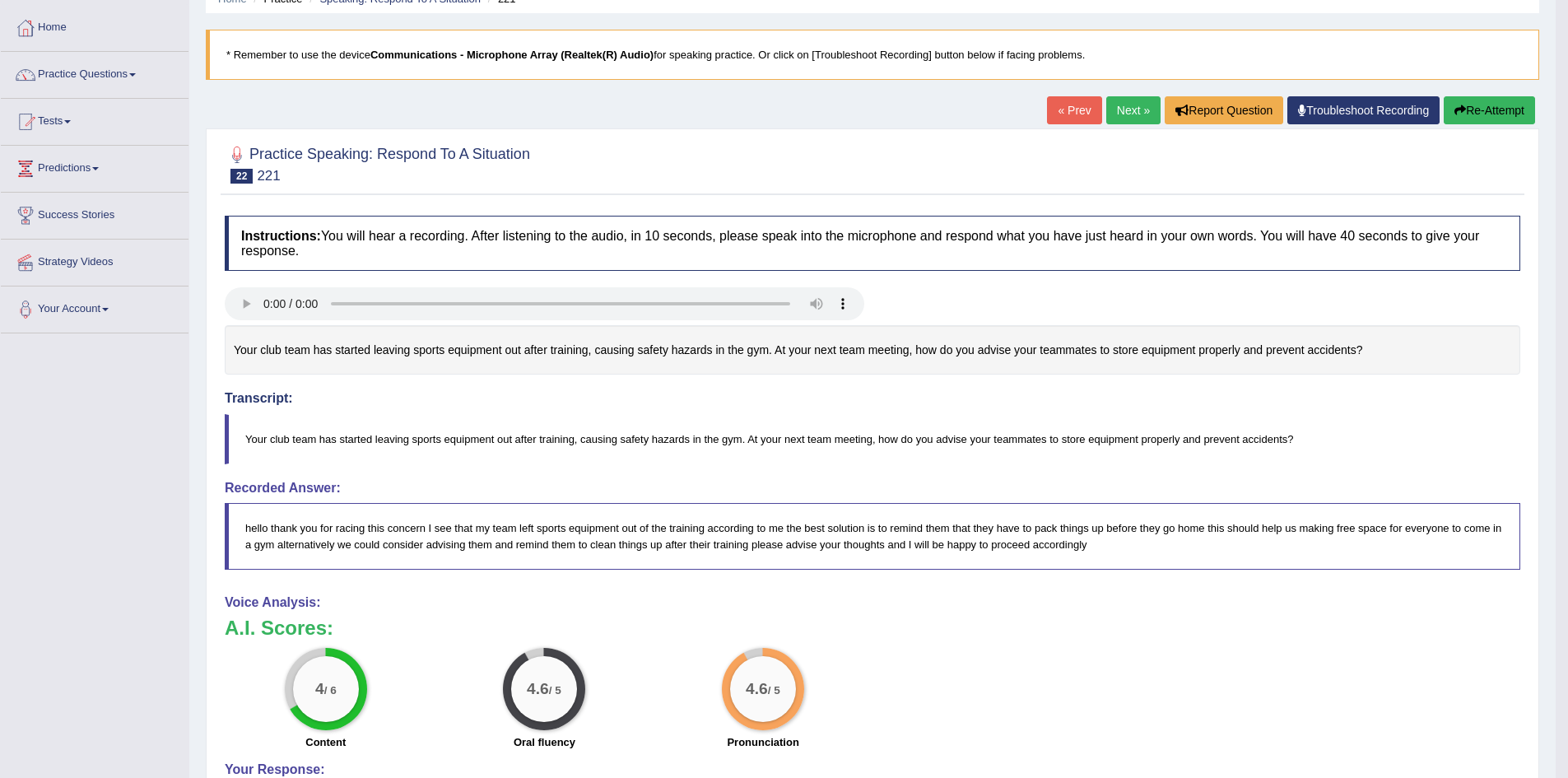
scroll to position [30, 0]
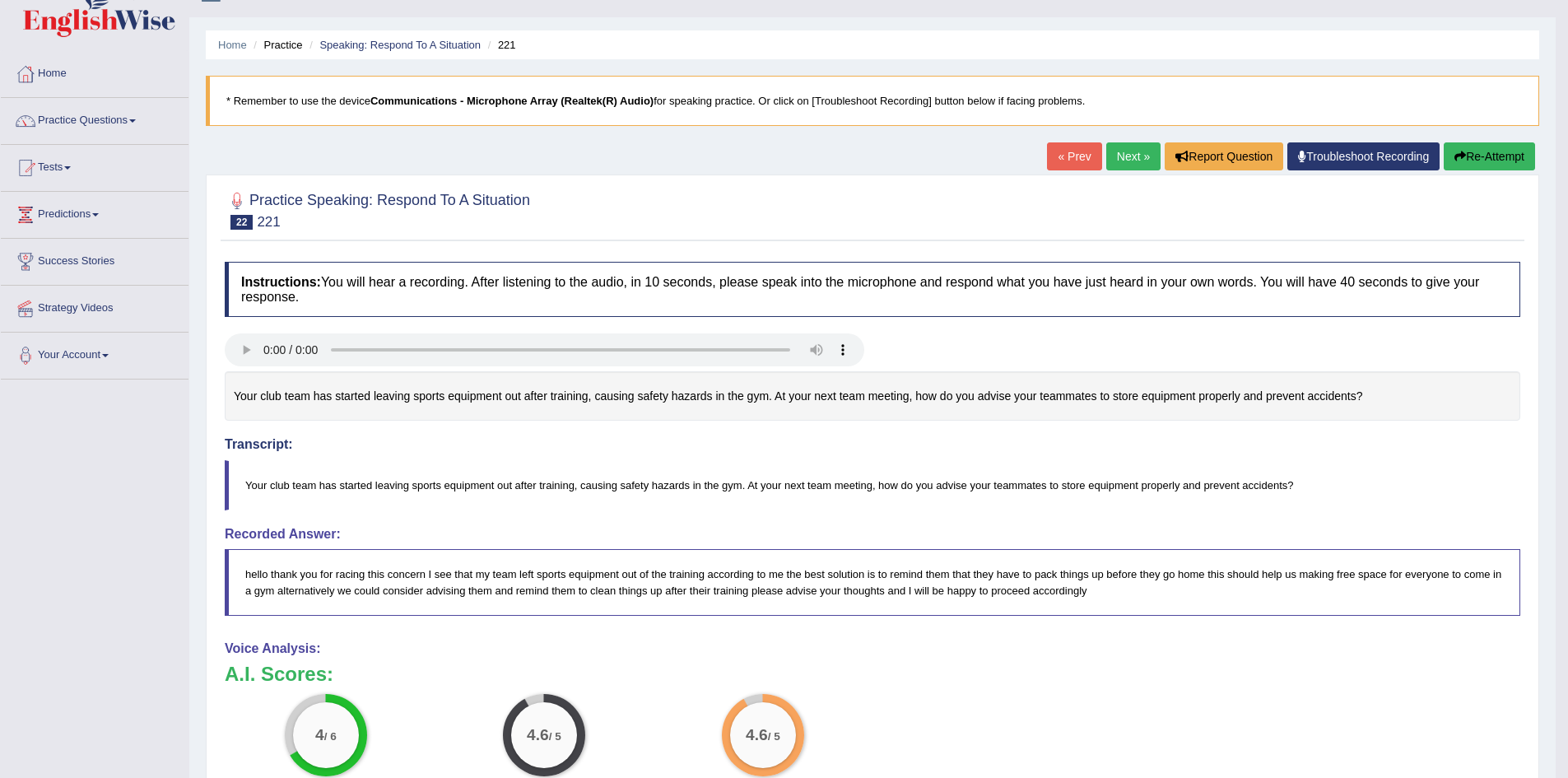
click at [1132, 155] on link "Next »" at bounding box center [1133, 156] width 54 height 28
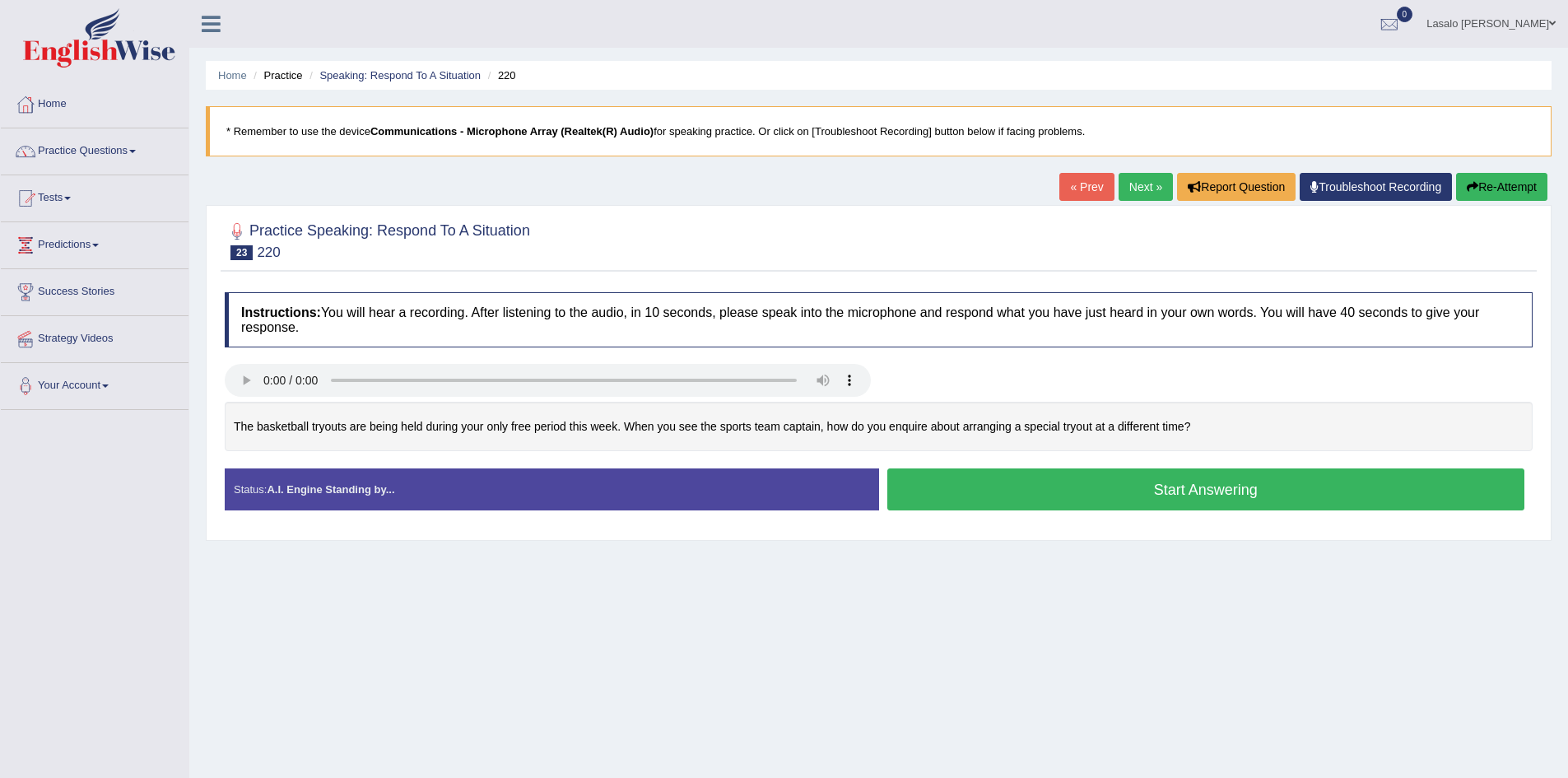
click at [1201, 487] on button "Start Answering" at bounding box center [1206, 489] width 638 height 42
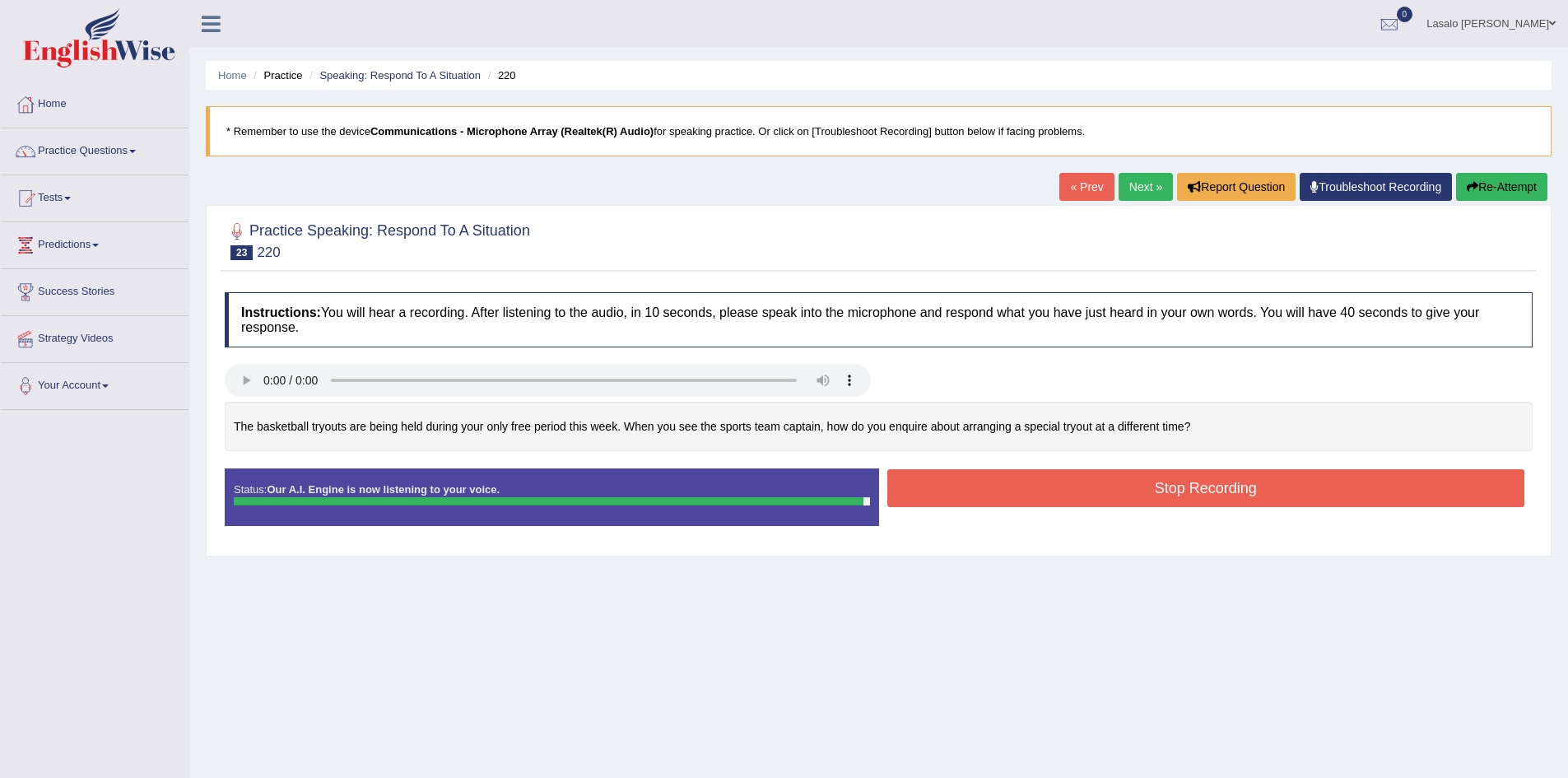
click at [1175, 490] on button "Stop Recording" at bounding box center [1206, 488] width 638 height 38
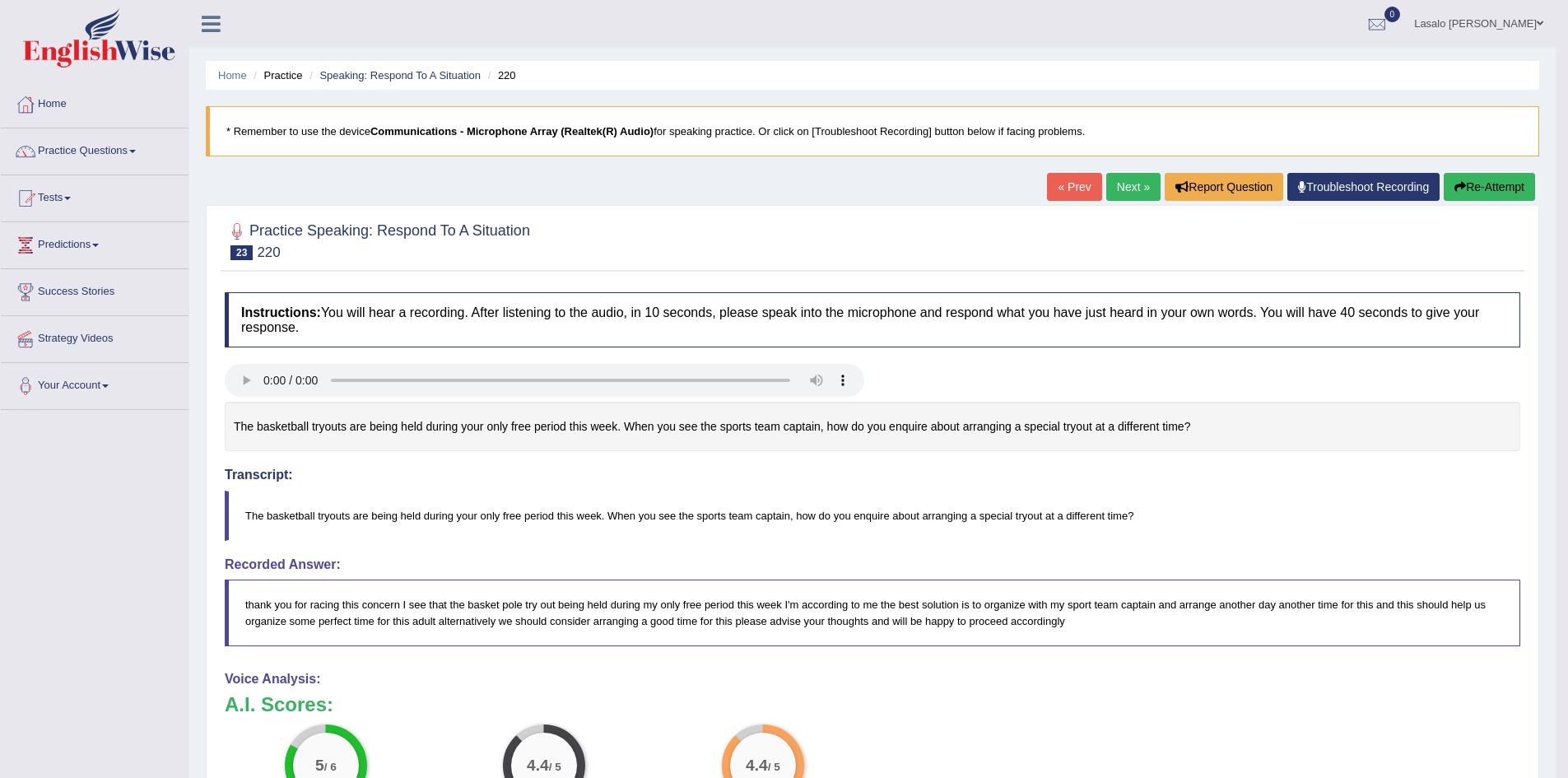
click at [1133, 185] on link "Next »" at bounding box center [1133, 186] width 54 height 28
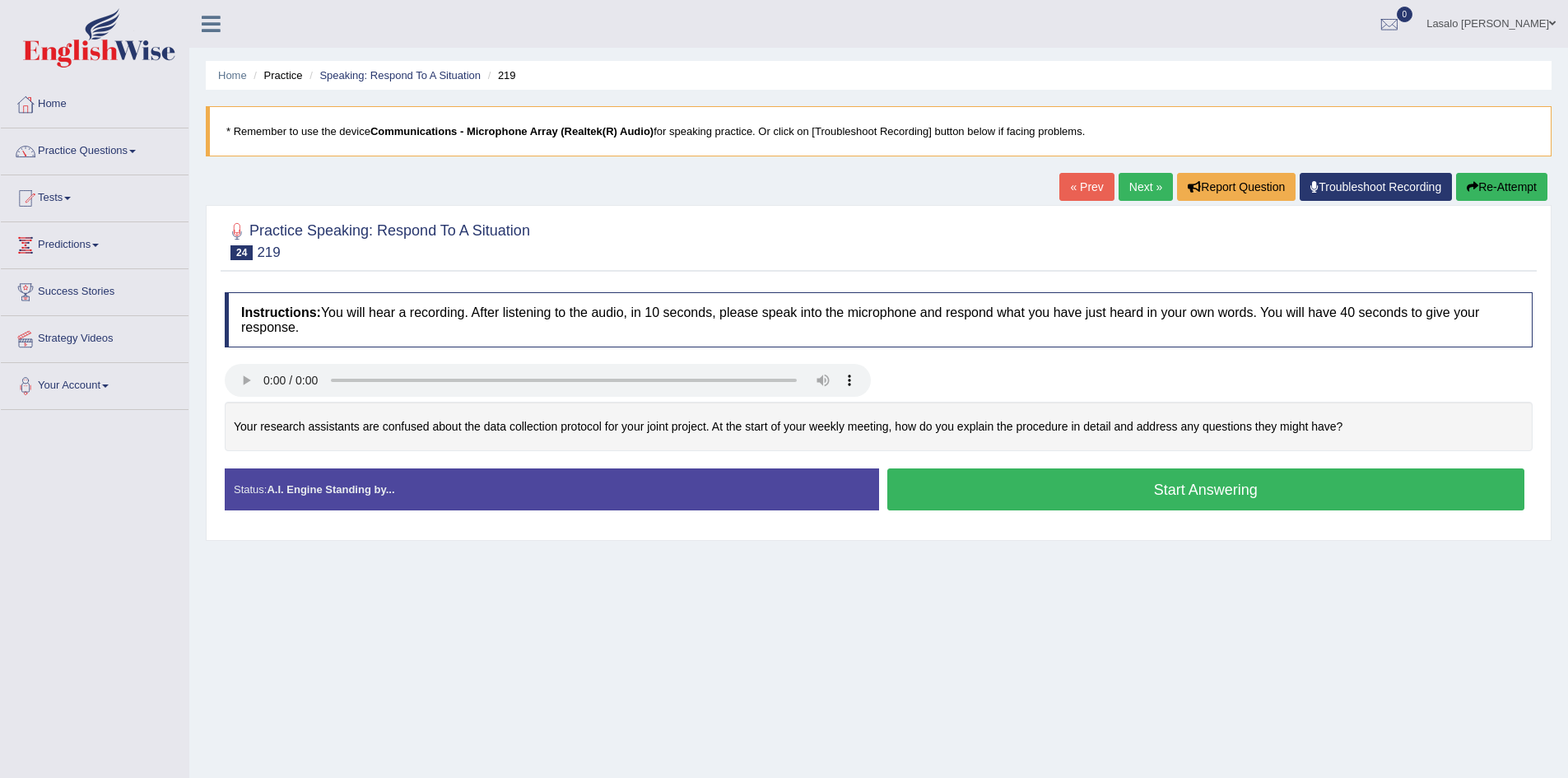
click at [1212, 491] on button "Start Answering" at bounding box center [1206, 489] width 638 height 42
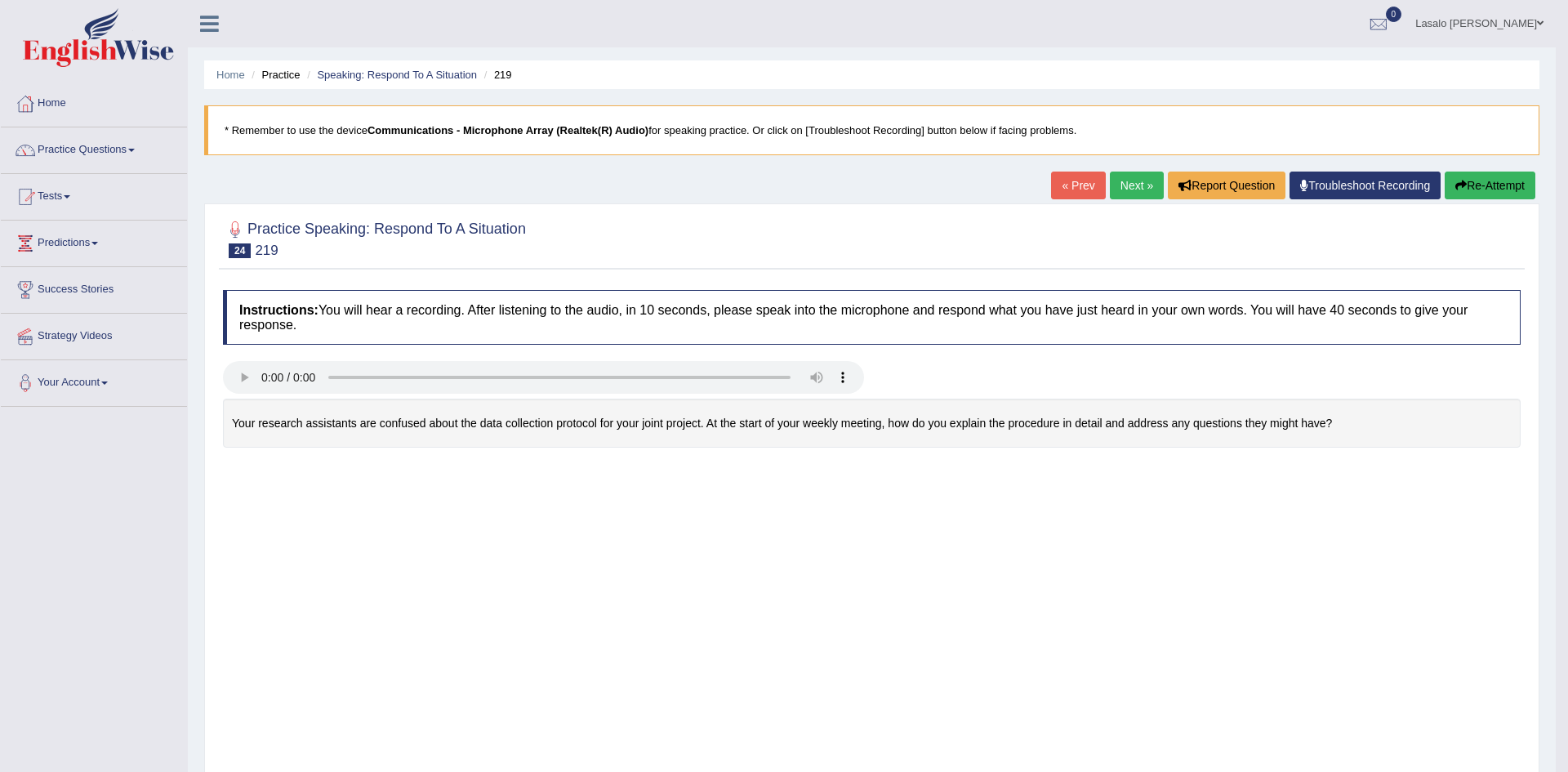
click at [1202, 488] on body "Toggle navigation Home Practice Questions Speaking Practice Read Aloud Repeat S…" at bounding box center [784, 386] width 1568 height 772
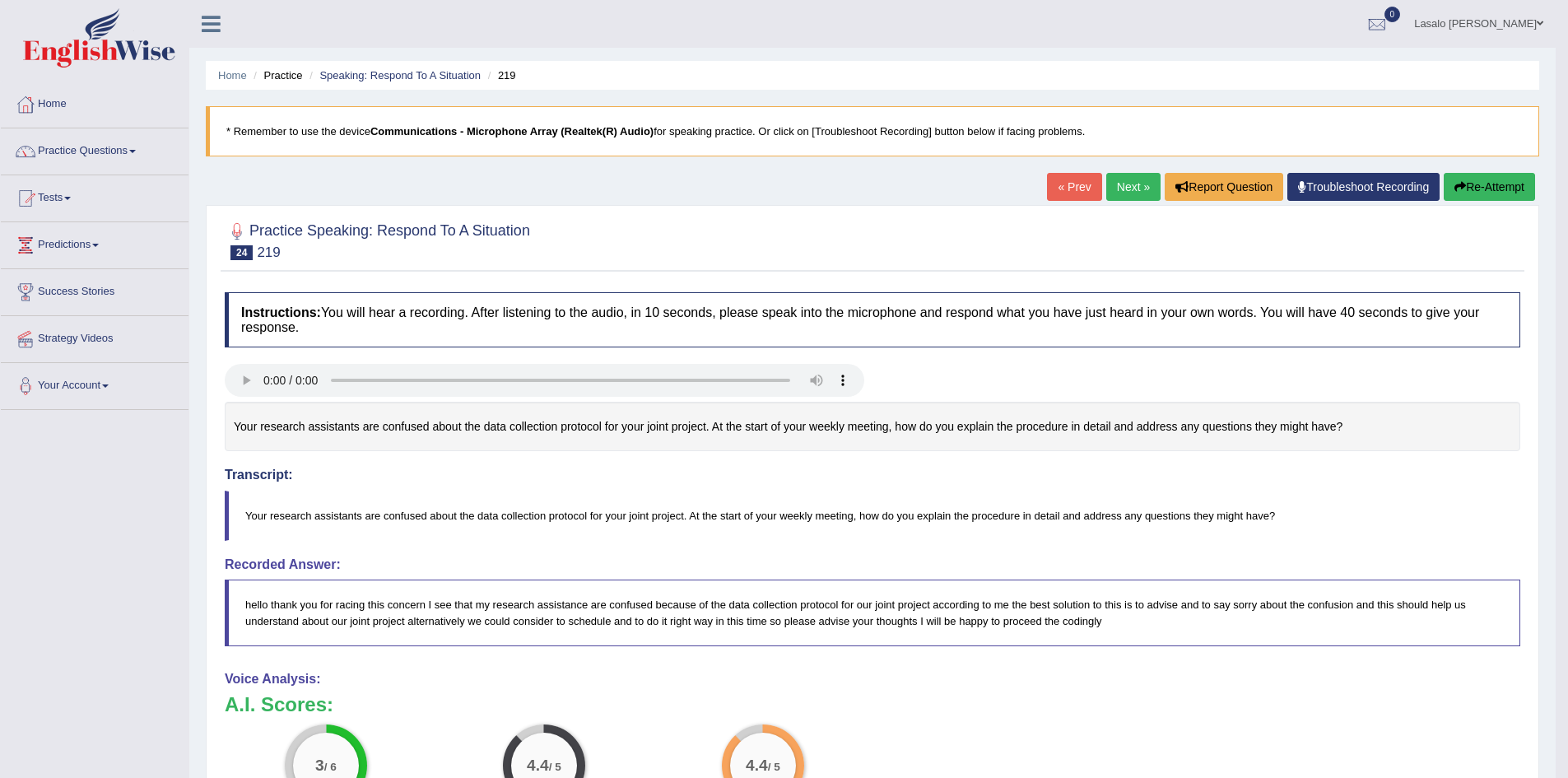
click at [1532, 20] on link "Lasalo iosefo Mulipola" at bounding box center [1478, 21] width 154 height 43
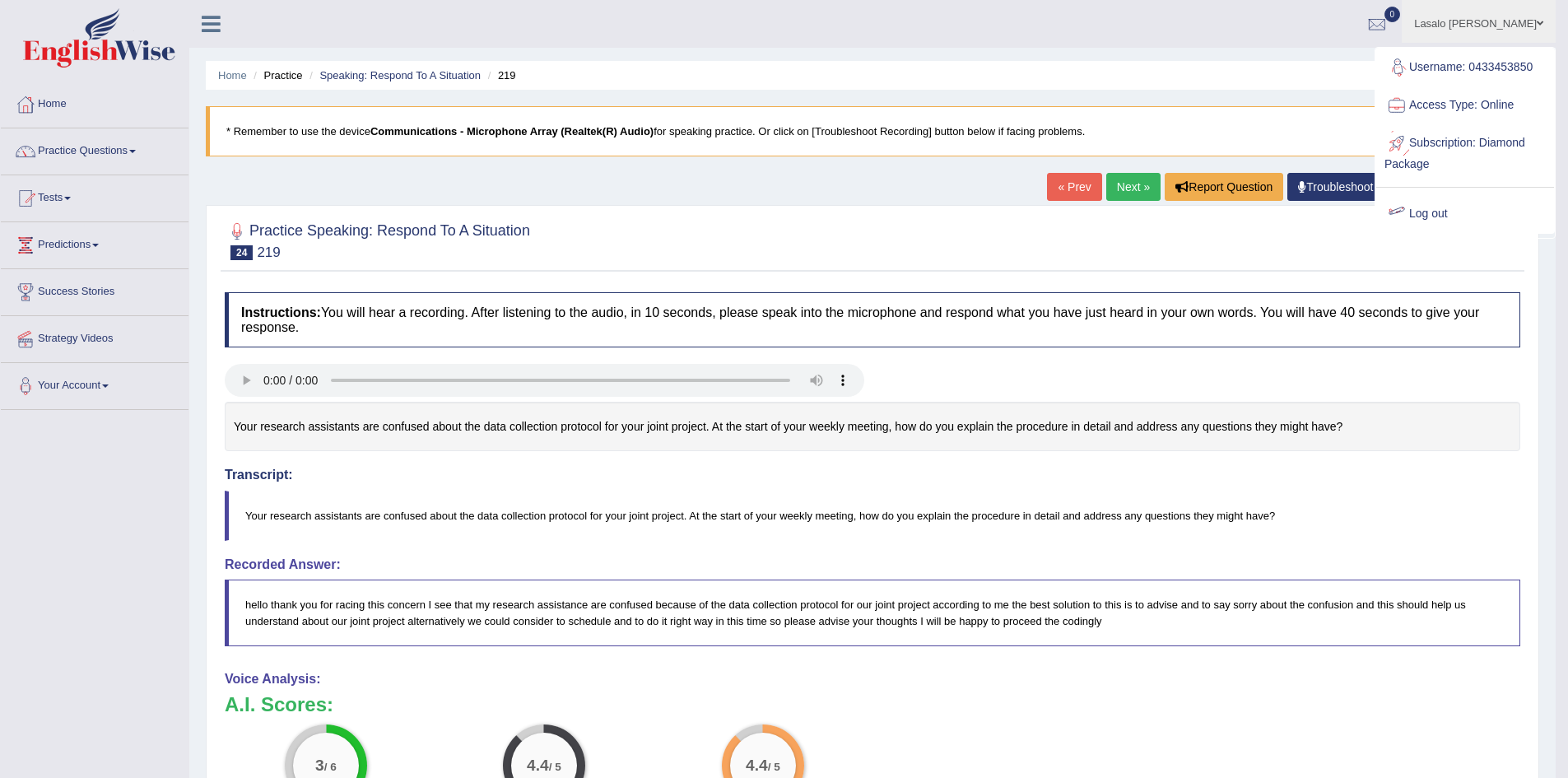
click at [1451, 213] on link "Log out" at bounding box center [1465, 214] width 178 height 38
